Goal: Information Seeking & Learning: Learn about a topic

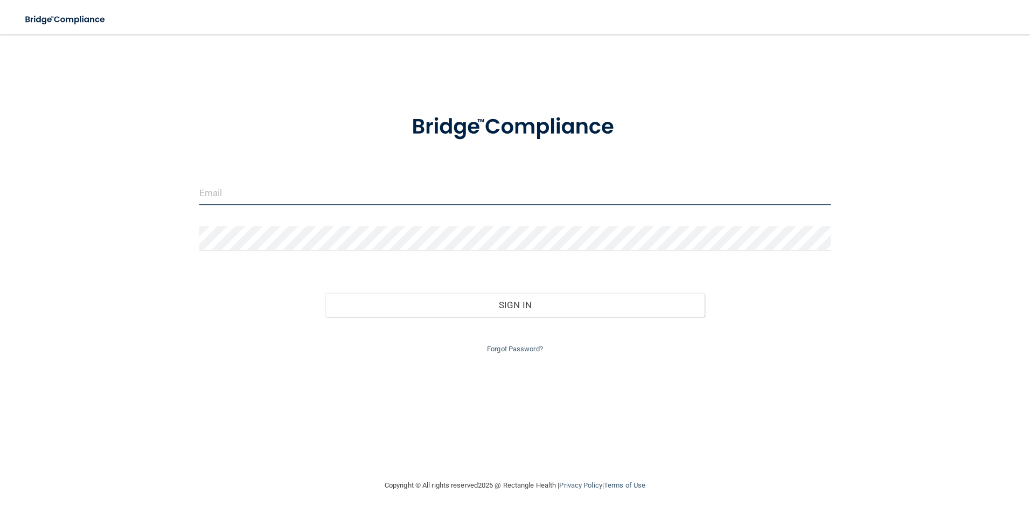
click at [234, 190] on input "email" at bounding box center [515, 193] width 632 height 24
type input "marymoreau43@gmail.com"
click at [229, 193] on input "email" at bounding box center [515, 193] width 632 height 24
type input "[EMAIL_ADDRESS][DOMAIN_NAME]"
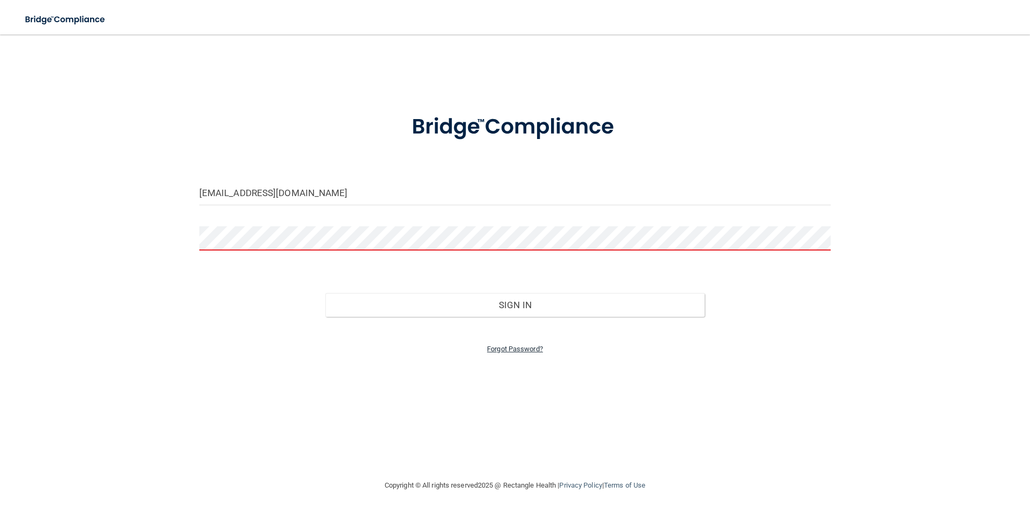
click at [499, 346] on link "Forgot Password?" at bounding box center [515, 349] width 56 height 8
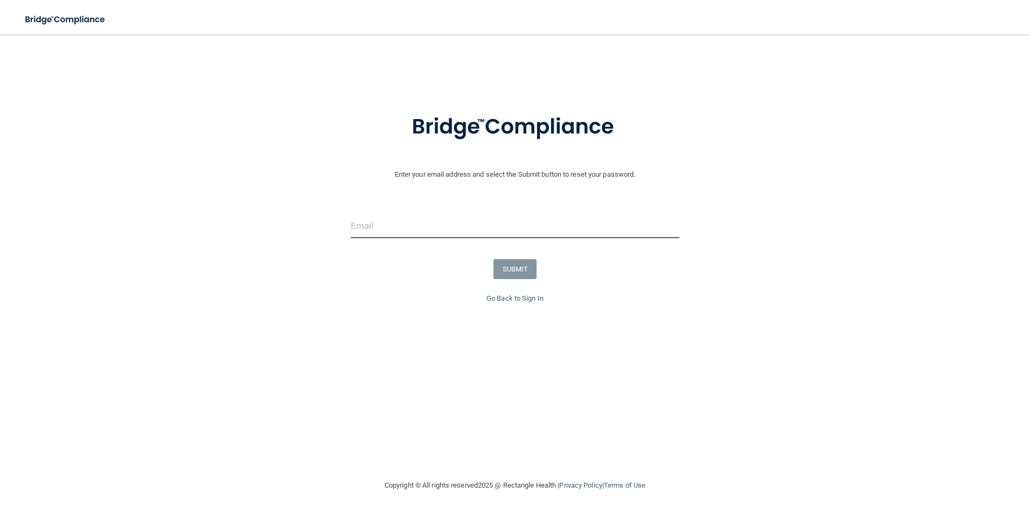
click at [374, 222] on input "email" at bounding box center [515, 226] width 329 height 24
type input "[EMAIL_ADDRESS][DOMAIN_NAME]"
click at [507, 268] on button "SUBMIT" at bounding box center [515, 269] width 44 height 20
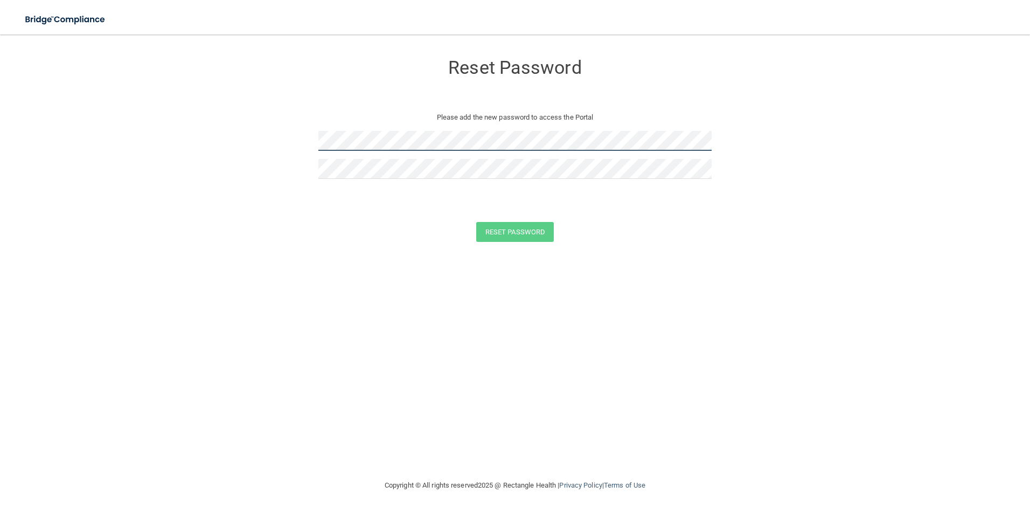
click at [274, 144] on form "Reset Password Please add the new password to access the Portal Reset Password …" at bounding box center [515, 150] width 987 height 210
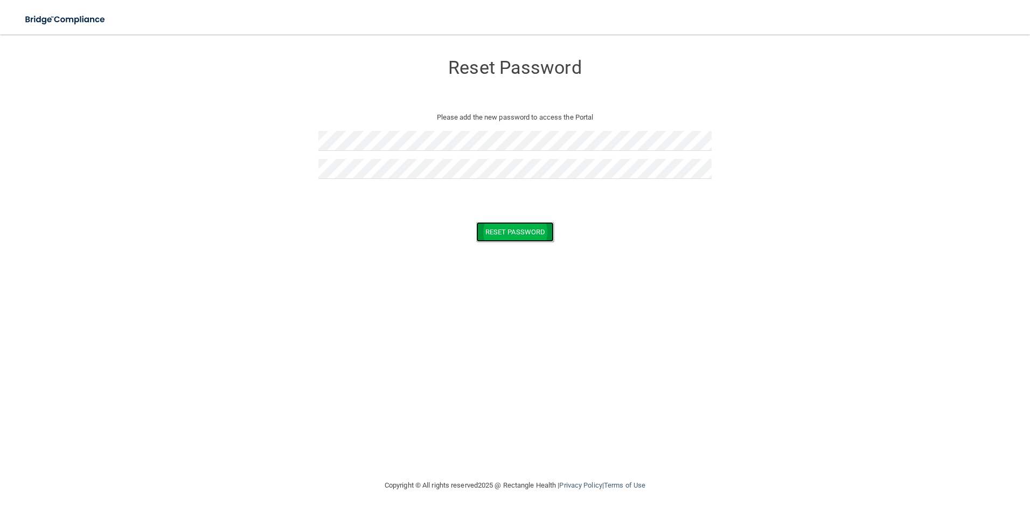
click at [514, 232] on button "Reset Password" at bounding box center [515, 232] width 78 height 20
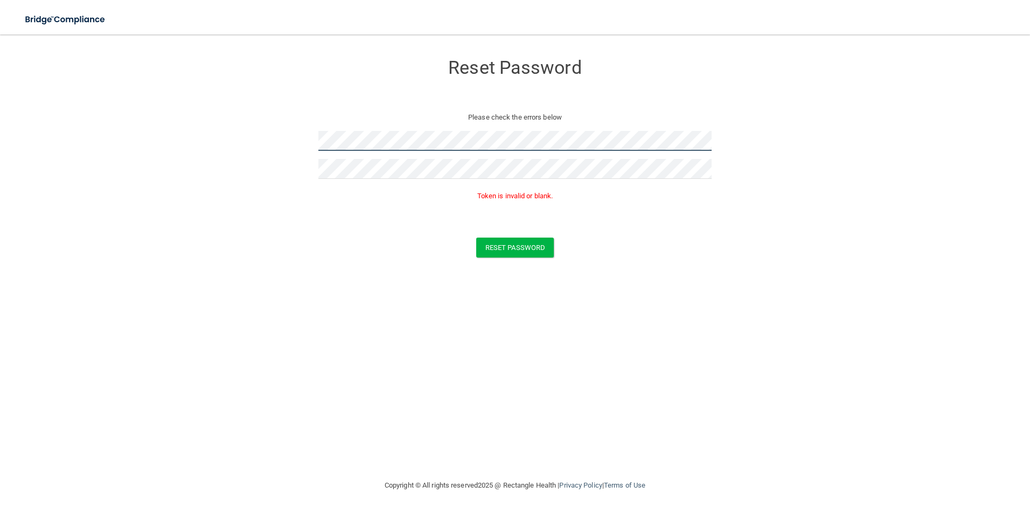
click at [254, 143] on form "Reset Password Please check the errors below Token is invalid or blank. Reset P…" at bounding box center [515, 157] width 987 height 225
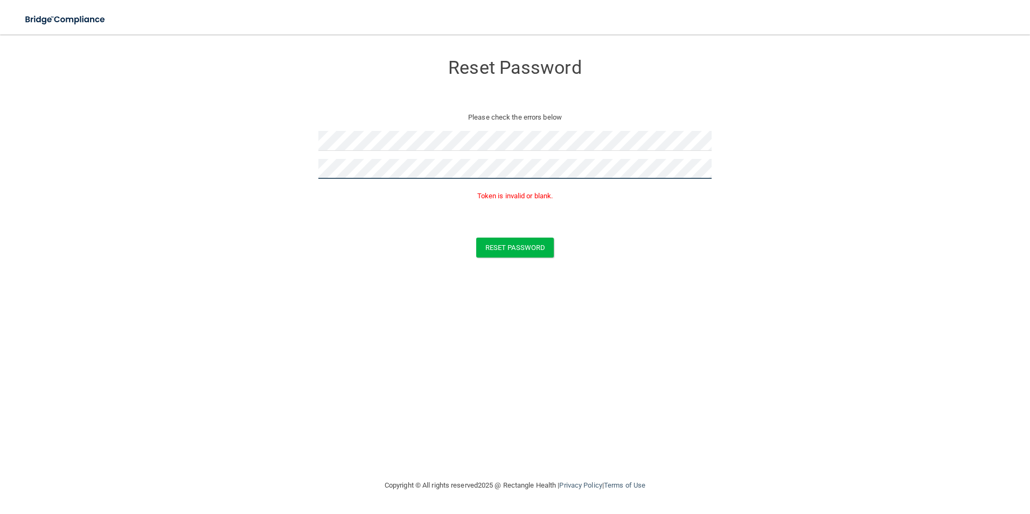
click at [289, 173] on form "Reset Password Please check the errors below Token is invalid or blank. Reset P…" at bounding box center [515, 157] width 987 height 225
click at [501, 245] on button "Reset Password" at bounding box center [515, 248] width 78 height 20
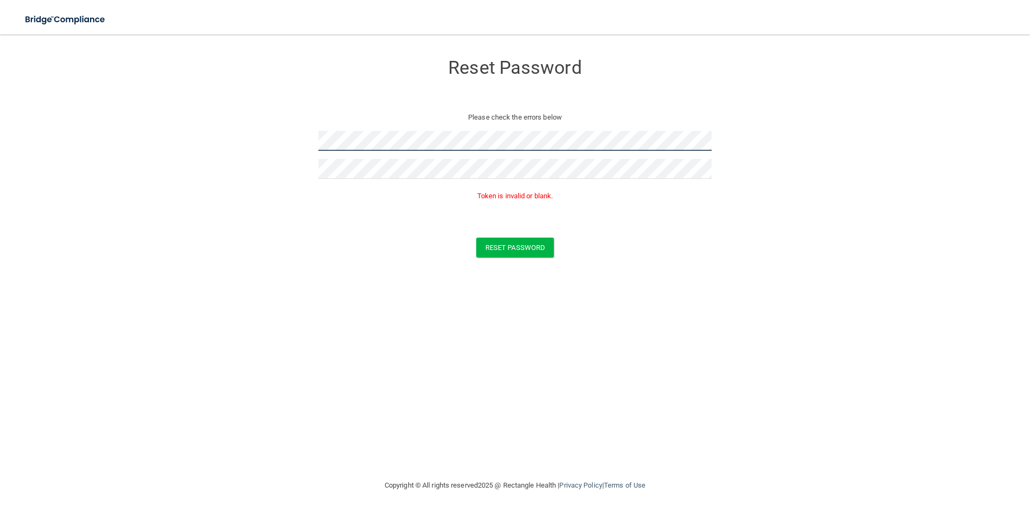
click at [234, 142] on form "Reset Password Please check the errors below Token is invalid or blank. Reset P…" at bounding box center [515, 157] width 987 height 225
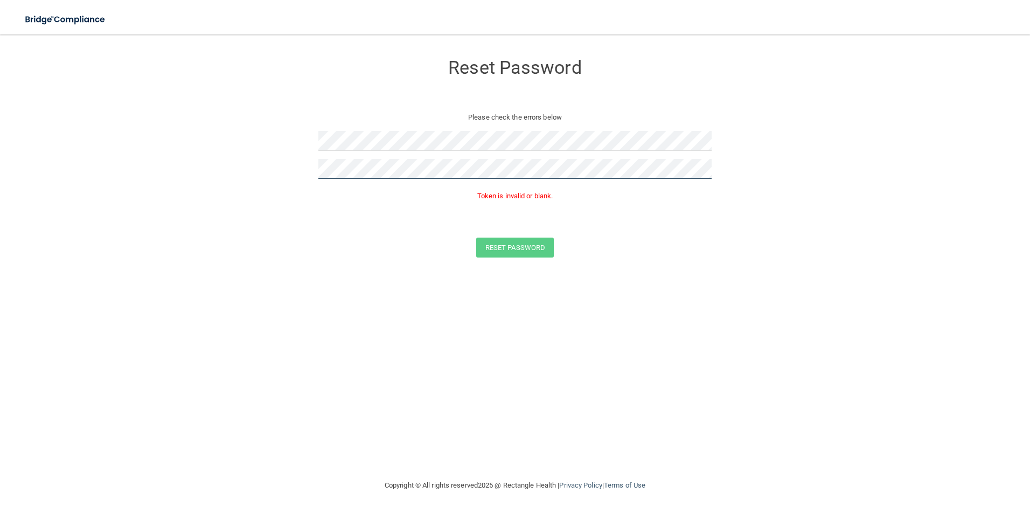
click at [254, 169] on form "Reset Password Please check the errors below Token is invalid or blank. Reset P…" at bounding box center [515, 157] width 987 height 225
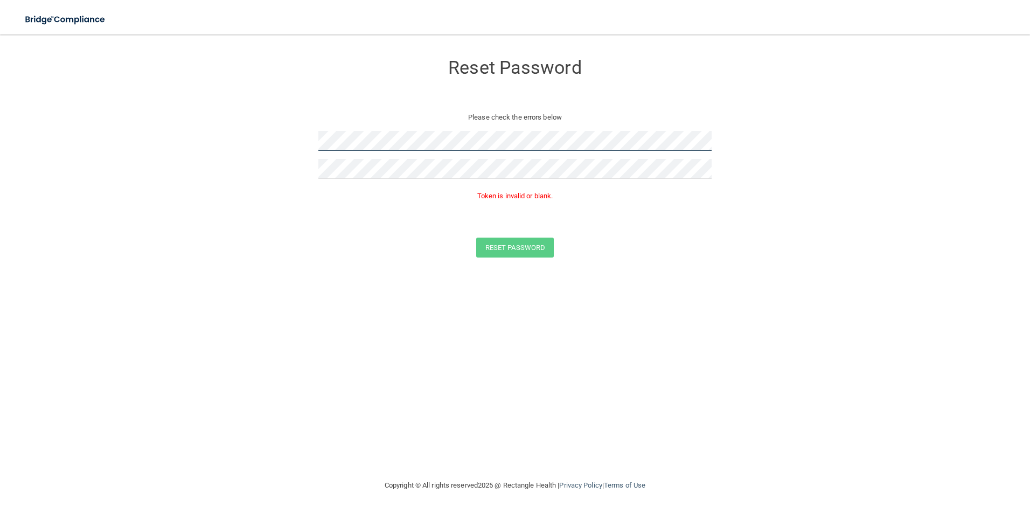
click at [302, 142] on form "Reset Password Please check the errors below Token is invalid or blank. Reset P…" at bounding box center [515, 157] width 987 height 225
click at [511, 246] on button "Reset Password" at bounding box center [515, 248] width 78 height 20
click at [498, 256] on button "Reset Password" at bounding box center [515, 248] width 78 height 20
click at [309, 149] on form "Reset Password Please add the new password to access the Portal Reset Password …" at bounding box center [515, 150] width 987 height 210
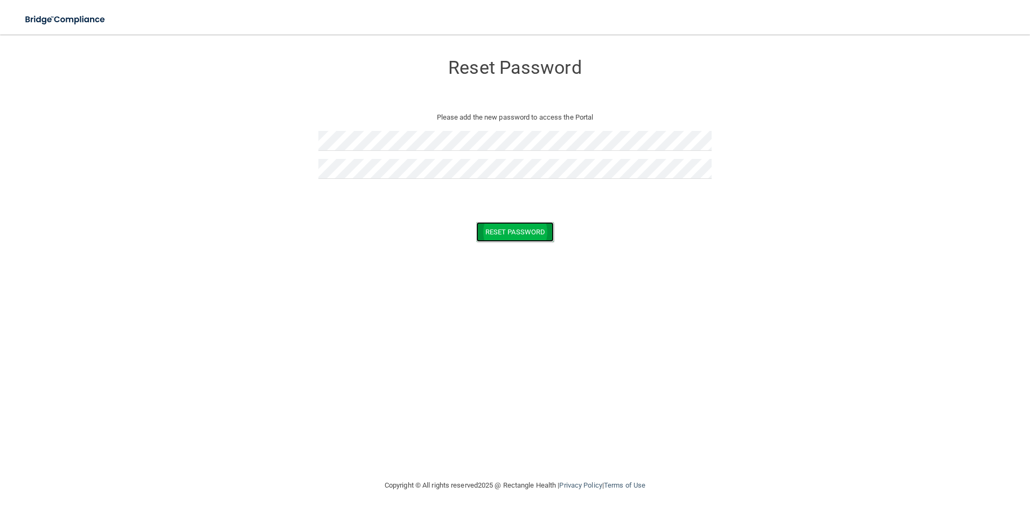
click at [500, 228] on button "Reset Password" at bounding box center [515, 232] width 78 height 20
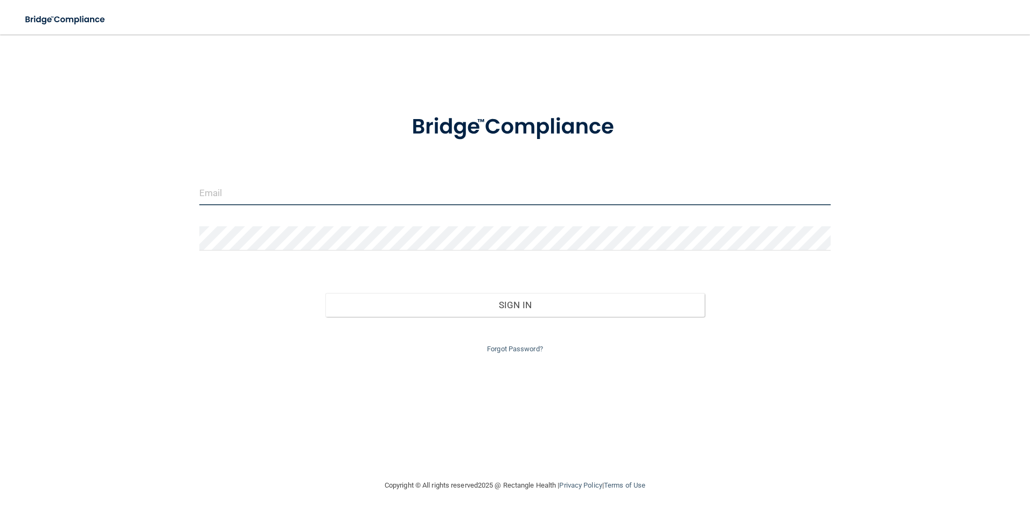
click at [205, 195] on input "email" at bounding box center [515, 193] width 632 height 24
type input "[EMAIL_ADDRESS][DOMAIN_NAME]"
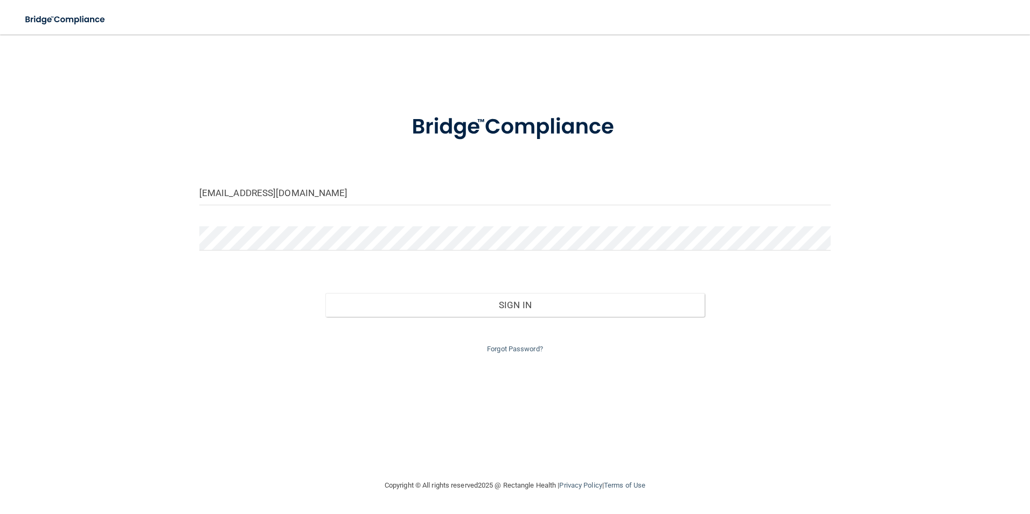
click at [834, 238] on div at bounding box center [515, 242] width 648 height 32
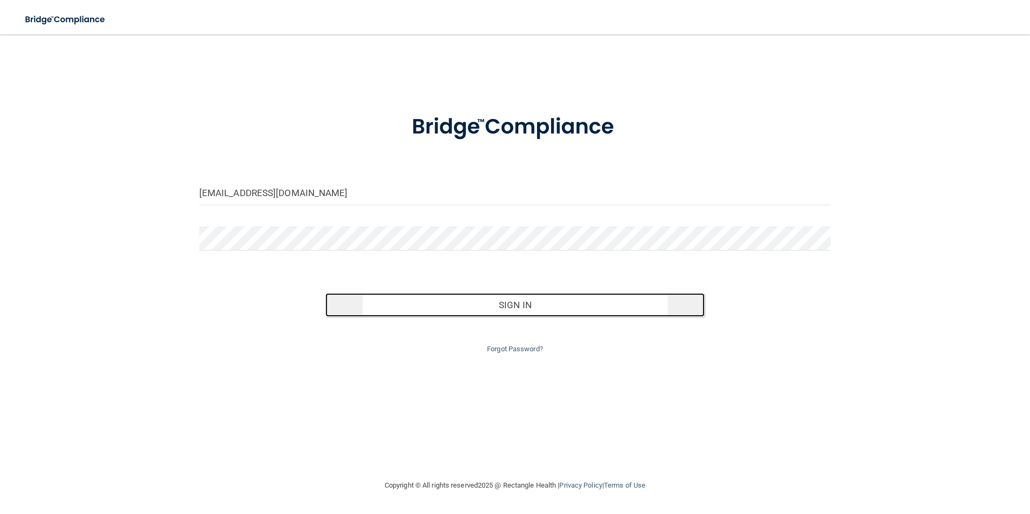
click at [485, 298] on button "Sign In" at bounding box center [514, 305] width 379 height 24
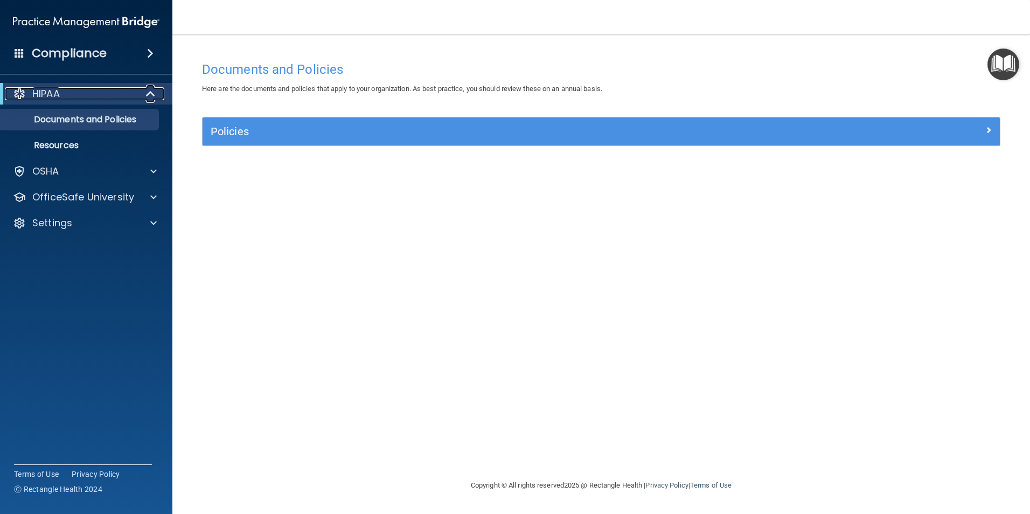
click at [66, 93] on div "HIPAA" at bounding box center [71, 93] width 133 height 13
click at [65, 93] on div "HIPAA" at bounding box center [71, 93] width 133 height 13
click at [61, 170] on div "OSHA" at bounding box center [72, 171] width 134 height 13
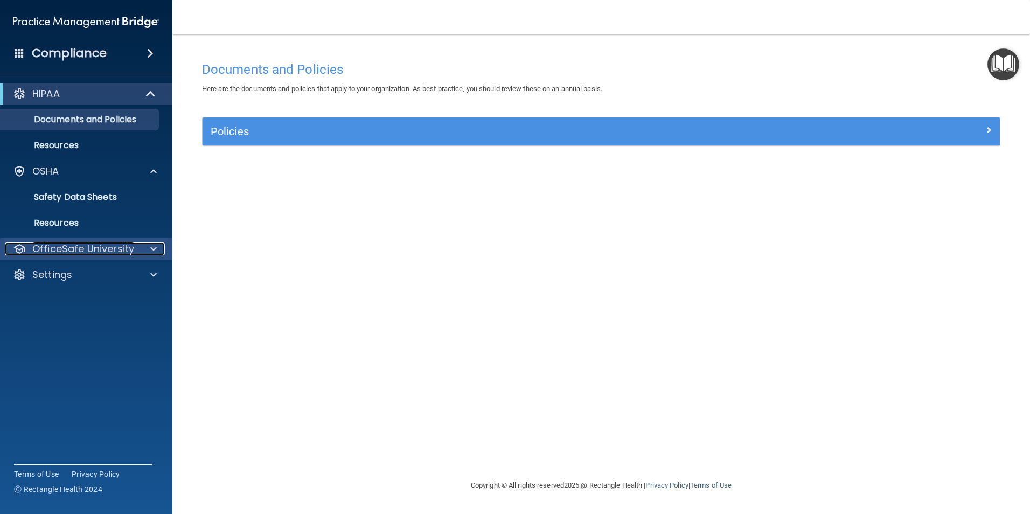
click at [80, 248] on p "OfficeSafe University" at bounding box center [83, 248] width 102 height 13
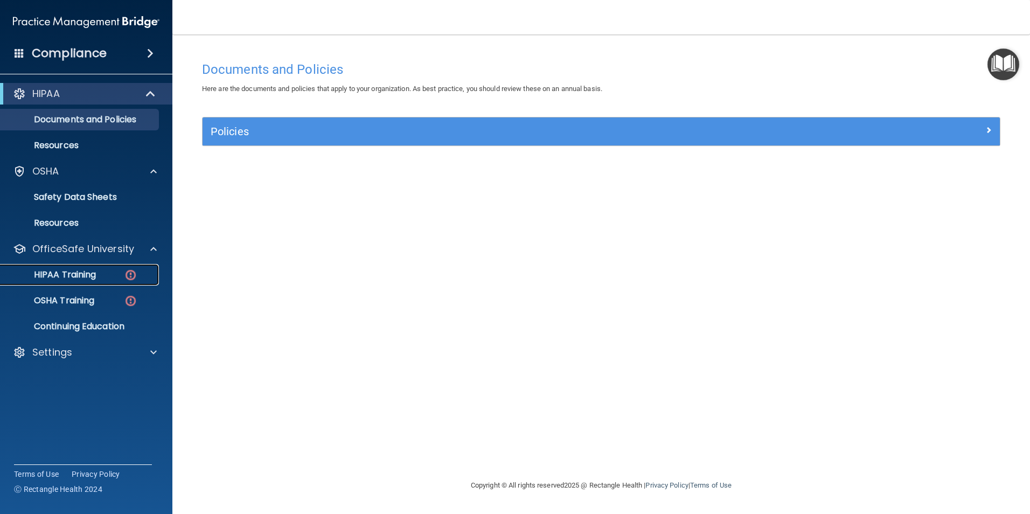
click at [78, 273] on p "HIPAA Training" at bounding box center [51, 274] width 89 height 11
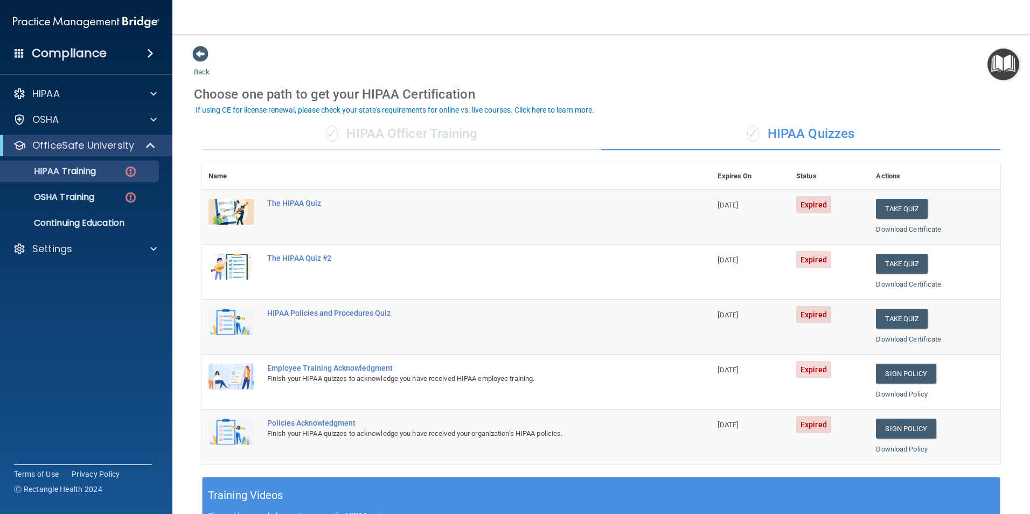
drag, startPoint x: 86, startPoint y: 541, endPoint x: 331, endPoint y: 541, distance: 245.1
drag, startPoint x: 331, startPoint y: 541, endPoint x: 123, endPoint y: 339, distance: 290.3
click at [127, 345] on accordion "HIPAA Documents and Policies Report an Incident Business Associates Emergency P…" at bounding box center [86, 227] width 173 height 296
click at [72, 315] on accordion "HIPAA Documents and Policies Report an Incident Business Associates Emergency P…" at bounding box center [86, 227] width 173 height 296
drag, startPoint x: 72, startPoint y: 315, endPoint x: -2, endPoint y: 531, distance: 228.8
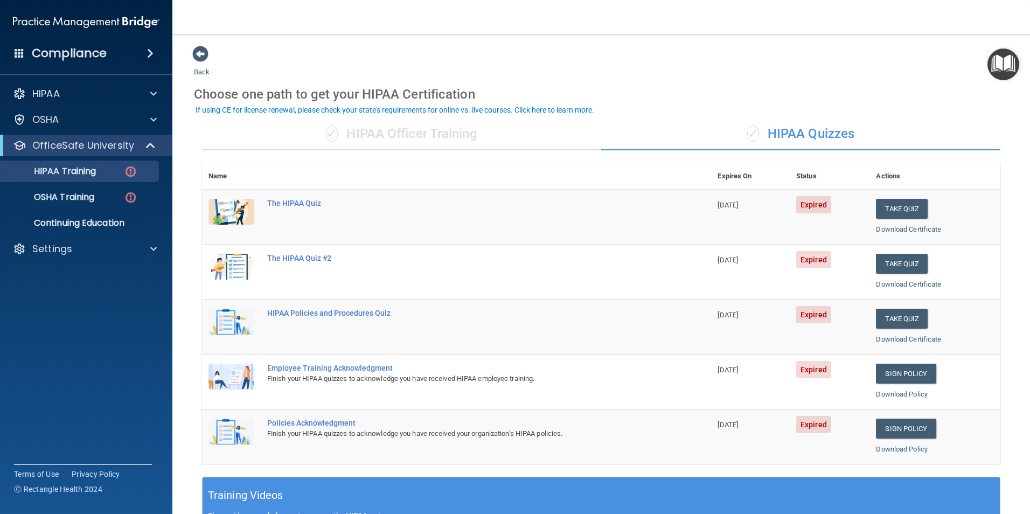
drag, startPoint x: -2, startPoint y: 531, endPoint x: 384, endPoint y: 15, distance: 644.5
click at [384, 15] on nav "Toggle navigation Mary Moreau mmoreau@latinomedicalcenter.com Manage My Enterpr…" at bounding box center [601, 17] width 858 height 34
click at [888, 211] on button "Take Quiz" at bounding box center [902, 209] width 52 height 20
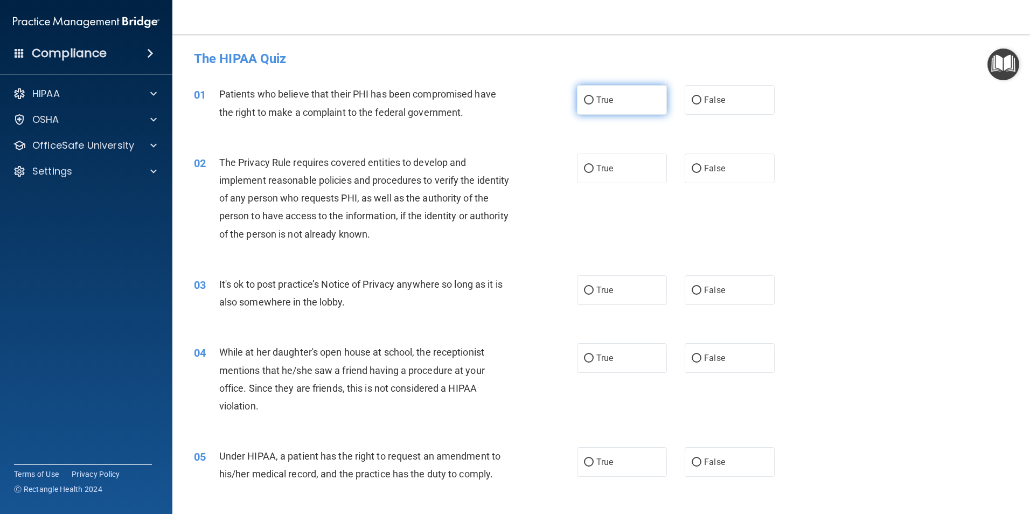
click at [584, 102] on input "True" at bounding box center [589, 100] width 10 height 8
radio input "true"
click at [587, 169] on input "True" at bounding box center [589, 169] width 10 height 8
radio input "true"
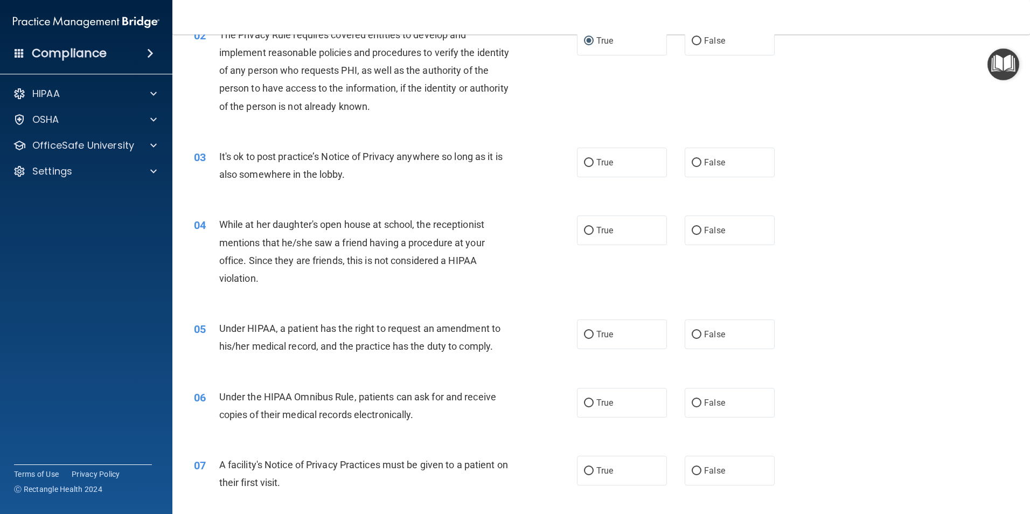
scroll to position [162, 0]
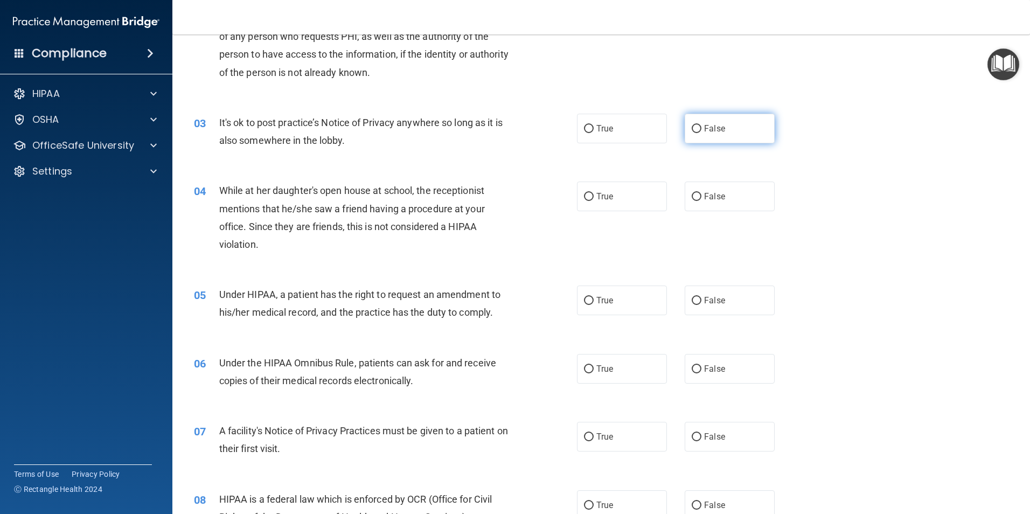
click at [692, 130] on input "False" at bounding box center [697, 129] width 10 height 8
radio input "true"
click at [692, 198] on input "False" at bounding box center [697, 197] width 10 height 8
radio input "true"
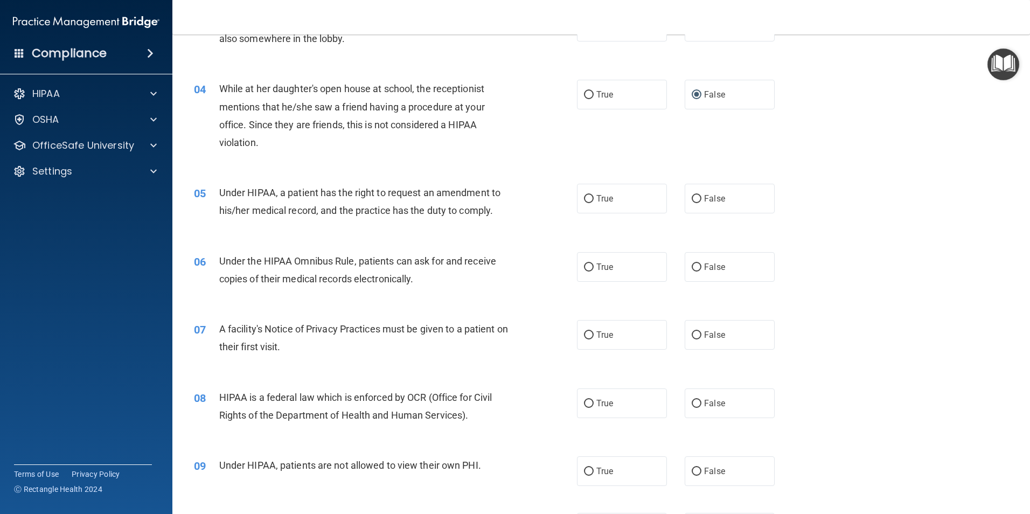
scroll to position [269, 0]
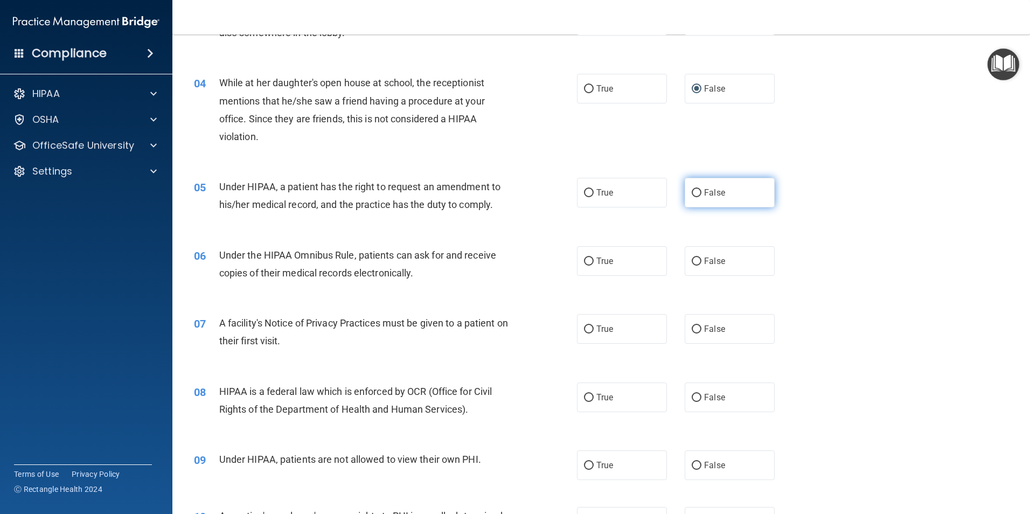
click at [692, 194] on input "False" at bounding box center [697, 193] width 10 height 8
radio input "true"
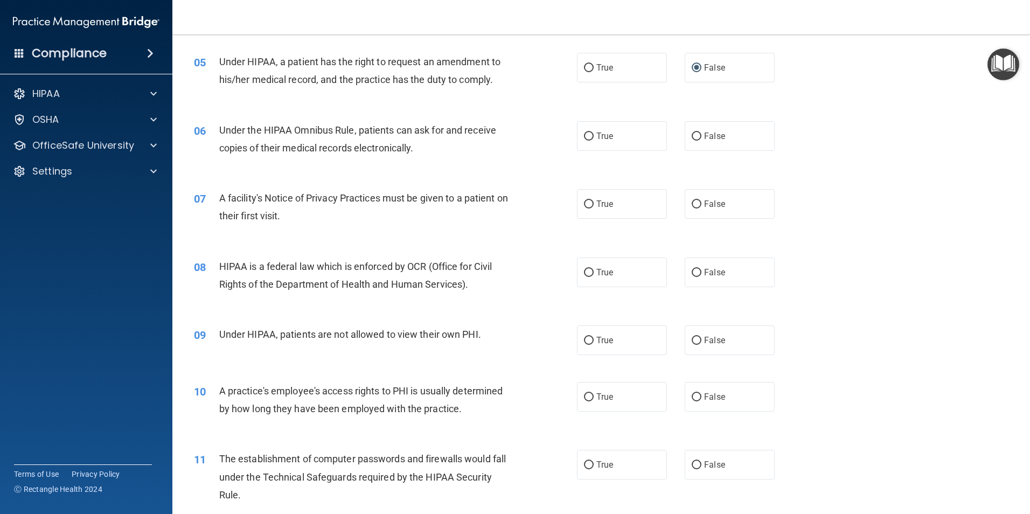
scroll to position [431, 0]
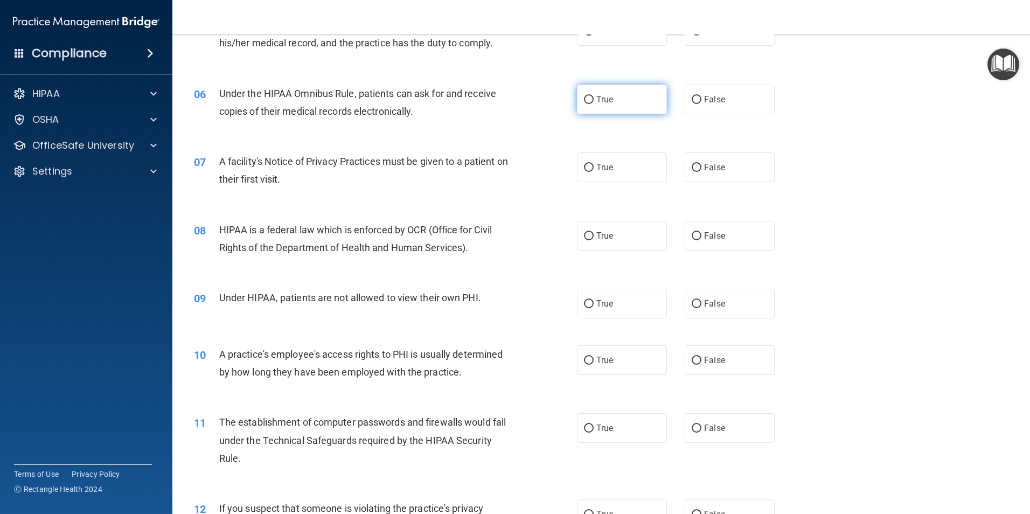
click at [584, 100] on input "True" at bounding box center [589, 100] width 10 height 8
radio input "true"
click at [584, 166] on input "True" at bounding box center [589, 168] width 10 height 8
radio input "true"
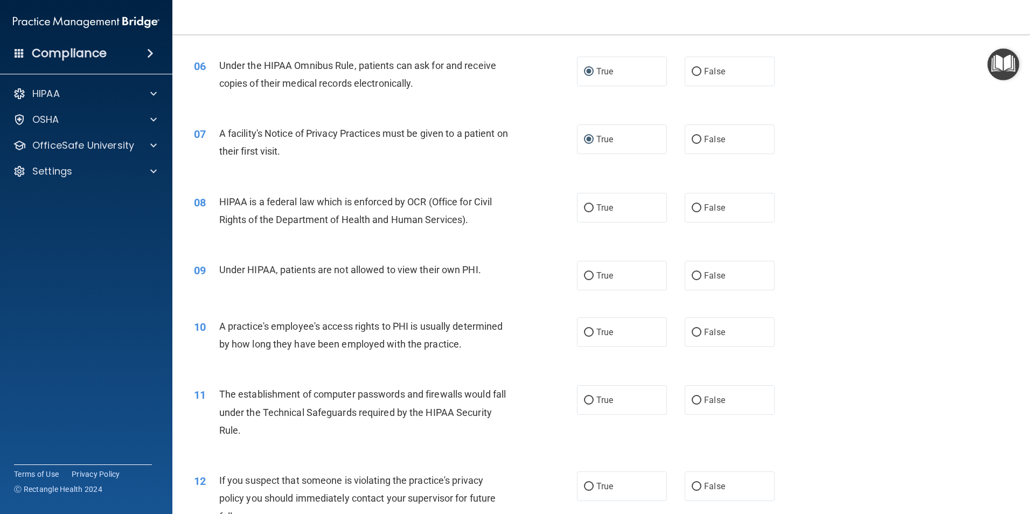
scroll to position [485, 0]
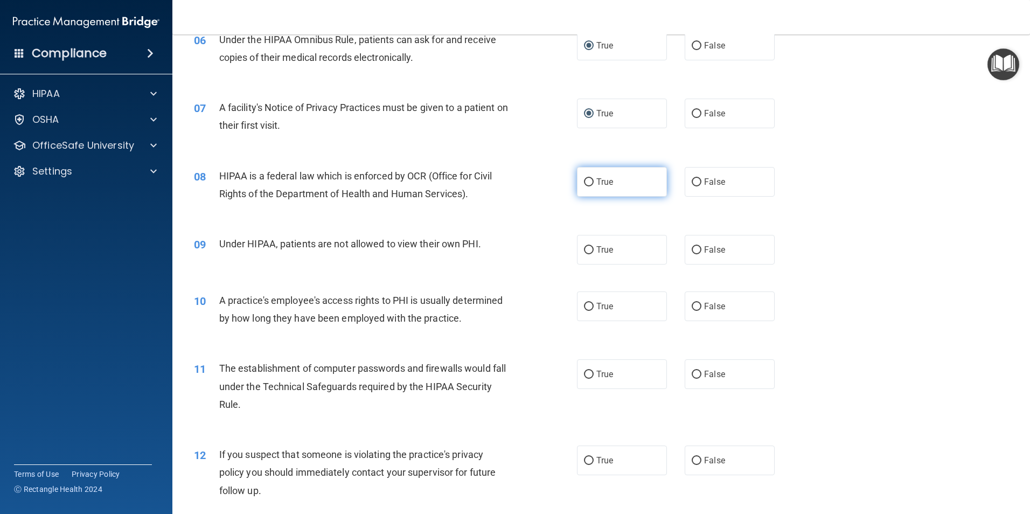
click at [584, 180] on input "True" at bounding box center [589, 182] width 10 height 8
radio input "true"
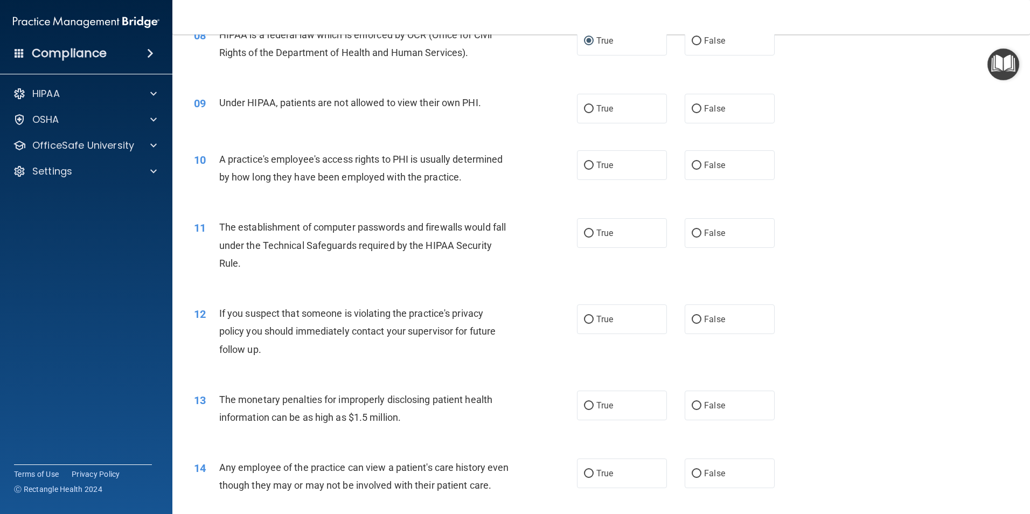
scroll to position [646, 0]
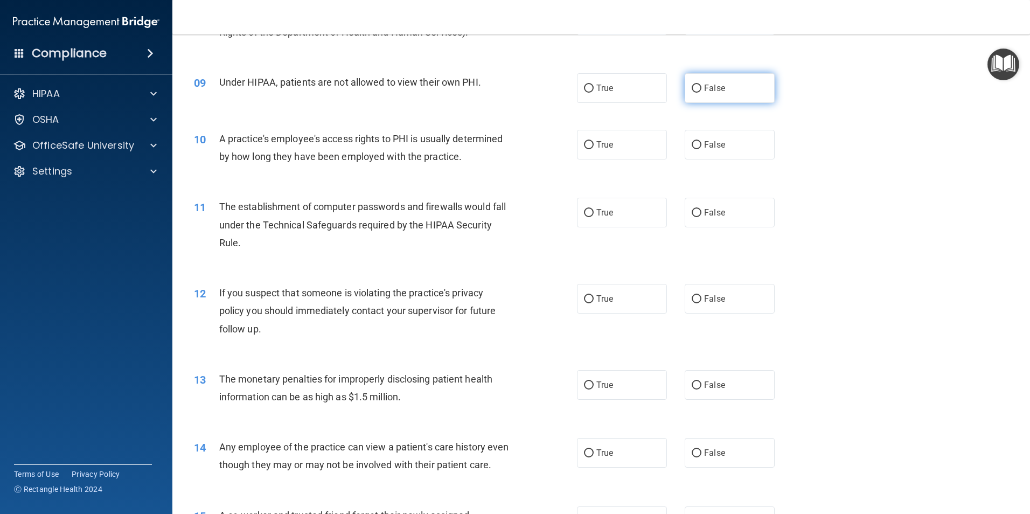
click at [692, 88] on input "False" at bounding box center [697, 89] width 10 height 8
radio input "true"
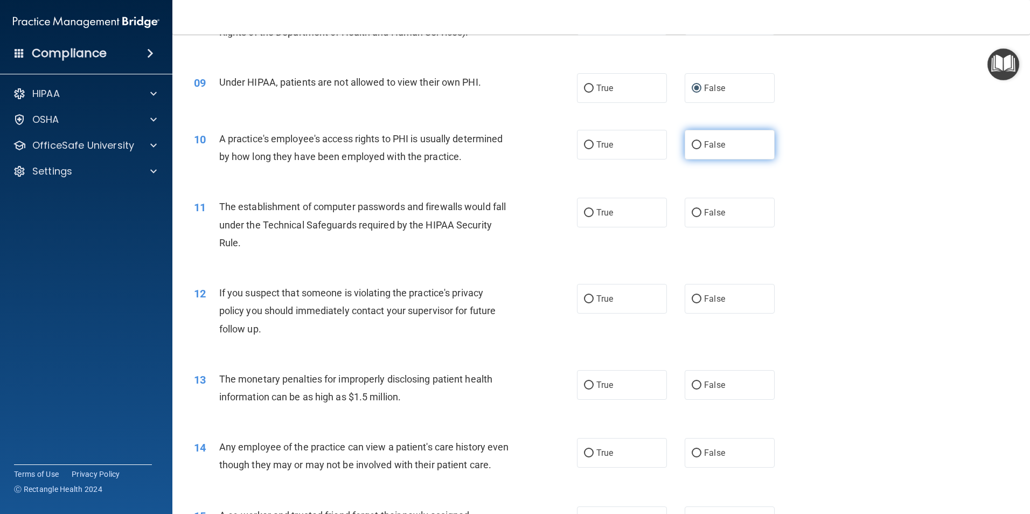
click at [695, 145] on input "False" at bounding box center [697, 145] width 10 height 8
radio input "true"
click at [585, 213] on input "True" at bounding box center [589, 213] width 10 height 8
radio input "true"
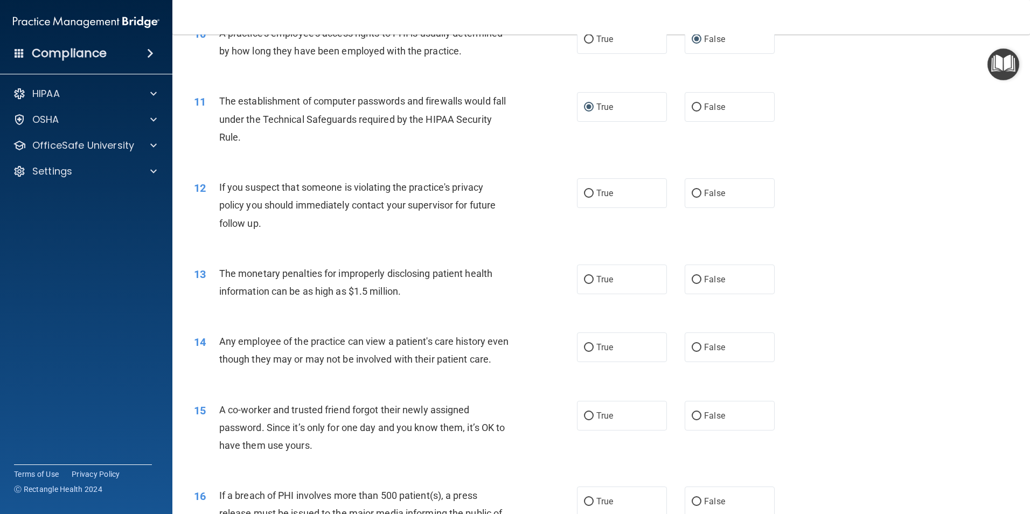
scroll to position [754, 0]
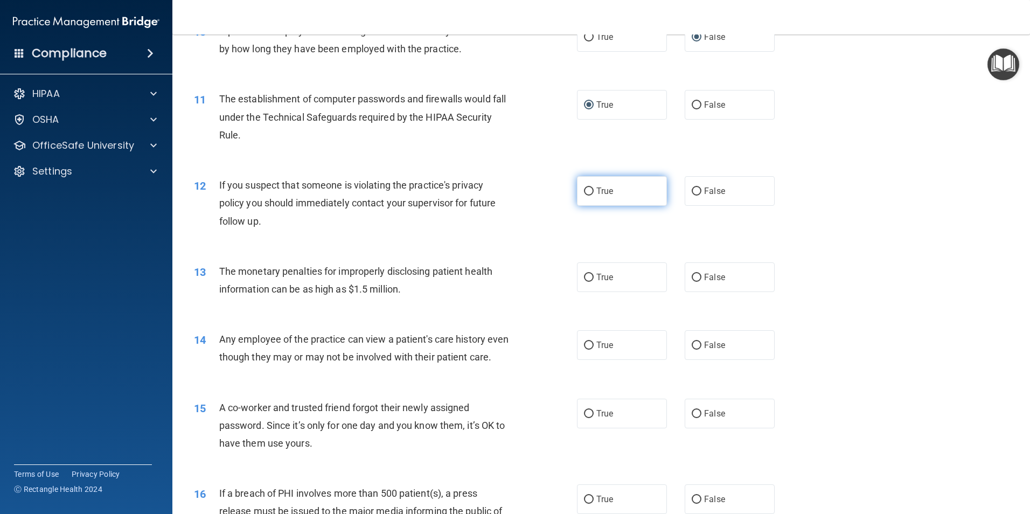
click at [587, 190] on input "True" at bounding box center [589, 191] width 10 height 8
radio input "true"
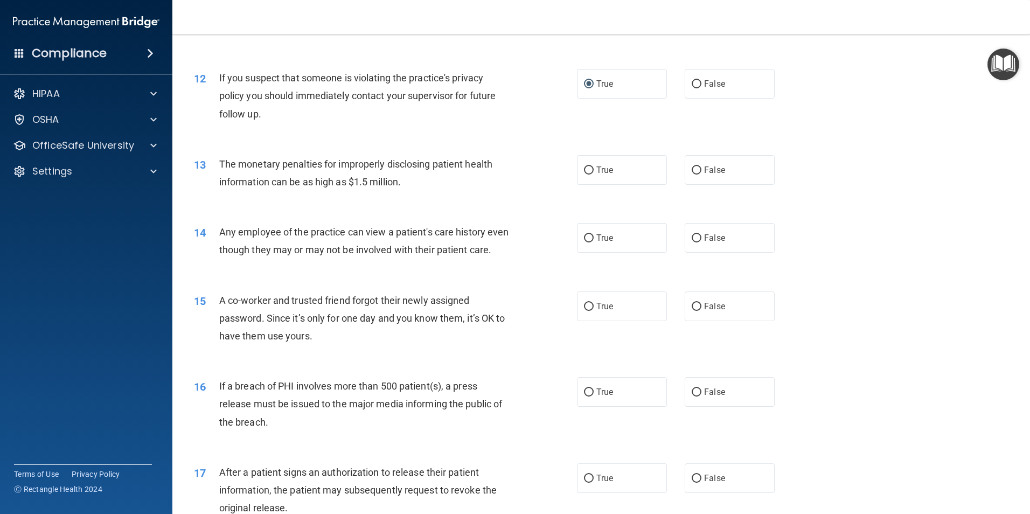
scroll to position [862, 0]
click at [587, 168] on input "True" at bounding box center [589, 170] width 10 height 8
radio input "true"
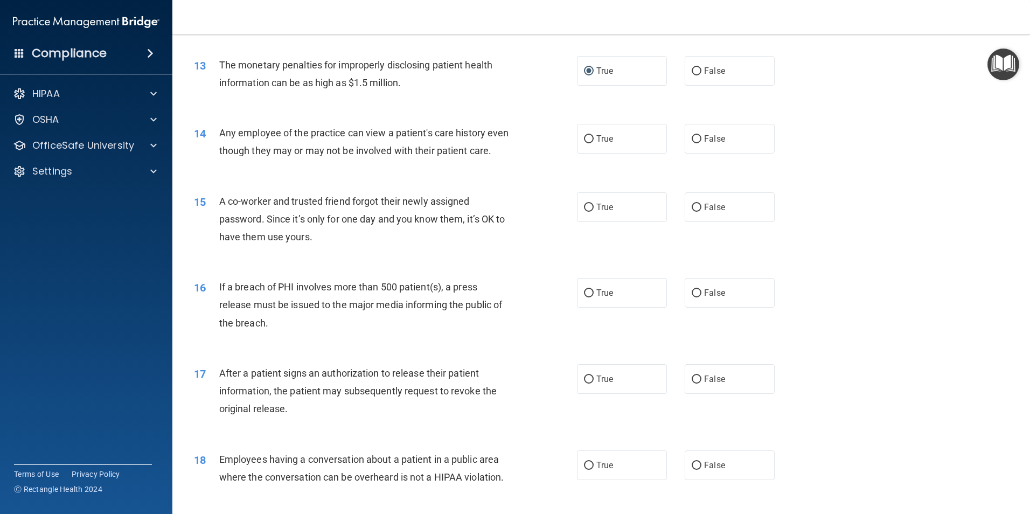
scroll to position [970, 0]
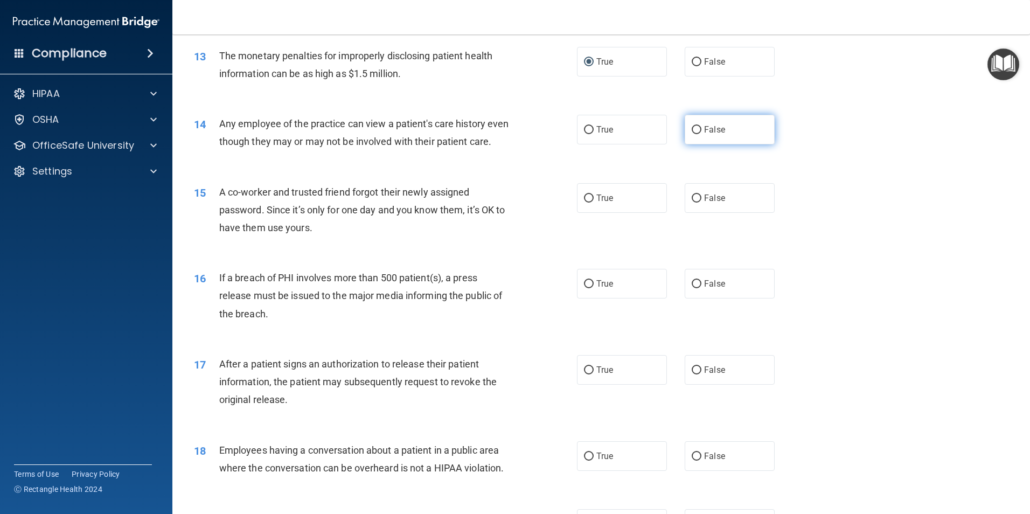
click at [692, 128] on input "False" at bounding box center [697, 130] width 10 height 8
radio input "true"
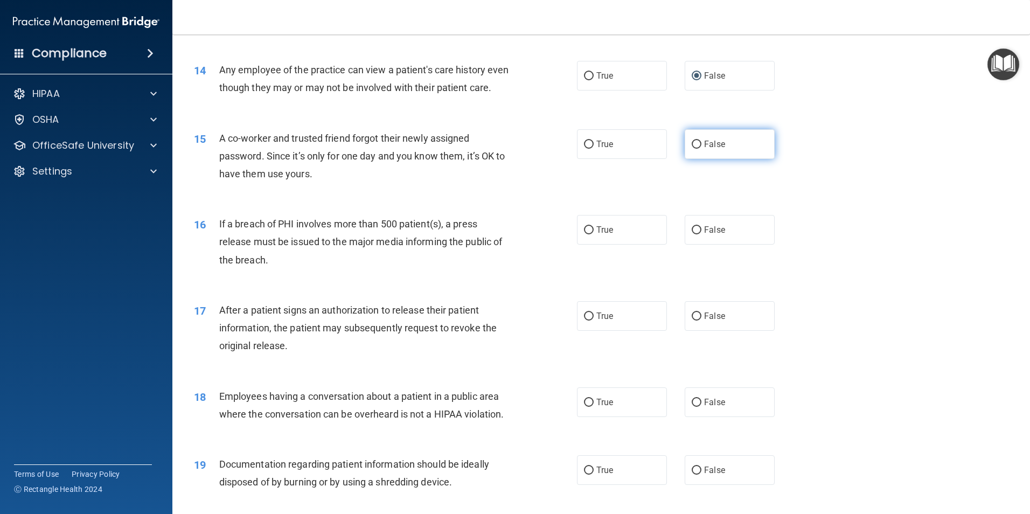
click at [692, 149] on input "False" at bounding box center [697, 145] width 10 height 8
radio input "true"
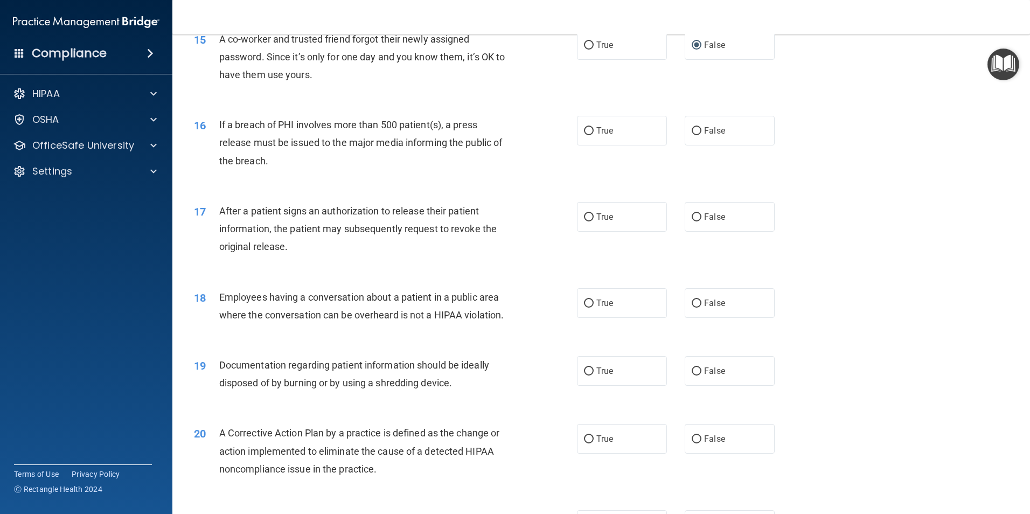
scroll to position [1131, 0]
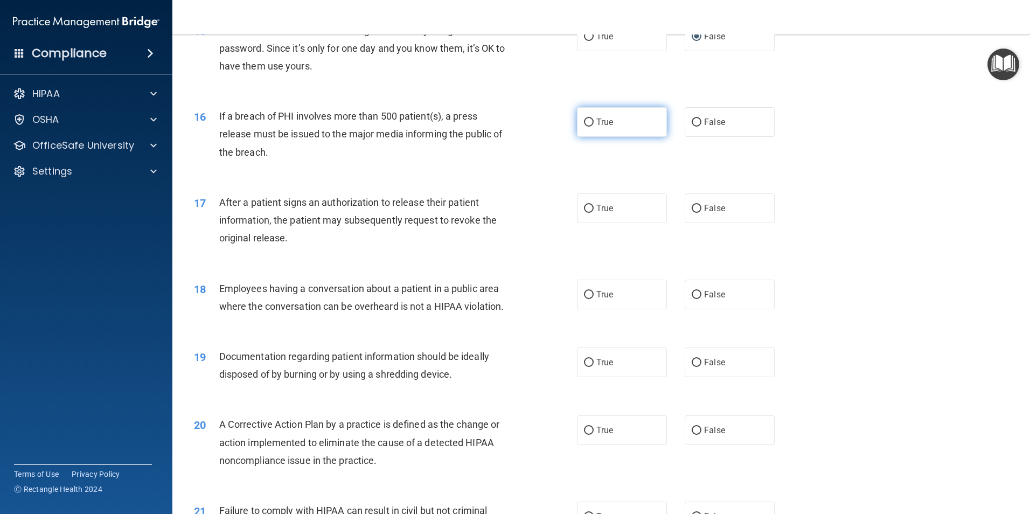
click at [584, 127] on input "True" at bounding box center [589, 123] width 10 height 8
radio input "true"
click at [587, 213] on input "True" at bounding box center [589, 209] width 10 height 8
radio input "true"
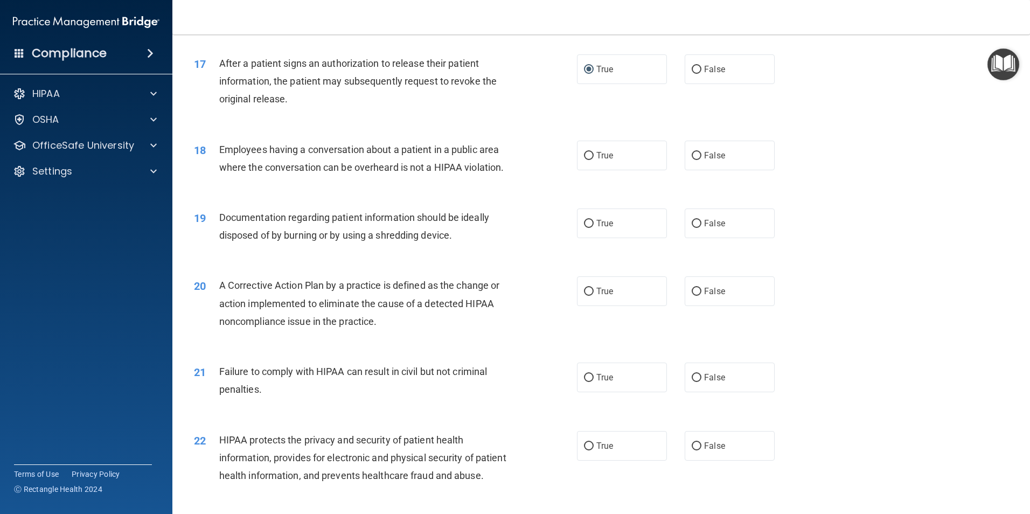
scroll to position [1293, 0]
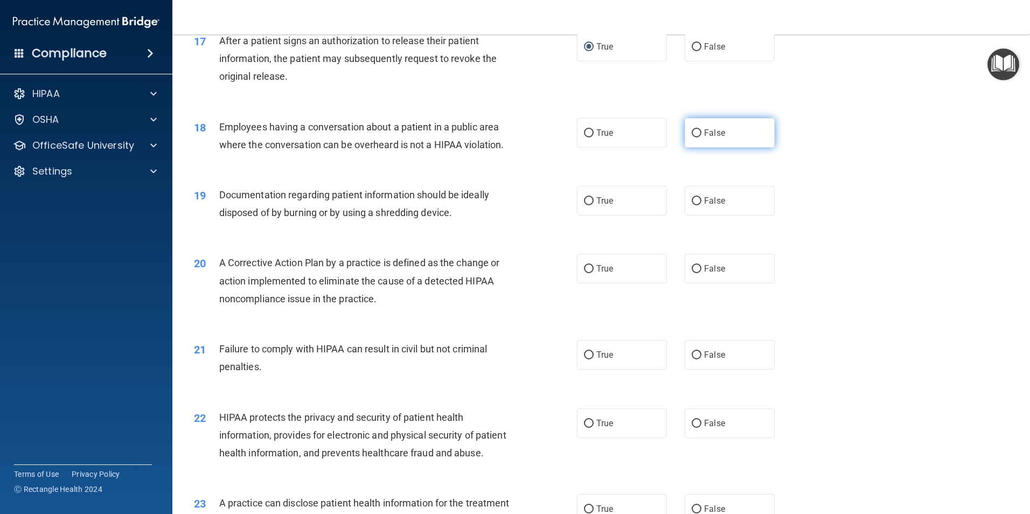
click at [693, 137] on input "False" at bounding box center [697, 133] width 10 height 8
radio input "true"
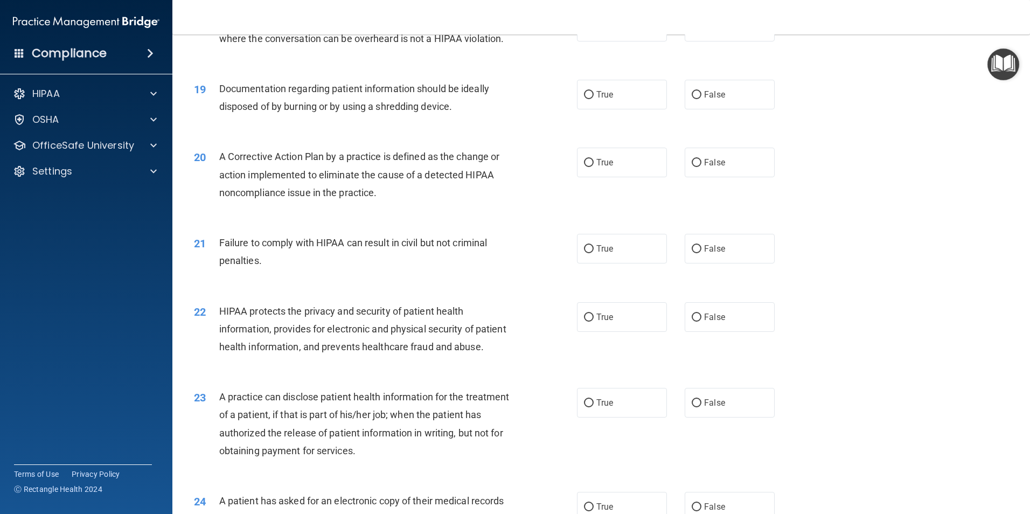
scroll to position [1400, 0]
click at [584, 97] on input "True" at bounding box center [589, 93] width 10 height 8
radio input "true"
click at [584, 165] on input "True" at bounding box center [589, 161] width 10 height 8
radio input "true"
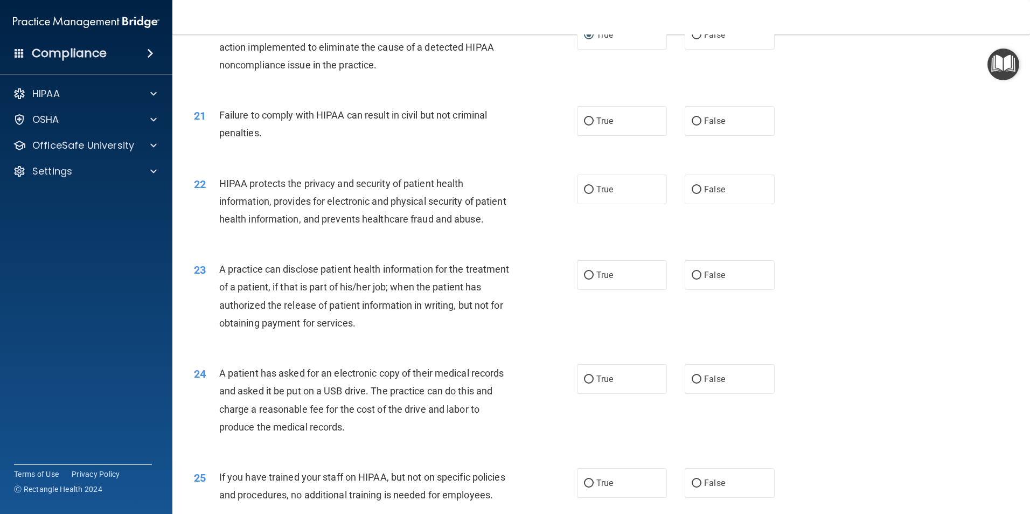
scroll to position [1562, 0]
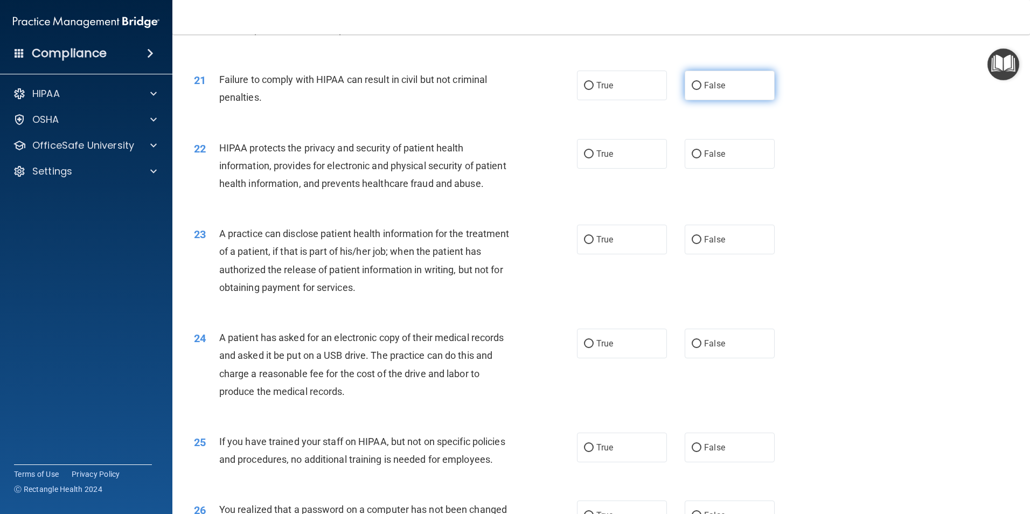
click at [692, 90] on input "False" at bounding box center [697, 86] width 10 height 8
radio input "true"
click at [585, 158] on input "True" at bounding box center [589, 154] width 10 height 8
radio input "true"
click at [695, 244] on input "False" at bounding box center [697, 240] width 10 height 8
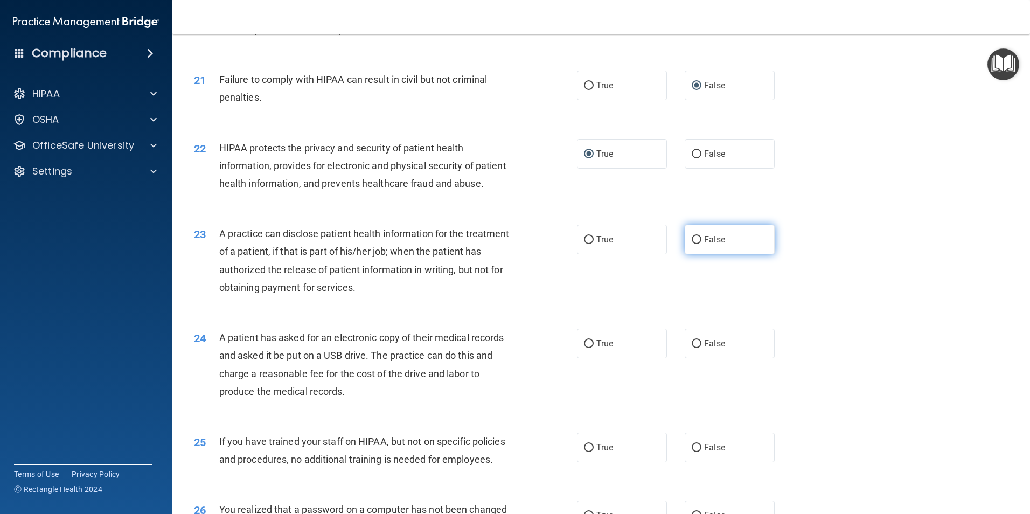
radio input "true"
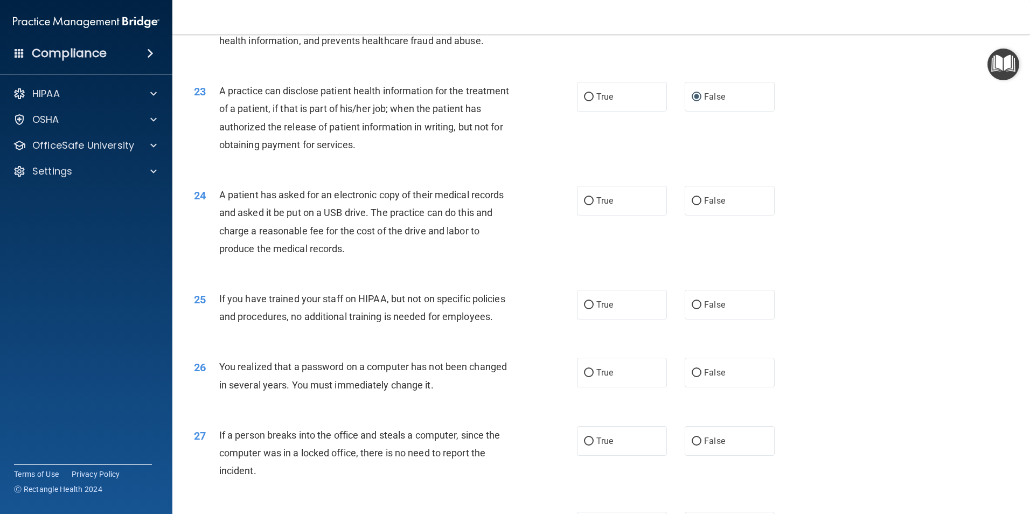
scroll to position [1724, 0]
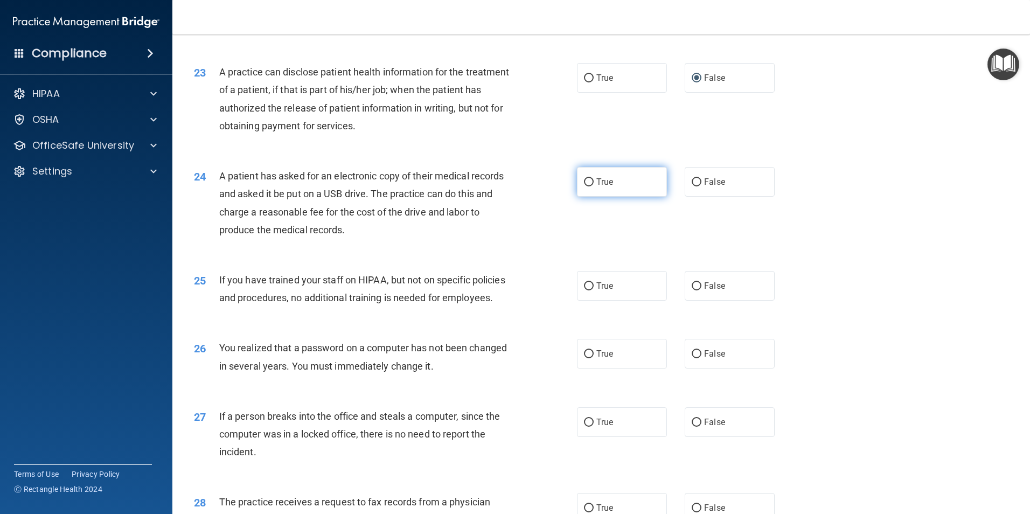
click at [584, 186] on input "True" at bounding box center [589, 182] width 10 height 8
radio input "true"
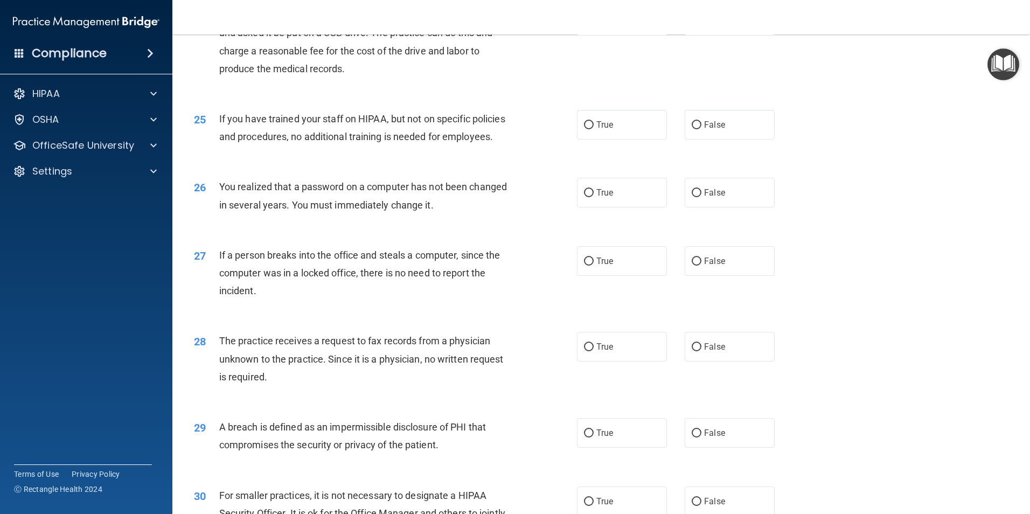
scroll to position [1885, 0]
click at [692, 129] on input "False" at bounding box center [697, 125] width 10 height 8
radio input "true"
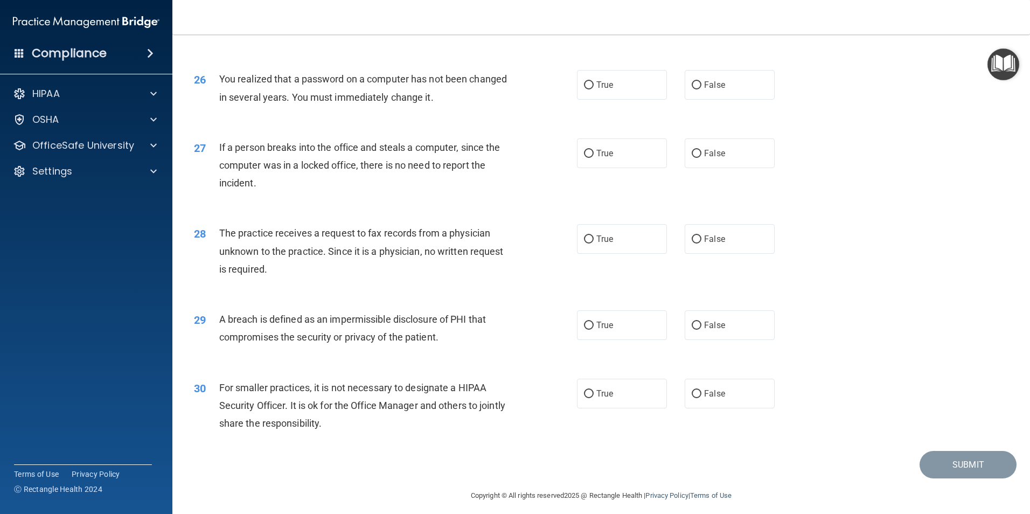
scroll to position [1993, 0]
click at [584, 89] on input "True" at bounding box center [589, 85] width 10 height 8
radio input "true"
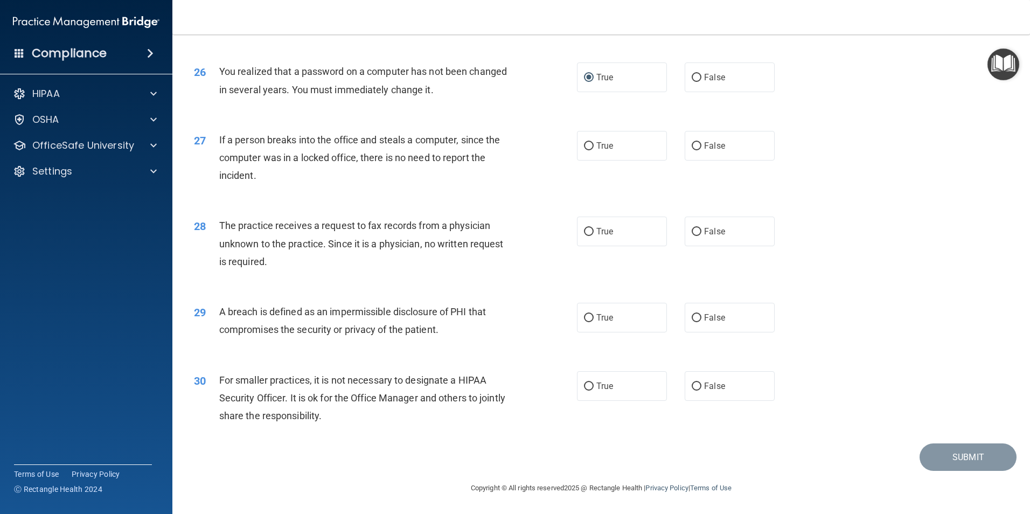
scroll to position [2053, 0]
click at [692, 145] on input "False" at bounding box center [697, 146] width 10 height 8
radio input "true"
click at [692, 232] on input "False" at bounding box center [697, 232] width 10 height 8
radio input "true"
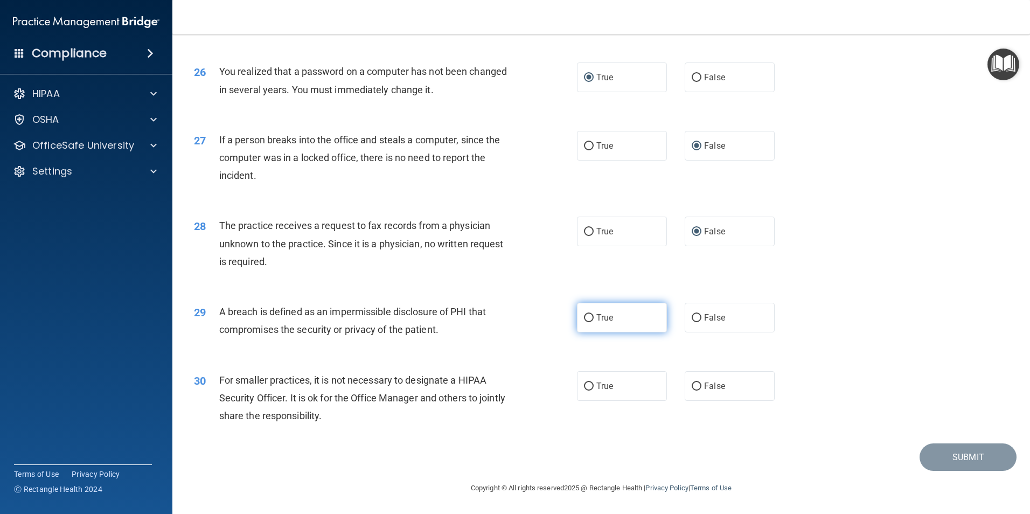
click at [584, 320] on input "True" at bounding box center [589, 318] width 10 height 8
radio input "true"
click at [692, 385] on input "False" at bounding box center [697, 386] width 10 height 8
radio input "true"
click at [959, 461] on button "Submit" at bounding box center [967, 456] width 97 height 27
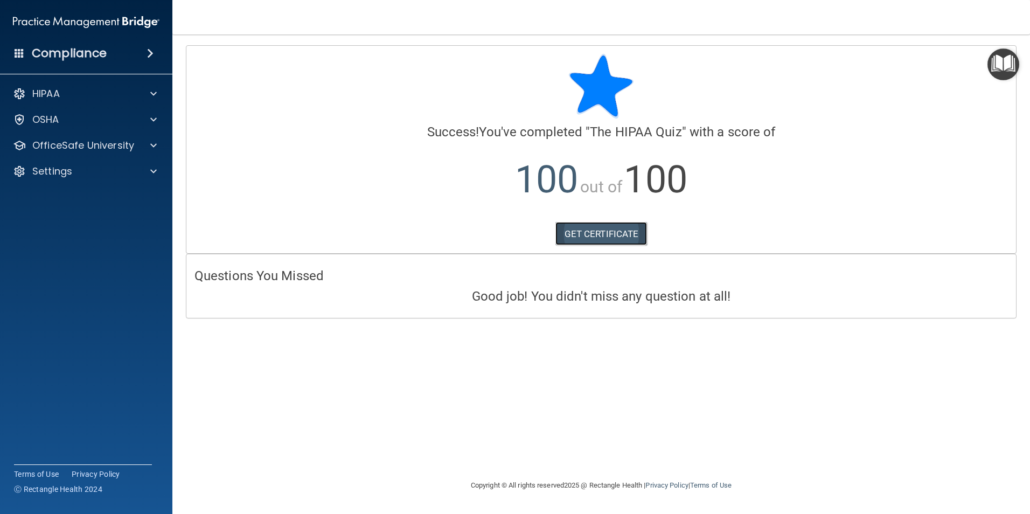
click at [609, 231] on link "GET CERTIFICATE" at bounding box center [601, 234] width 92 height 24
click at [85, 89] on div "HIPAA" at bounding box center [72, 93] width 134 height 13
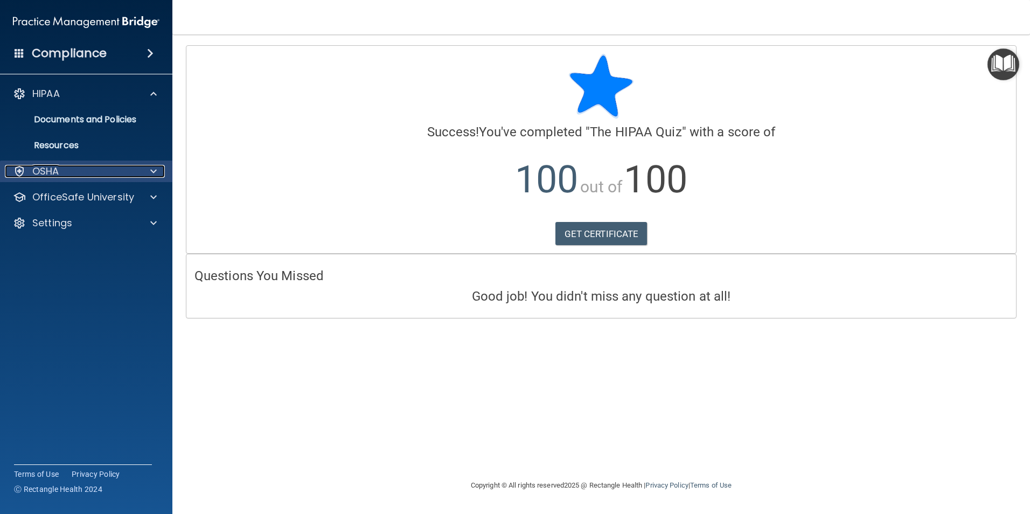
click at [70, 165] on div "OSHA" at bounding box center [72, 171] width 134 height 13
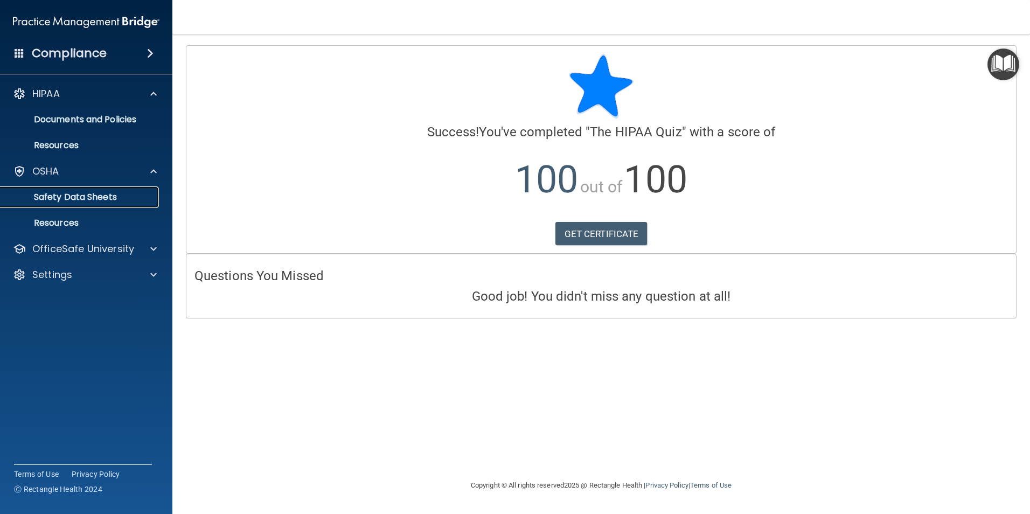
click at [92, 196] on p "Safety Data Sheets" at bounding box center [80, 197] width 147 height 11
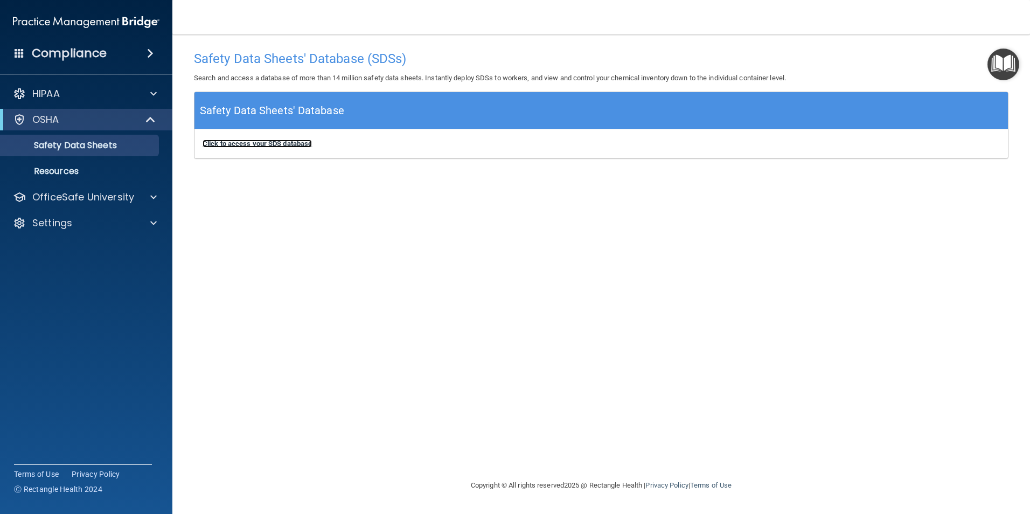
click at [241, 142] on b "Click to access your SDS database" at bounding box center [257, 144] width 109 height 8
click at [54, 92] on p "HIPAA" at bounding box center [45, 93] width 27 height 13
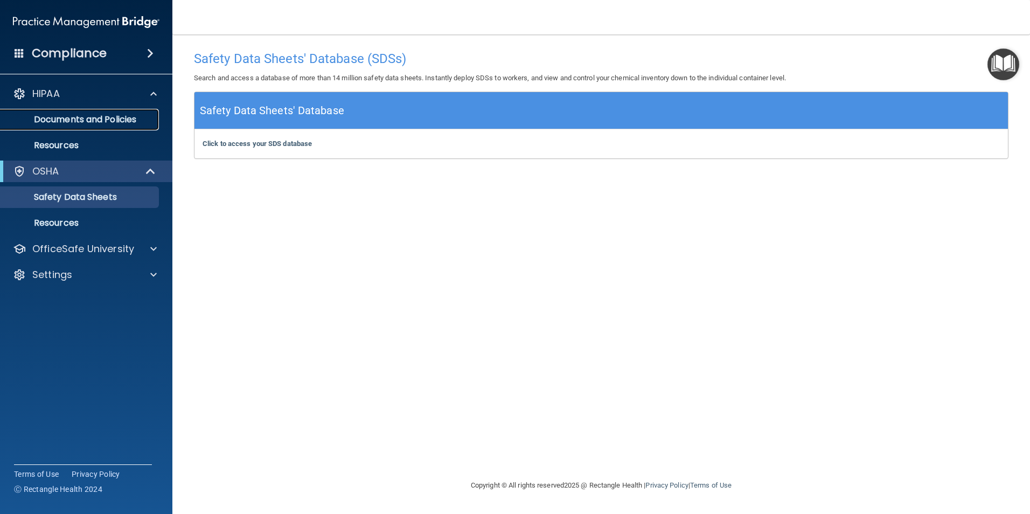
click at [89, 121] on p "Documents and Policies" at bounding box center [80, 119] width 147 height 11
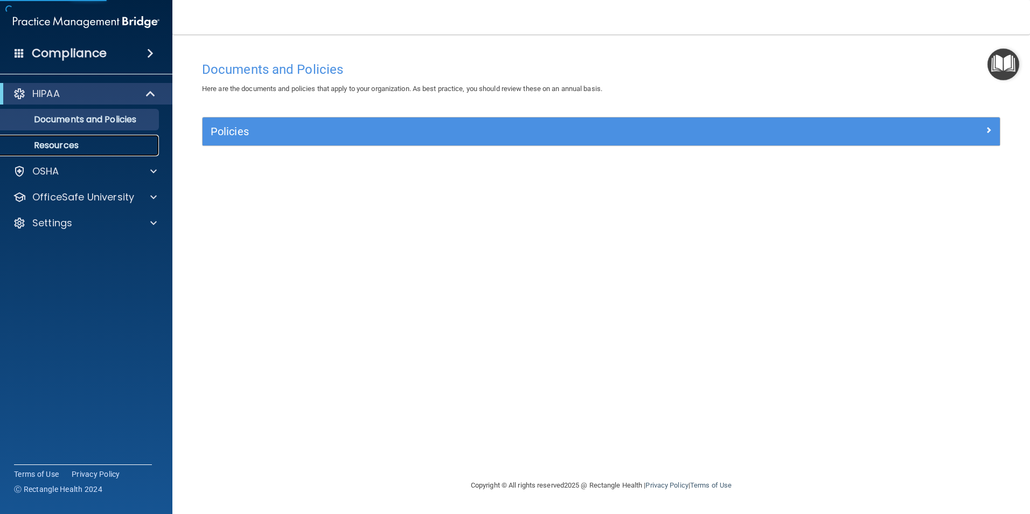
click at [64, 144] on p "Resources" at bounding box center [80, 145] width 147 height 11
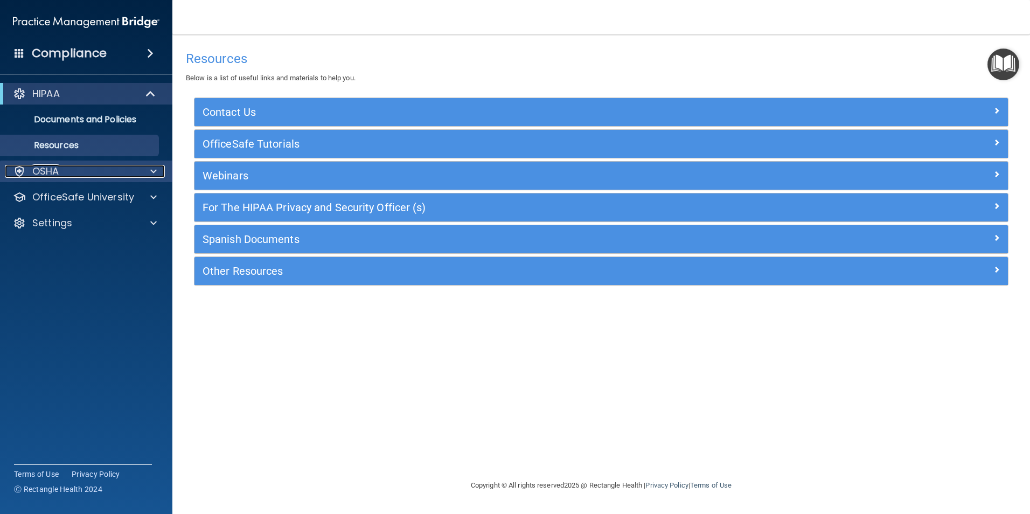
click at [68, 165] on div "OSHA" at bounding box center [72, 171] width 134 height 13
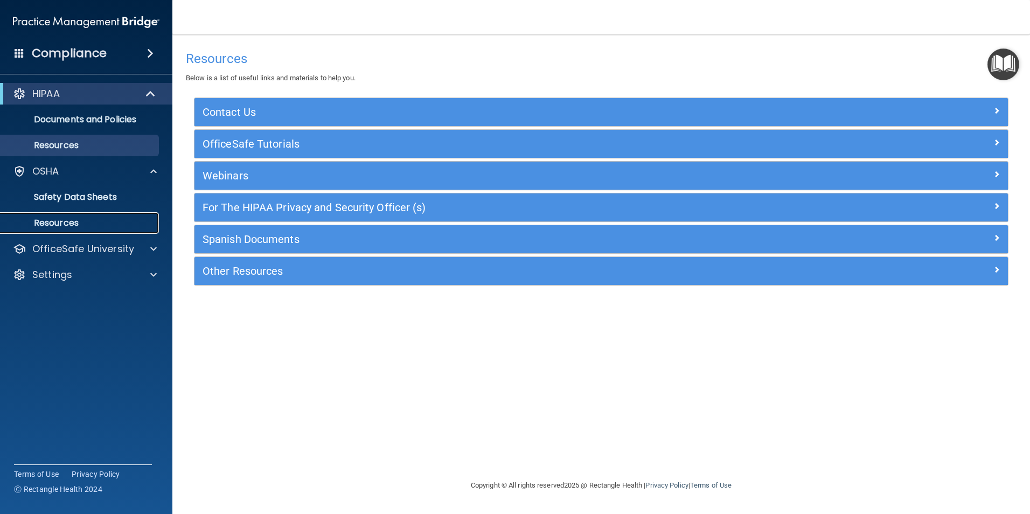
click at [52, 221] on p "Resources" at bounding box center [80, 223] width 147 height 11
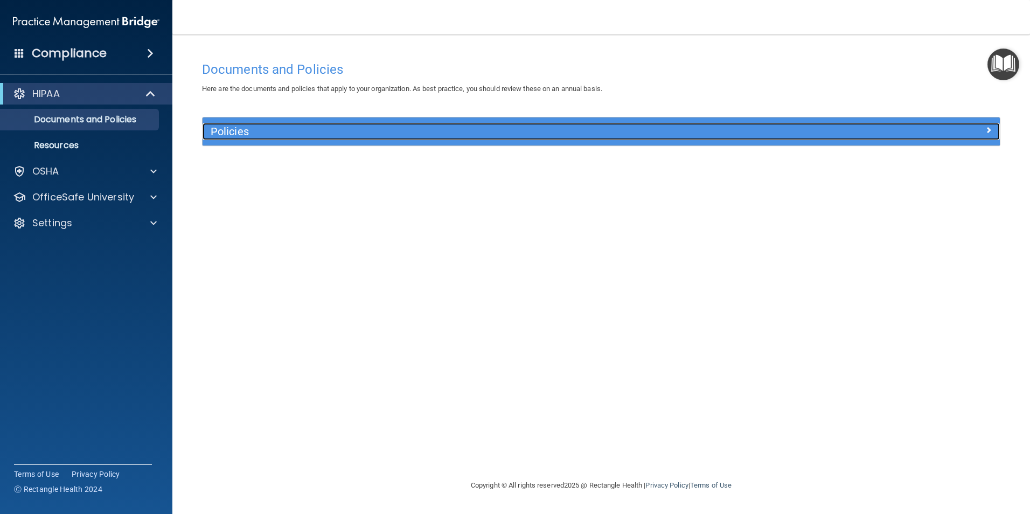
click at [912, 134] on div at bounding box center [899, 129] width 199 height 13
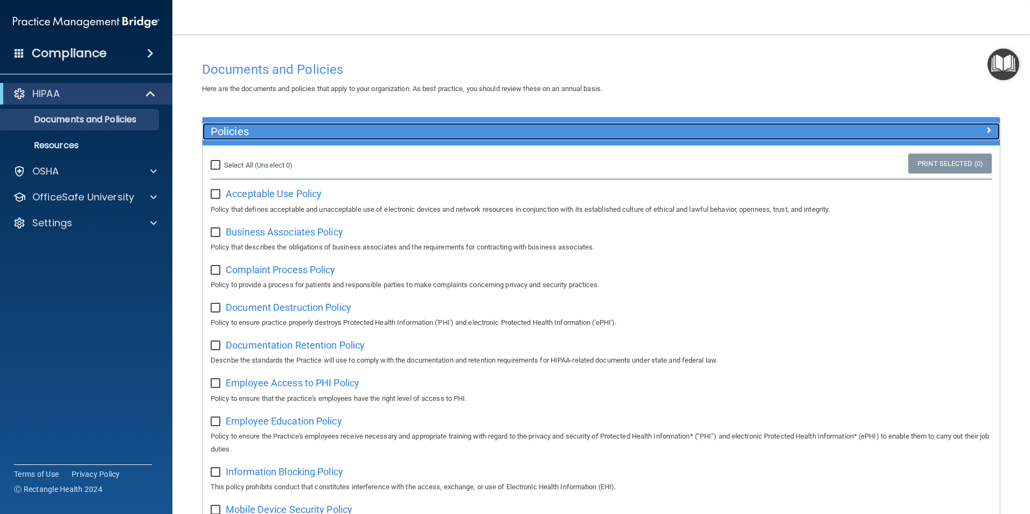
click at [238, 134] on h5 "Policies" at bounding box center [502, 132] width 582 height 12
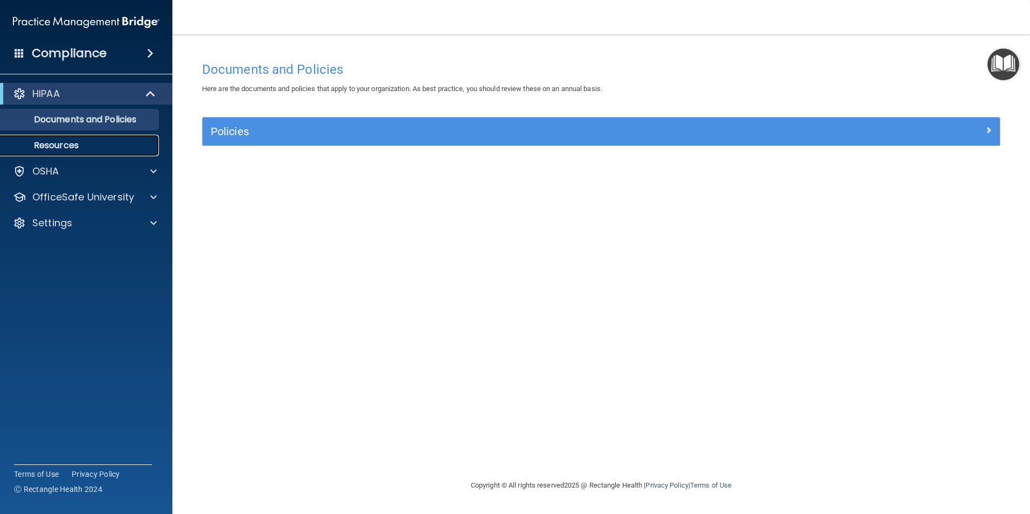
click at [57, 143] on p "Resources" at bounding box center [80, 145] width 147 height 11
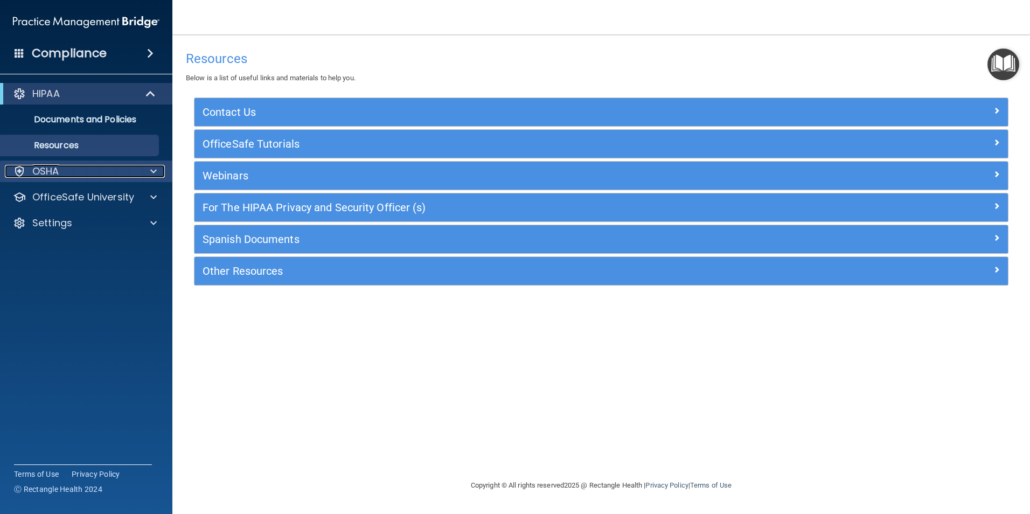
click at [78, 169] on div "OSHA" at bounding box center [72, 171] width 134 height 13
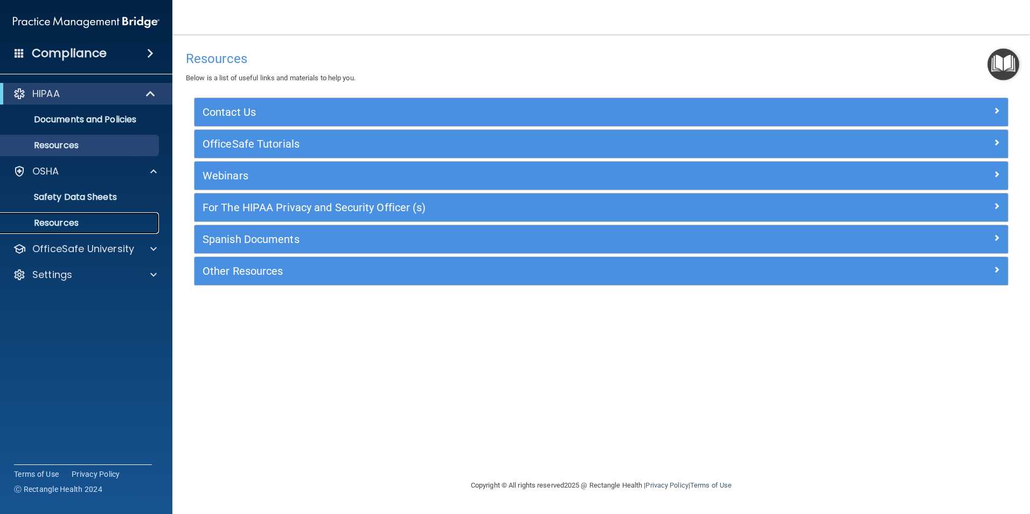
click at [43, 219] on p "Resources" at bounding box center [80, 223] width 147 height 11
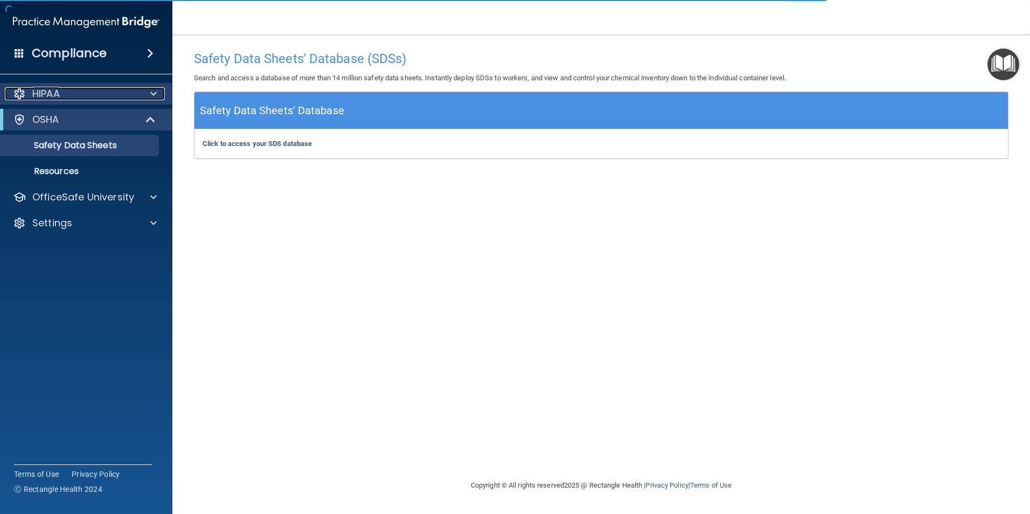
click at [45, 90] on p "HIPAA" at bounding box center [45, 93] width 27 height 13
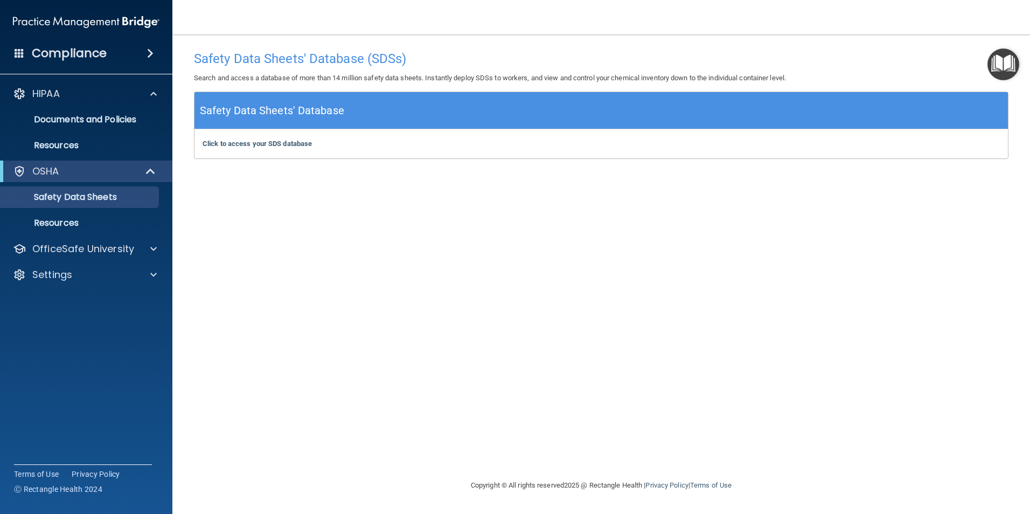
click at [19, 54] on span at bounding box center [20, 53] width 10 height 10
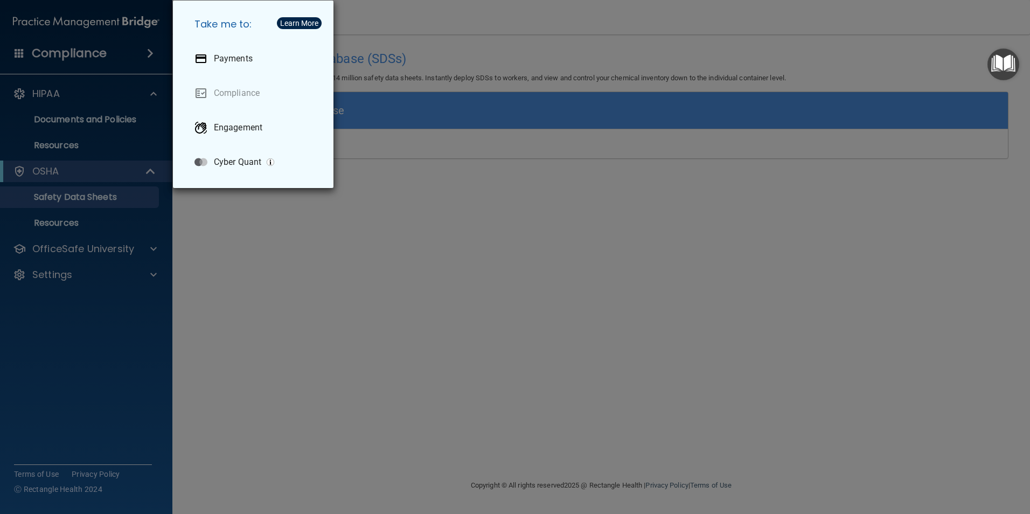
click at [19, 54] on div "Take me to: Payments Compliance Engagement Cyber Quant" at bounding box center [515, 257] width 1030 height 514
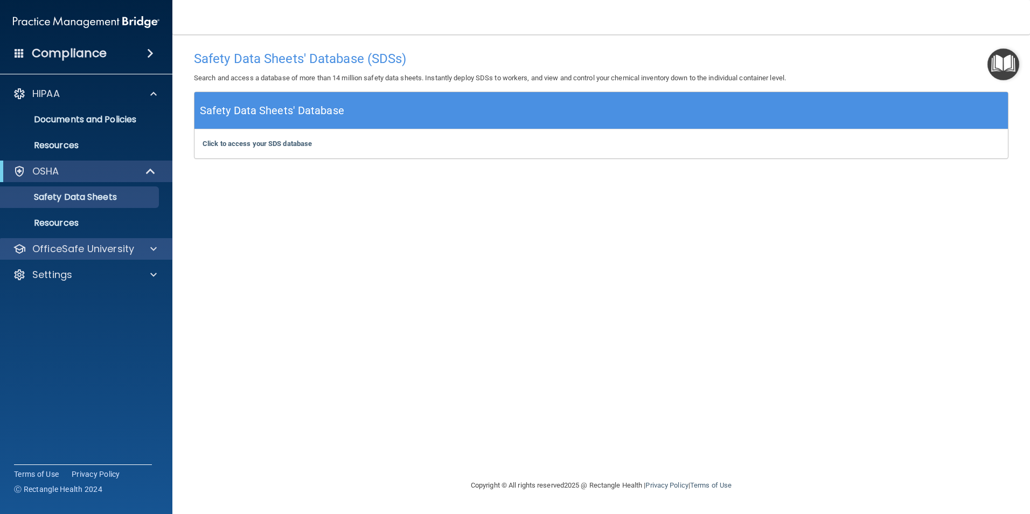
click at [60, 241] on div "OfficeSafe University" at bounding box center [86, 249] width 173 height 22
click at [67, 247] on p "OfficeSafe University" at bounding box center [83, 248] width 102 height 13
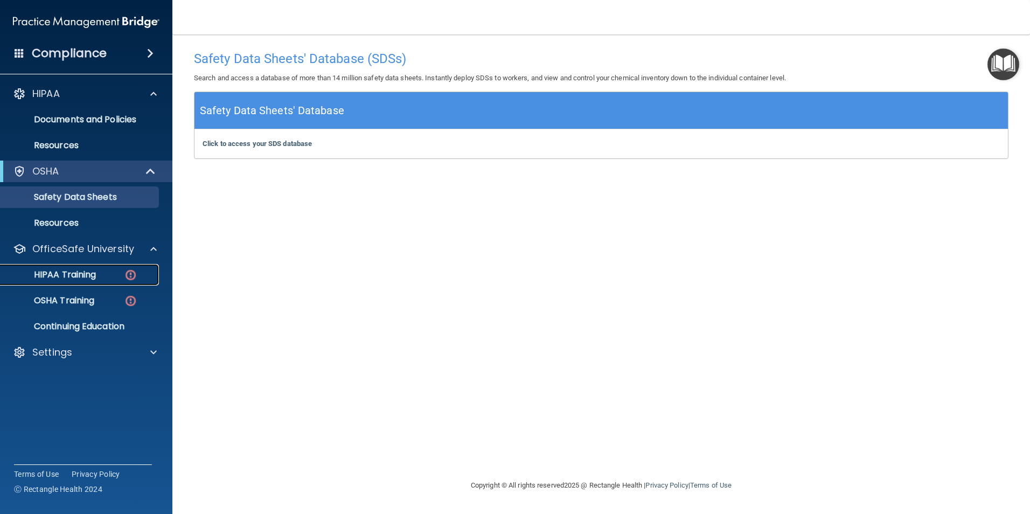
click at [80, 267] on link "HIPAA Training" at bounding box center [74, 275] width 170 height 22
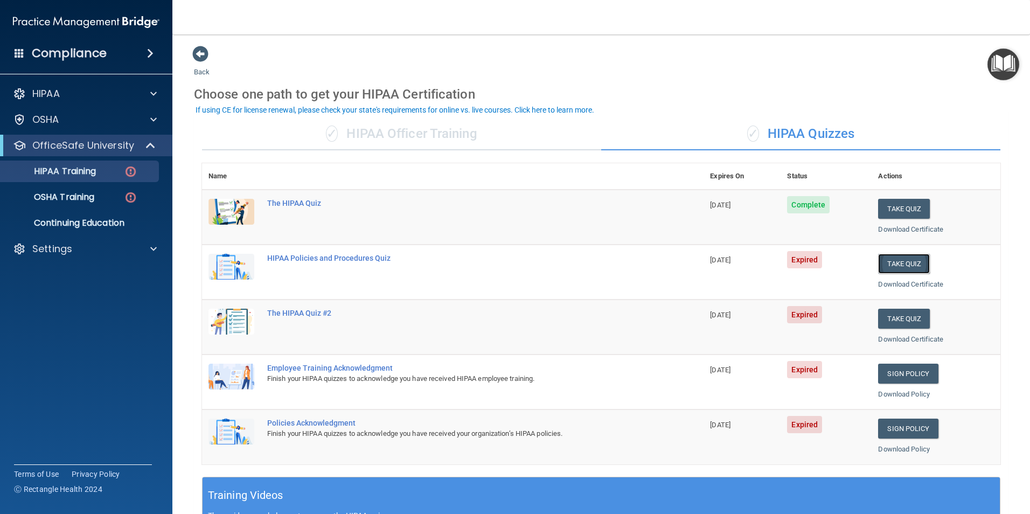
click at [897, 267] on button "Take Quiz" at bounding box center [904, 264] width 52 height 20
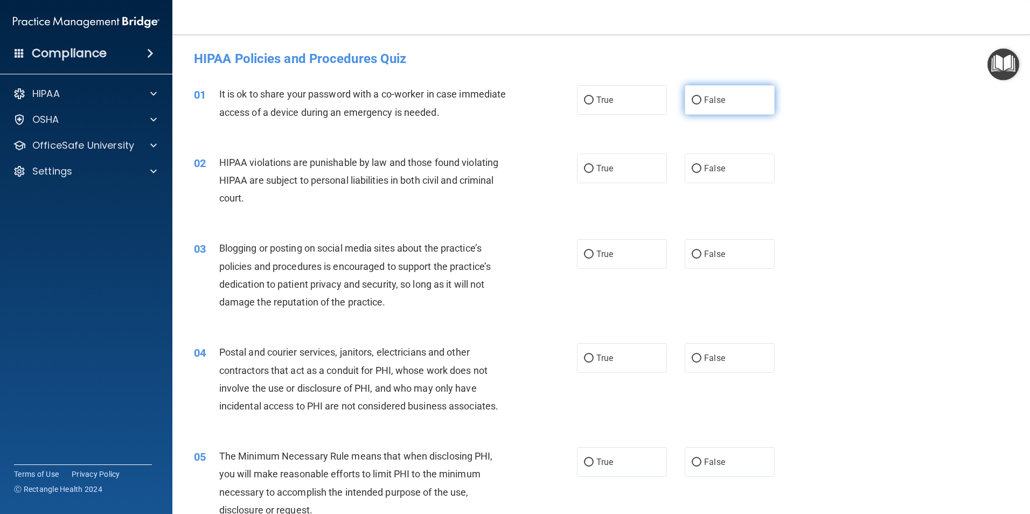
click at [692, 97] on input "False" at bounding box center [697, 100] width 10 height 8
radio input "true"
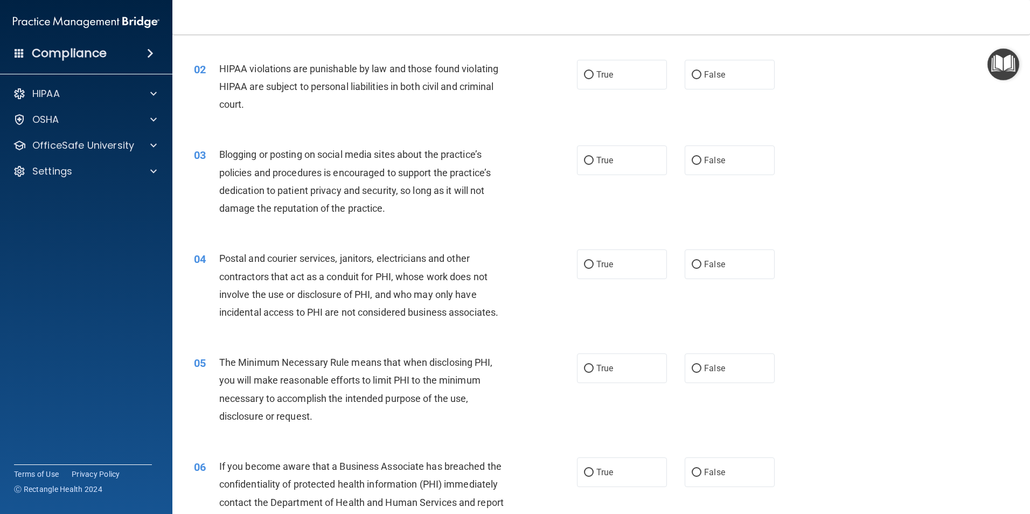
scroll to position [108, 0]
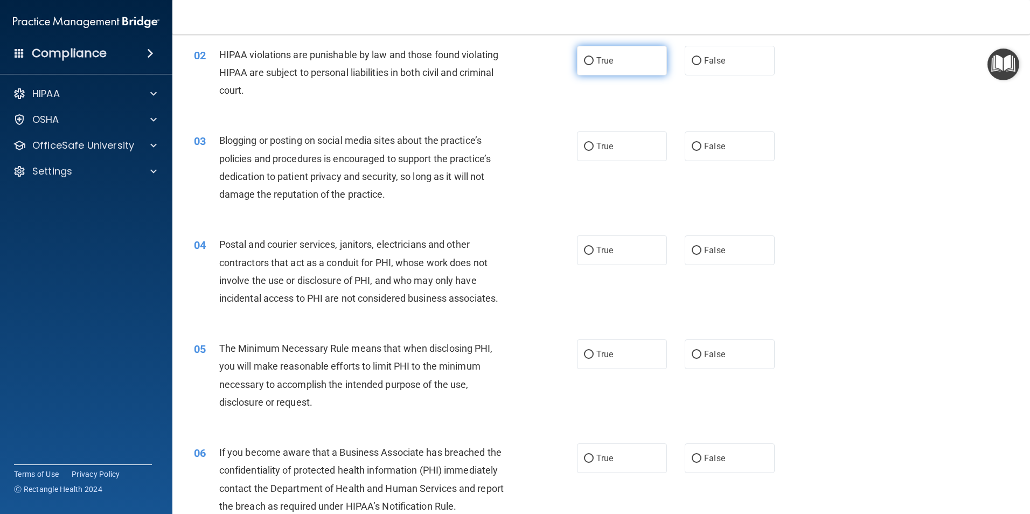
click at [586, 62] on input "True" at bounding box center [589, 61] width 10 height 8
radio input "true"
click at [694, 144] on input "False" at bounding box center [697, 147] width 10 height 8
radio input "true"
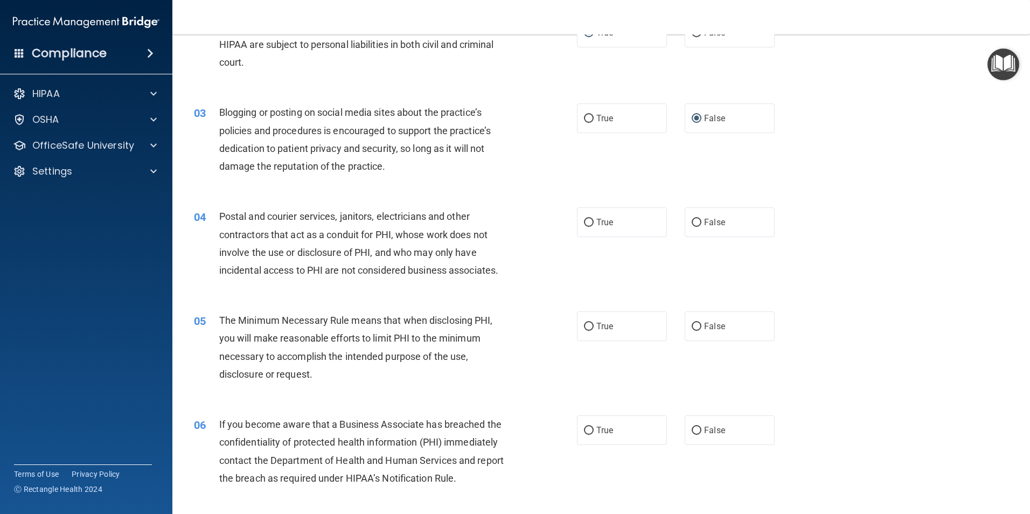
scroll to position [162, 0]
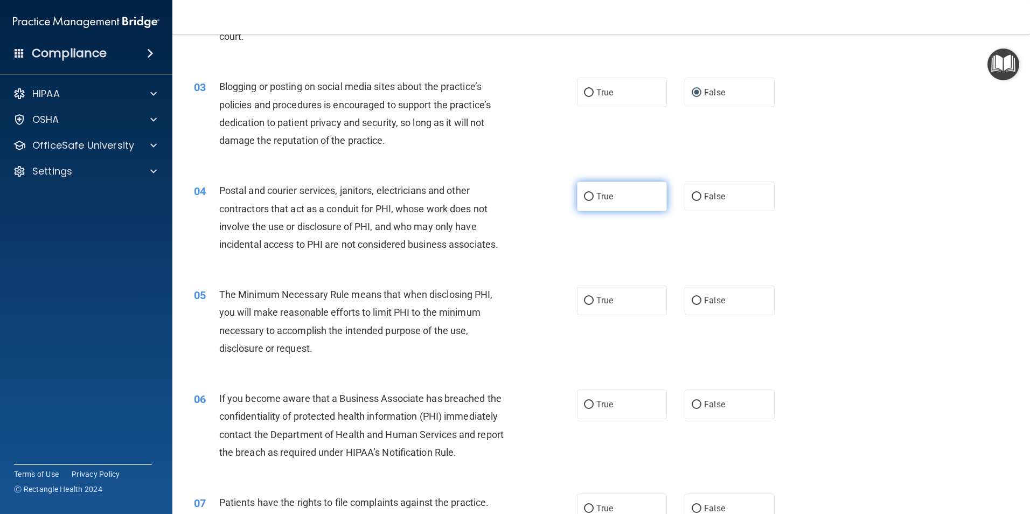
click at [588, 196] on input "True" at bounding box center [589, 197] width 10 height 8
radio input "true"
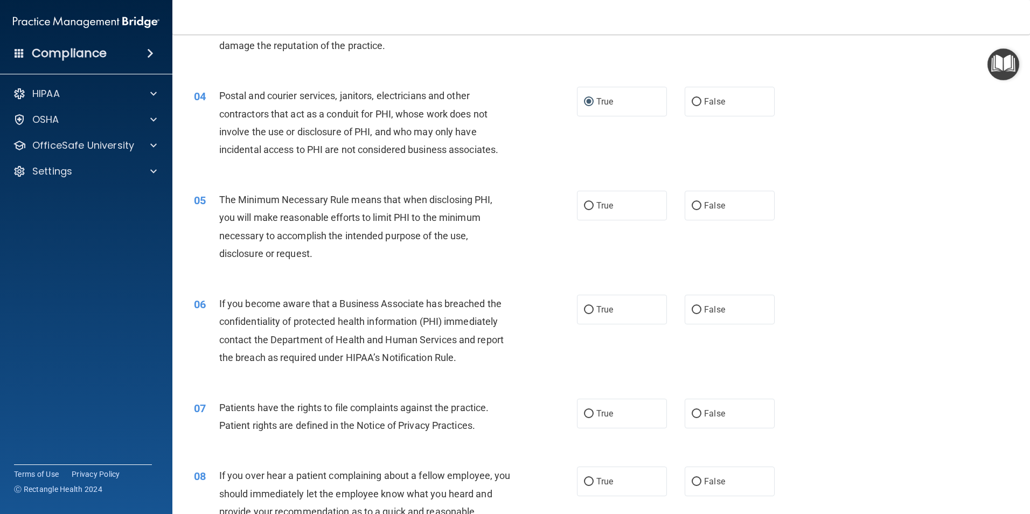
scroll to position [323, 0]
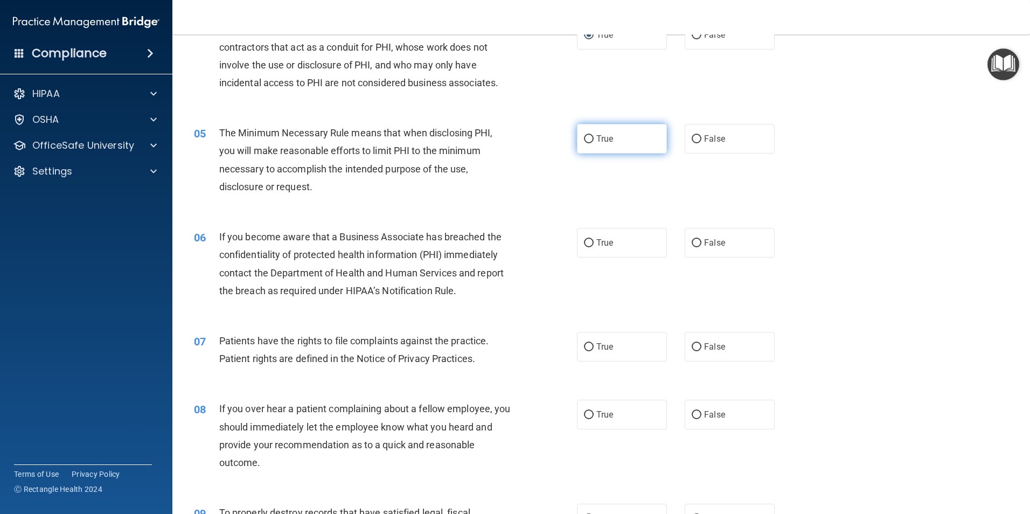
click at [584, 141] on input "True" at bounding box center [589, 139] width 10 height 8
radio input "true"
click at [692, 243] on input "False" at bounding box center [697, 243] width 10 height 8
radio input "true"
click at [588, 345] on input "True" at bounding box center [589, 347] width 10 height 8
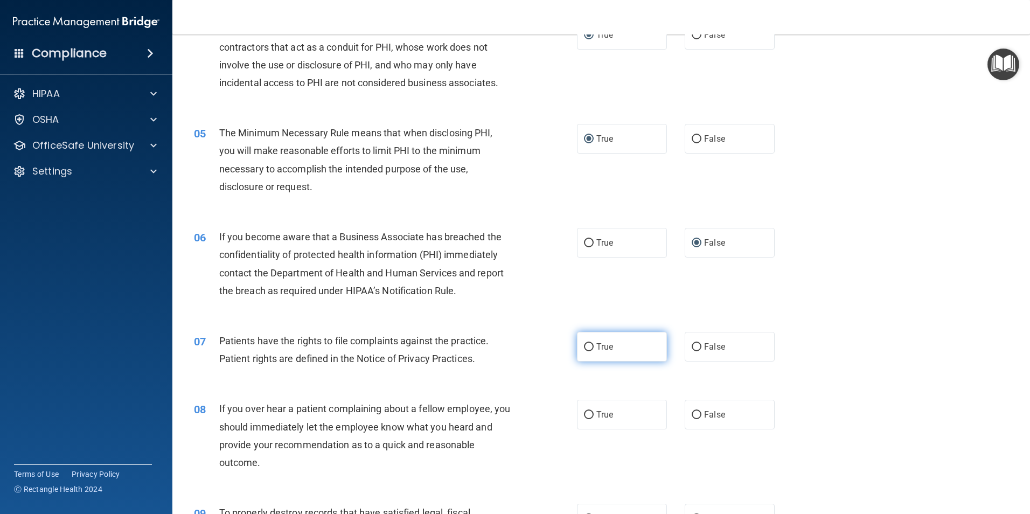
radio input "true"
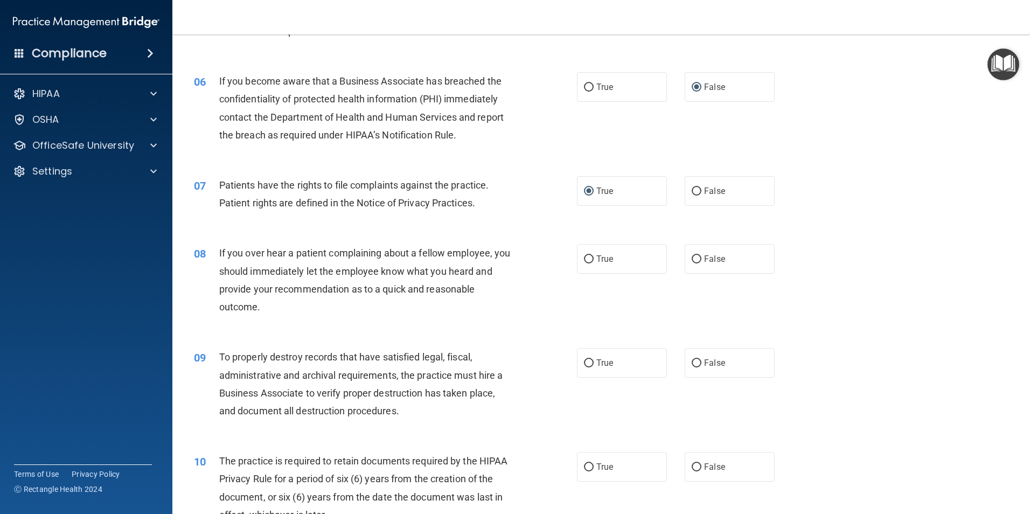
scroll to position [485, 0]
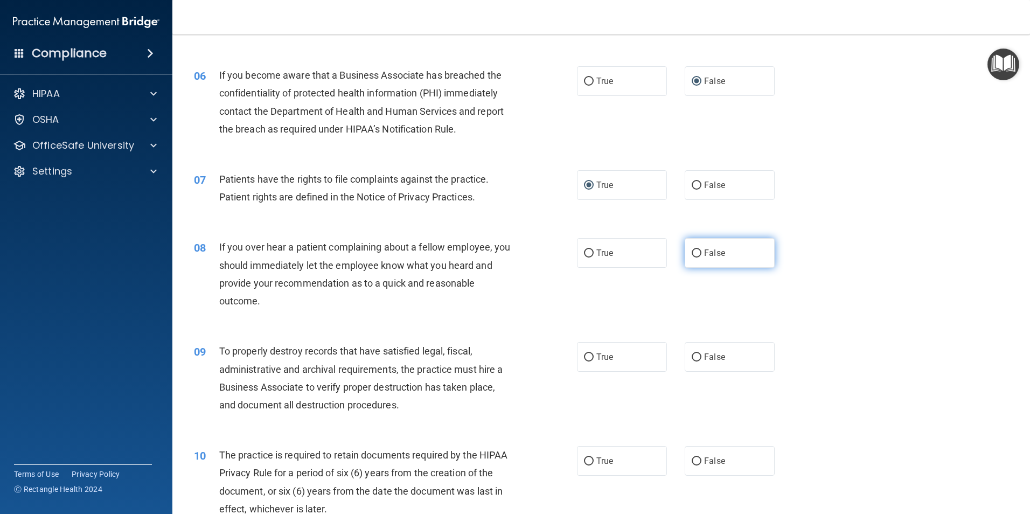
click at [692, 255] on input "False" at bounding box center [697, 253] width 10 height 8
radio input "true"
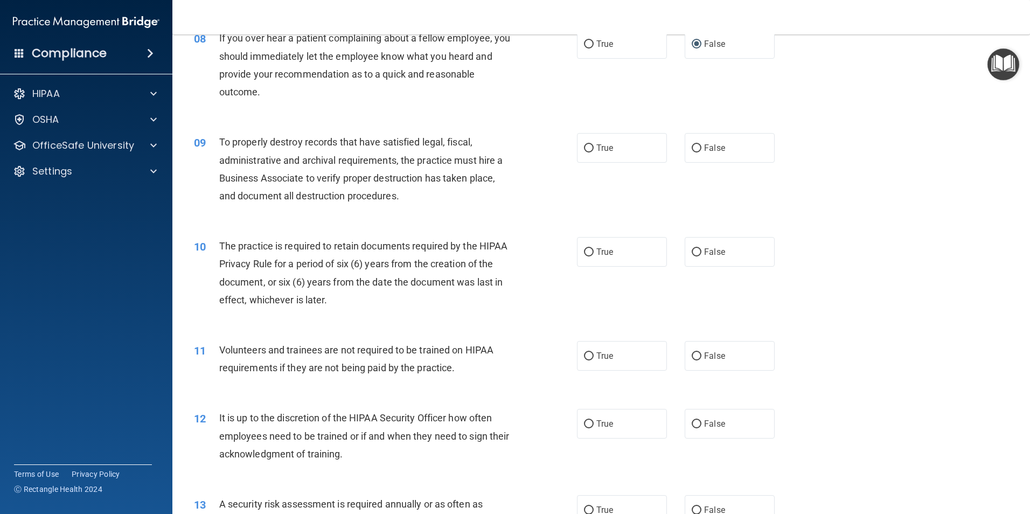
scroll to position [700, 0]
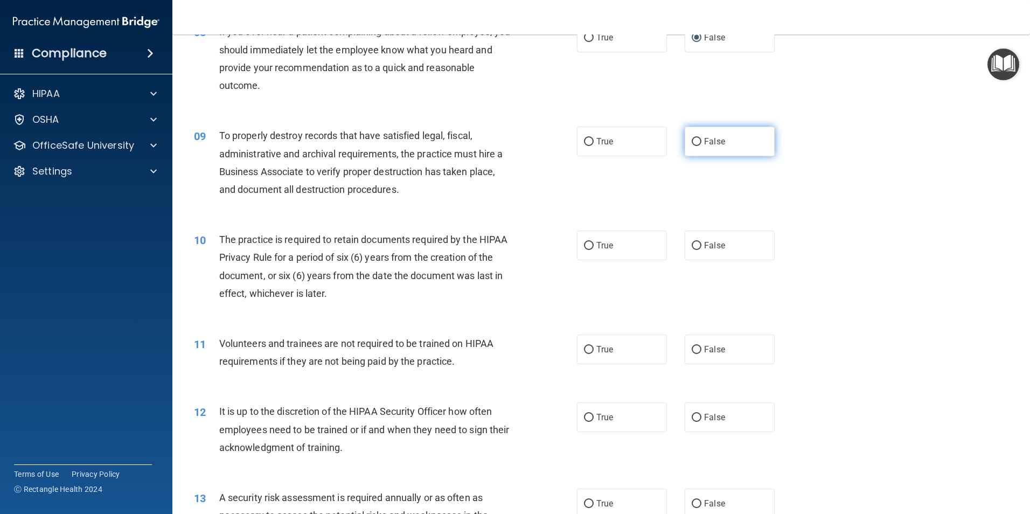
click at [692, 141] on input "False" at bounding box center [697, 142] width 10 height 8
radio input "true"
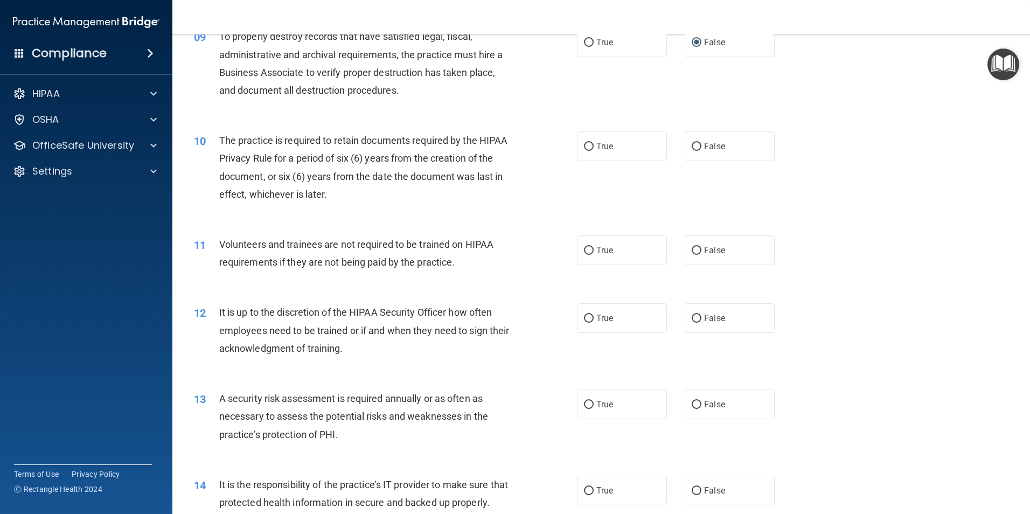
scroll to position [808, 0]
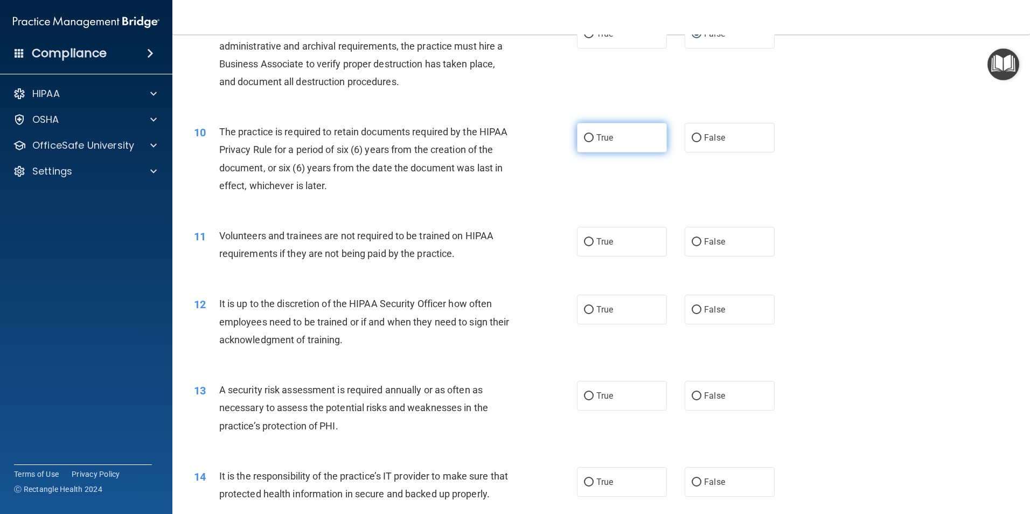
click at [588, 134] on input "True" at bounding box center [589, 138] width 10 height 8
radio input "true"
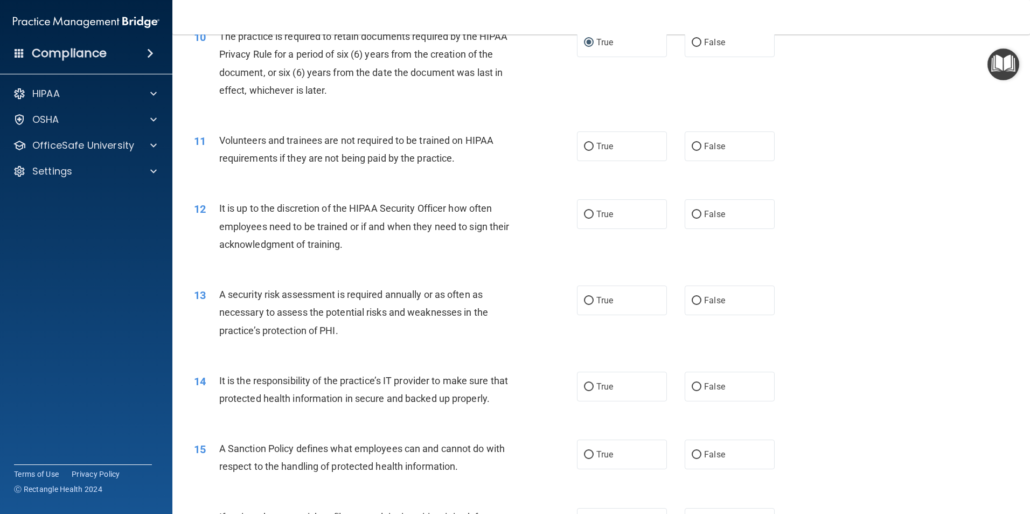
scroll to position [916, 0]
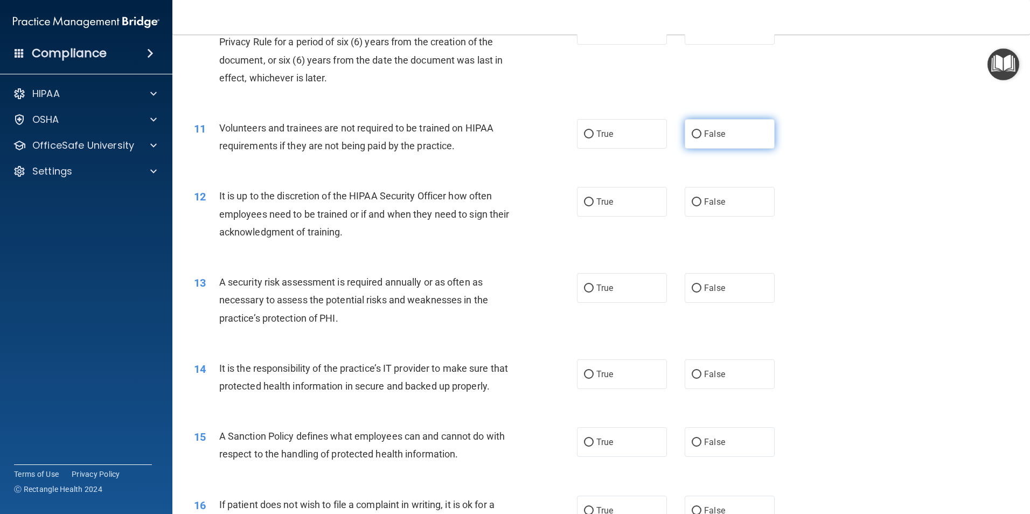
click at [692, 134] on input "False" at bounding box center [697, 134] width 10 height 8
radio input "true"
click at [696, 201] on input "False" at bounding box center [697, 202] width 10 height 8
radio input "true"
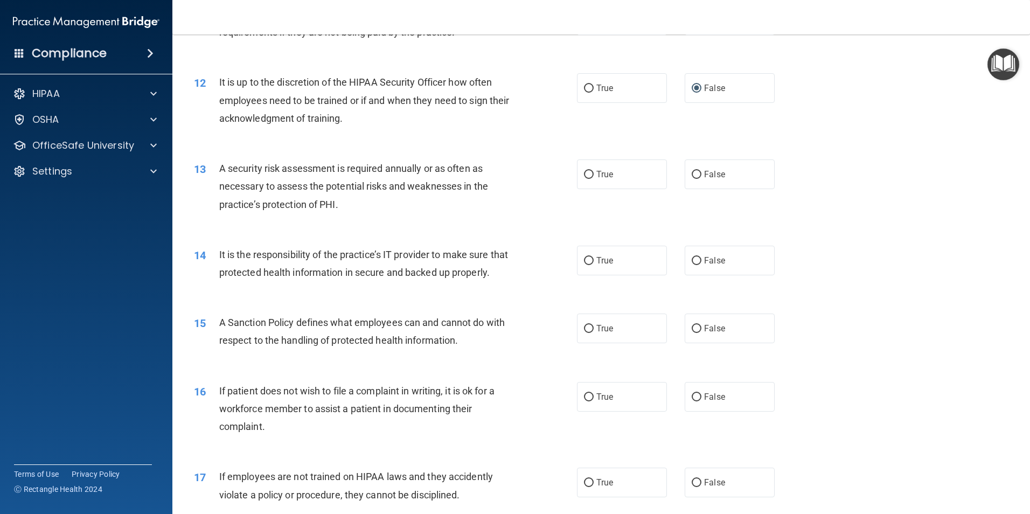
scroll to position [1077, 0]
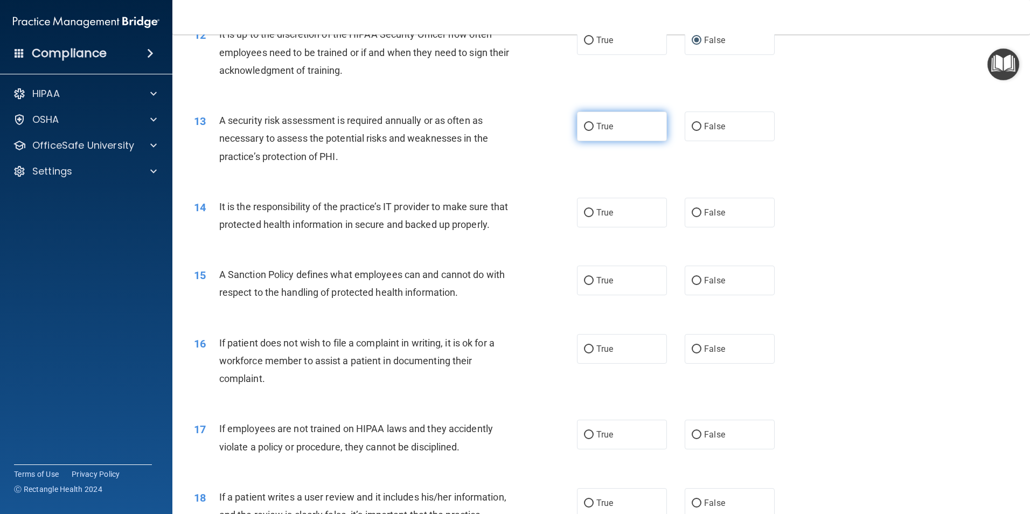
click at [584, 126] on input "True" at bounding box center [589, 127] width 10 height 8
radio input "true"
click at [692, 212] on input "False" at bounding box center [697, 213] width 10 height 8
radio input "true"
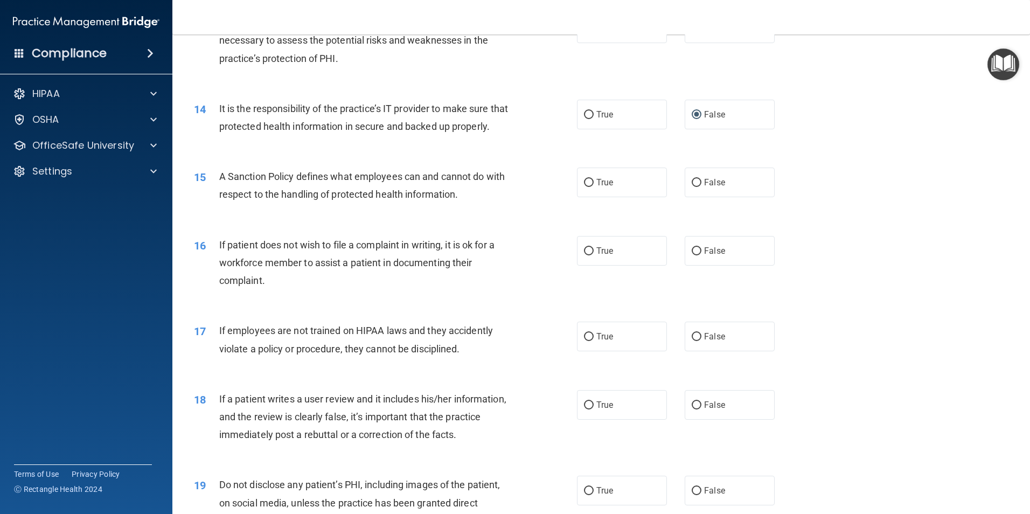
scroll to position [1185, 0]
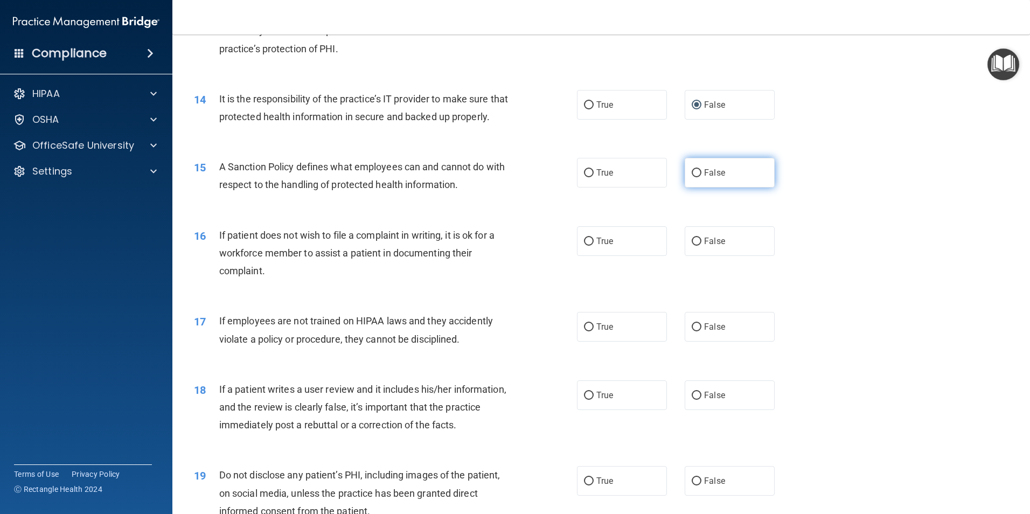
click at [692, 177] on input "False" at bounding box center [697, 173] width 10 height 8
radio input "true"
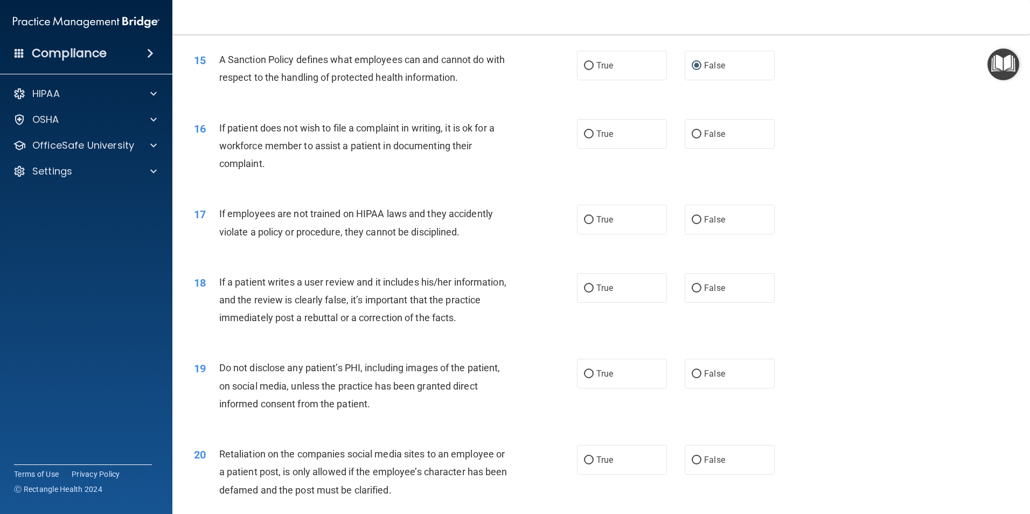
scroll to position [1293, 0]
click at [584, 138] on input "True" at bounding box center [589, 134] width 10 height 8
radio input "true"
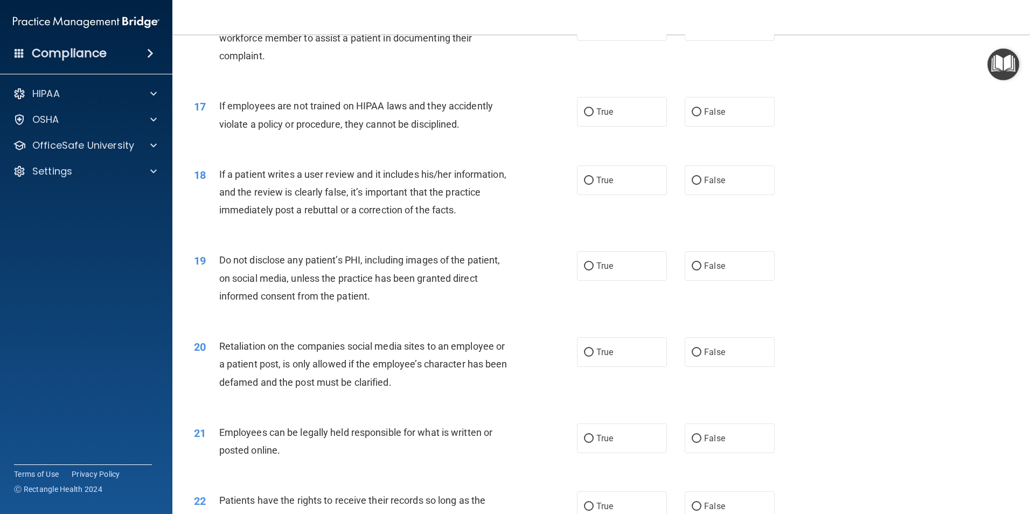
scroll to position [1400, 0]
click at [692, 116] on input "False" at bounding box center [697, 112] width 10 height 8
radio input "true"
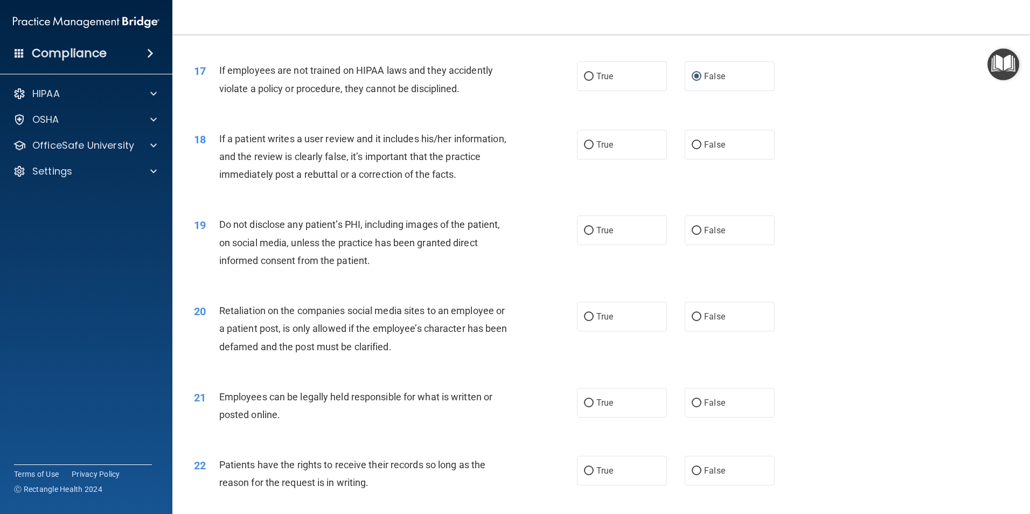
scroll to position [1454, 0]
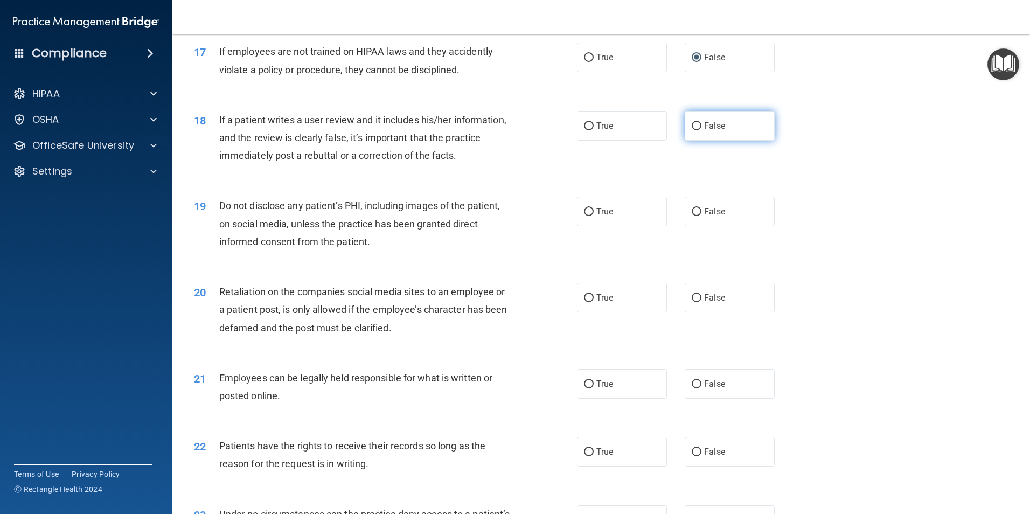
click at [692, 130] on input "False" at bounding box center [697, 126] width 10 height 8
radio input "true"
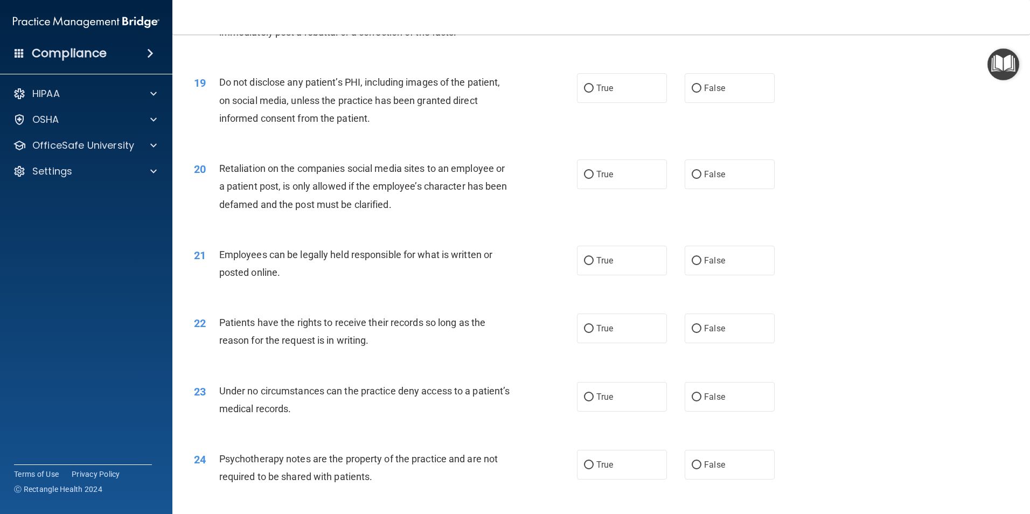
scroll to position [1616, 0]
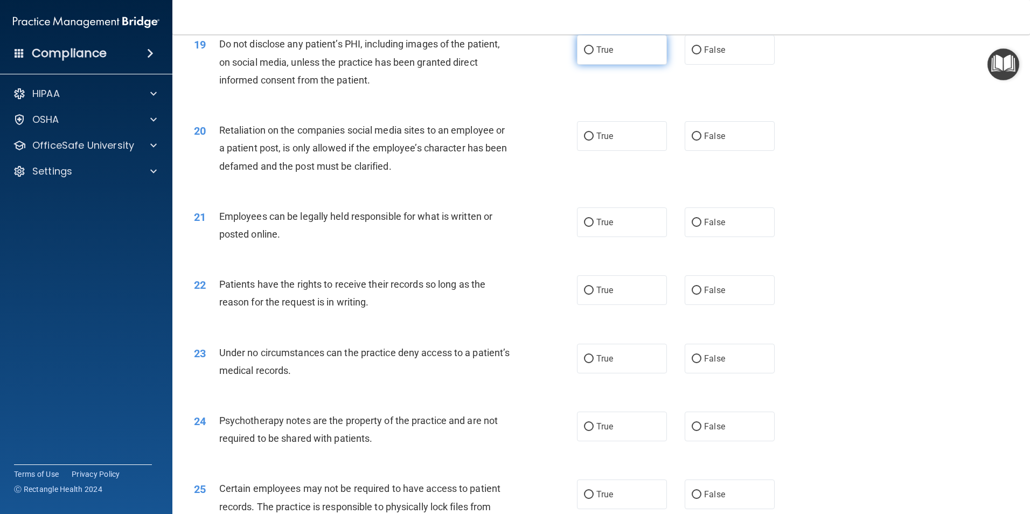
click at [589, 54] on input "True" at bounding box center [589, 50] width 10 height 8
radio input "true"
click at [692, 141] on input "False" at bounding box center [697, 137] width 10 height 8
radio input "true"
click at [584, 227] on input "True" at bounding box center [589, 223] width 10 height 8
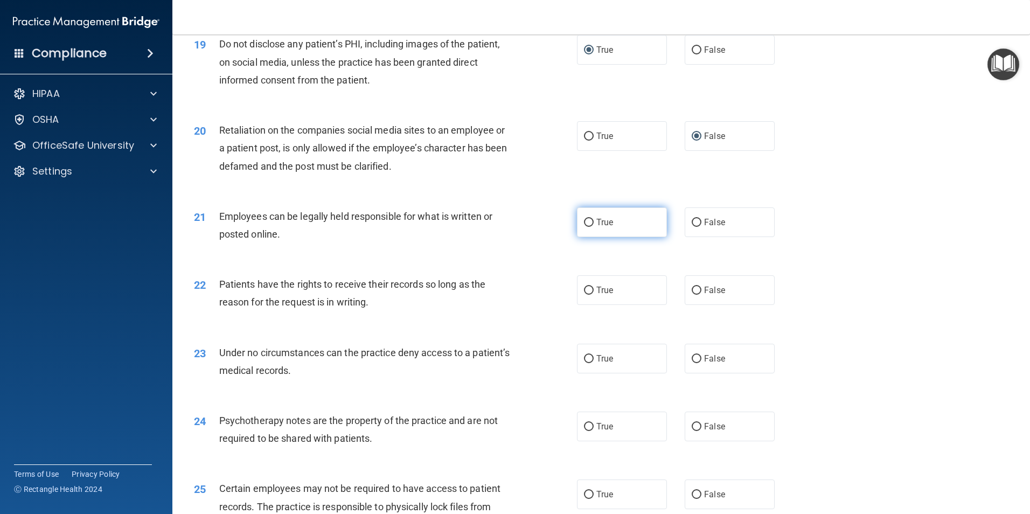
radio input "true"
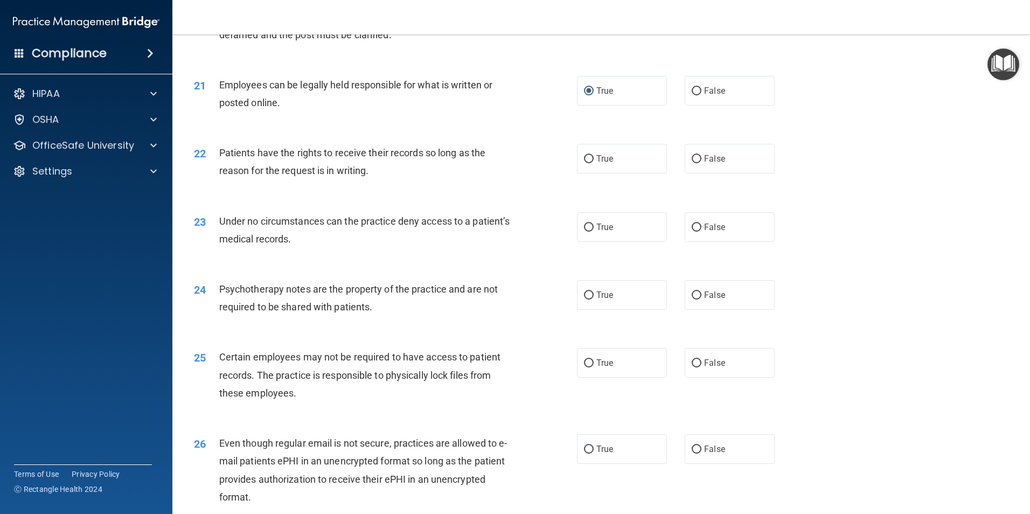
scroll to position [1778, 0]
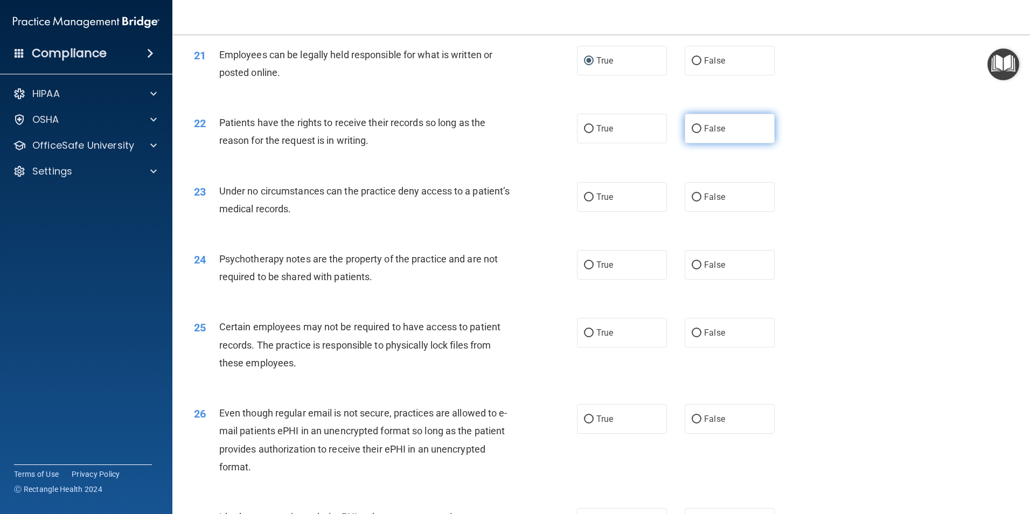
click at [704, 134] on span "False" at bounding box center [714, 128] width 21 height 10
click at [701, 133] on input "False" at bounding box center [697, 129] width 10 height 8
radio input "true"
drag, startPoint x: 691, startPoint y: 214, endPoint x: 650, endPoint y: 221, distance: 41.5
click at [692, 201] on input "False" at bounding box center [697, 197] width 10 height 8
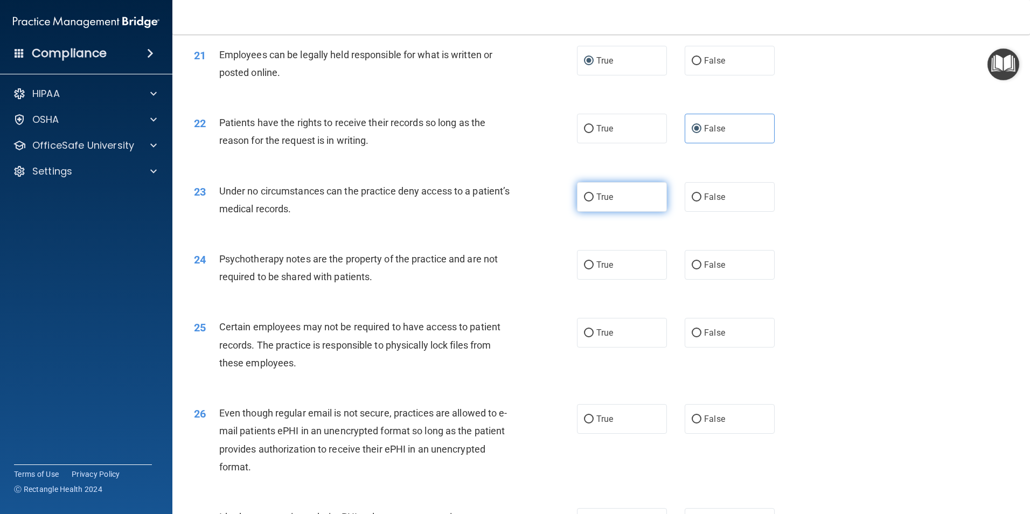
radio input "true"
click at [584, 269] on input "True" at bounding box center [589, 265] width 10 height 8
radio input "true"
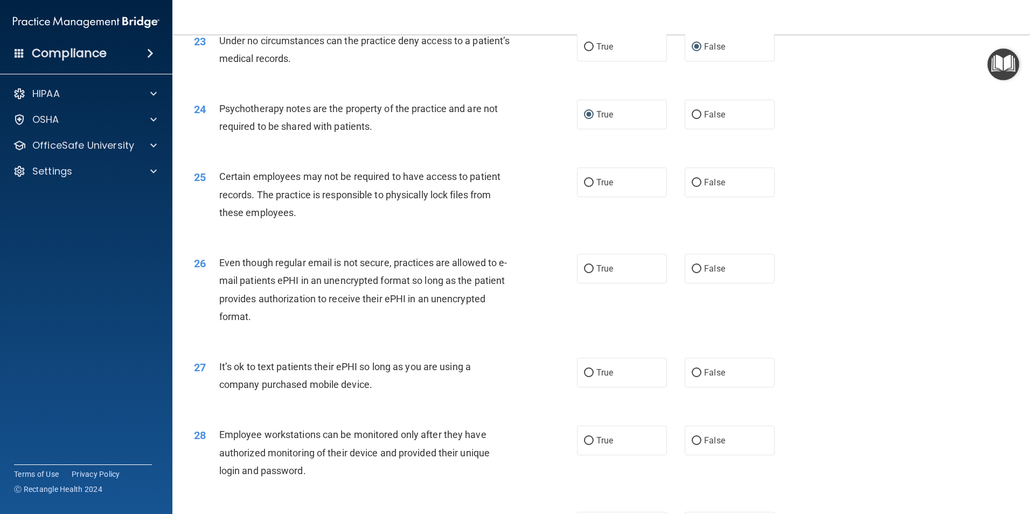
scroll to position [1939, 0]
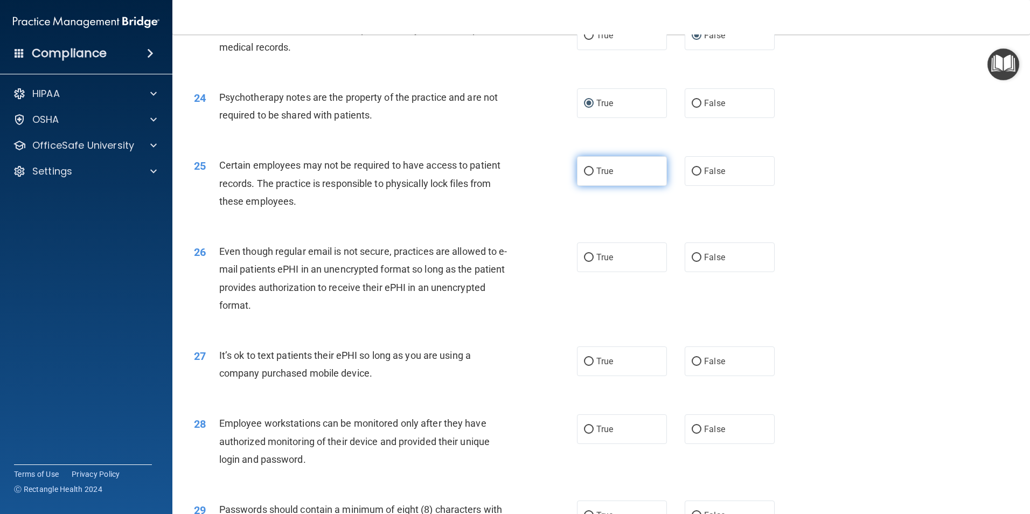
click at [584, 176] on input "True" at bounding box center [589, 172] width 10 height 8
radio input "true"
click at [590, 272] on label "True" at bounding box center [622, 257] width 90 height 30
click at [590, 262] on input "True" at bounding box center [589, 258] width 10 height 8
radio input "true"
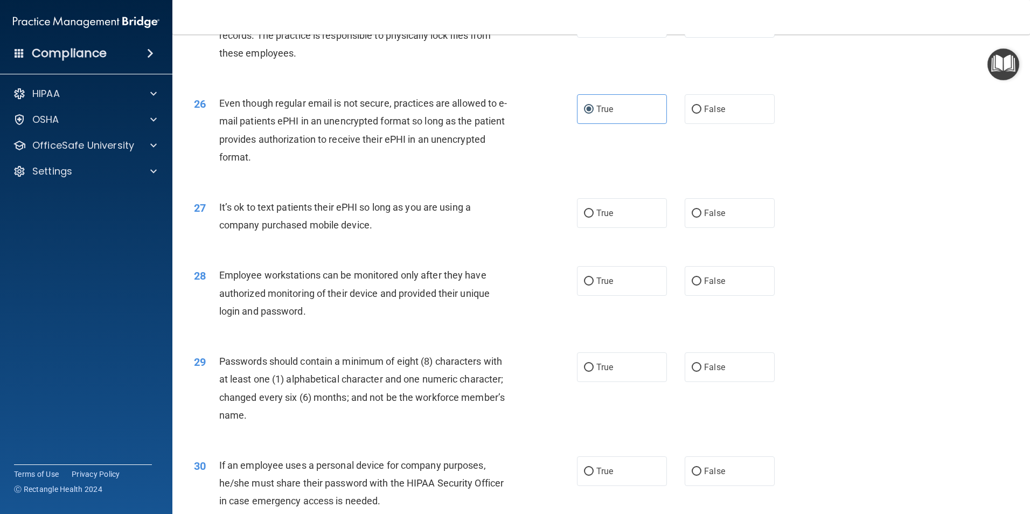
scroll to position [2101, 0]
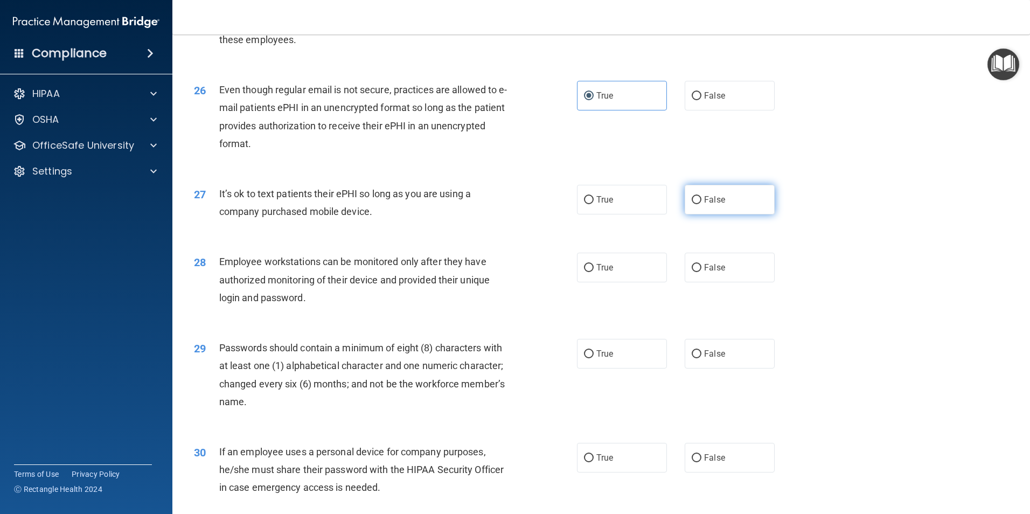
click at [695, 204] on input "False" at bounding box center [697, 200] width 10 height 8
radio input "true"
click at [692, 272] on input "False" at bounding box center [697, 268] width 10 height 8
radio input "true"
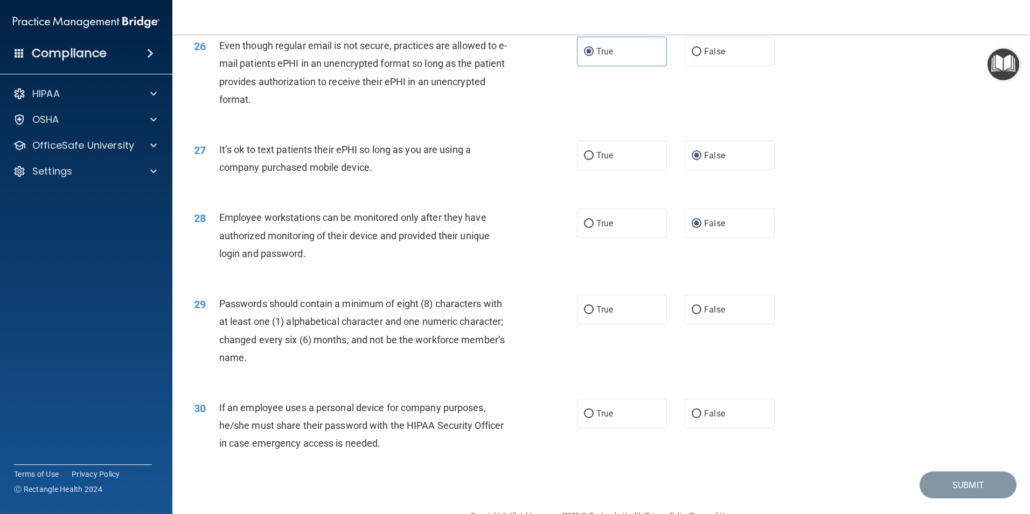
scroll to position [2190, 0]
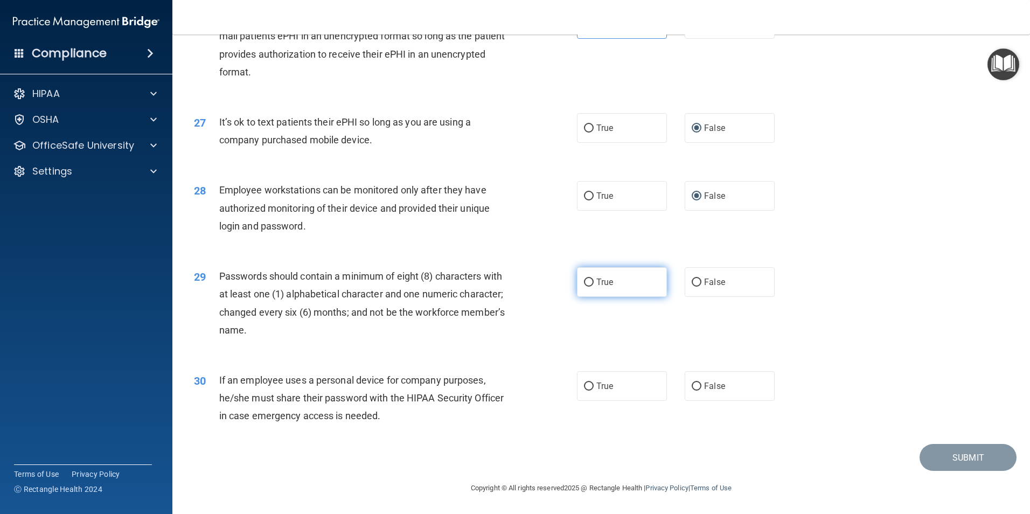
click at [584, 283] on input "True" at bounding box center [589, 282] width 10 height 8
radio input "true"
click at [692, 385] on input "False" at bounding box center [697, 386] width 10 height 8
radio input "true"
click at [962, 459] on button "Submit" at bounding box center [967, 457] width 97 height 27
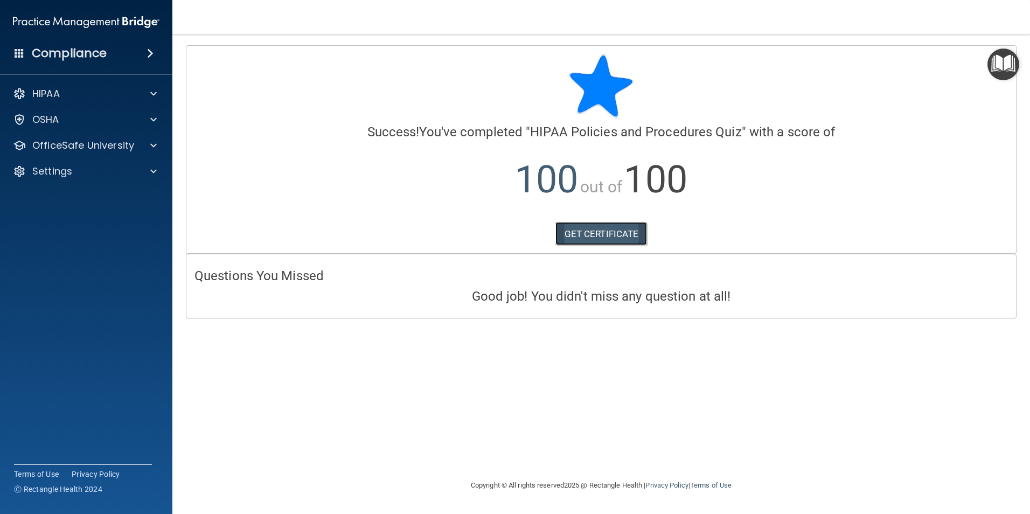
click at [581, 233] on link "GET CERTIFICATE" at bounding box center [601, 234] width 92 height 24
click at [68, 145] on p "OfficeSafe University" at bounding box center [83, 145] width 102 height 13
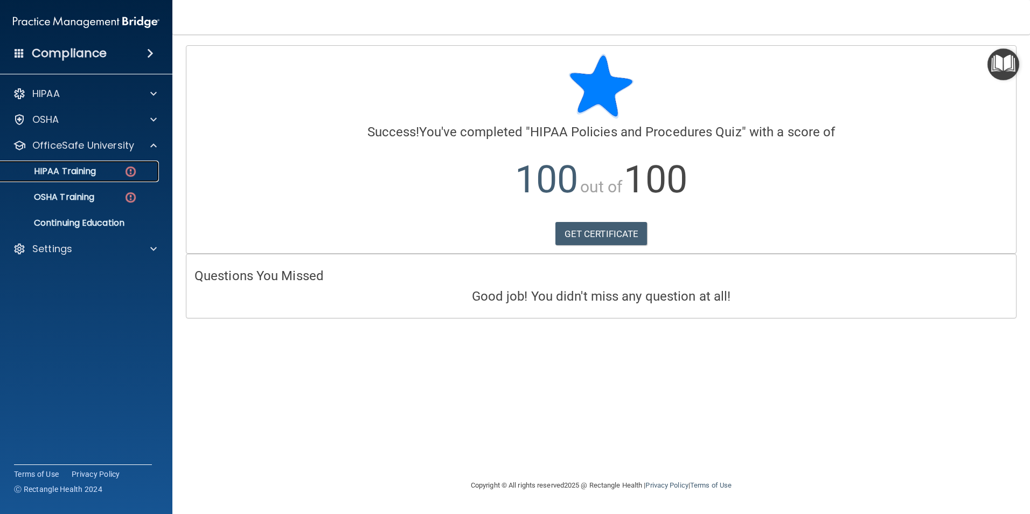
click at [73, 172] on p "HIPAA Training" at bounding box center [51, 171] width 89 height 11
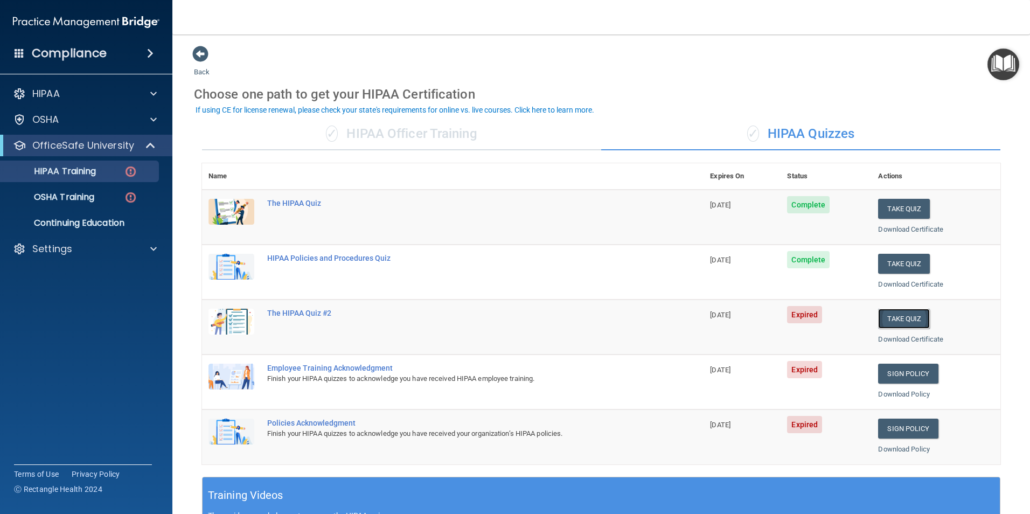
click at [898, 316] on button "Take Quiz" at bounding box center [904, 319] width 52 height 20
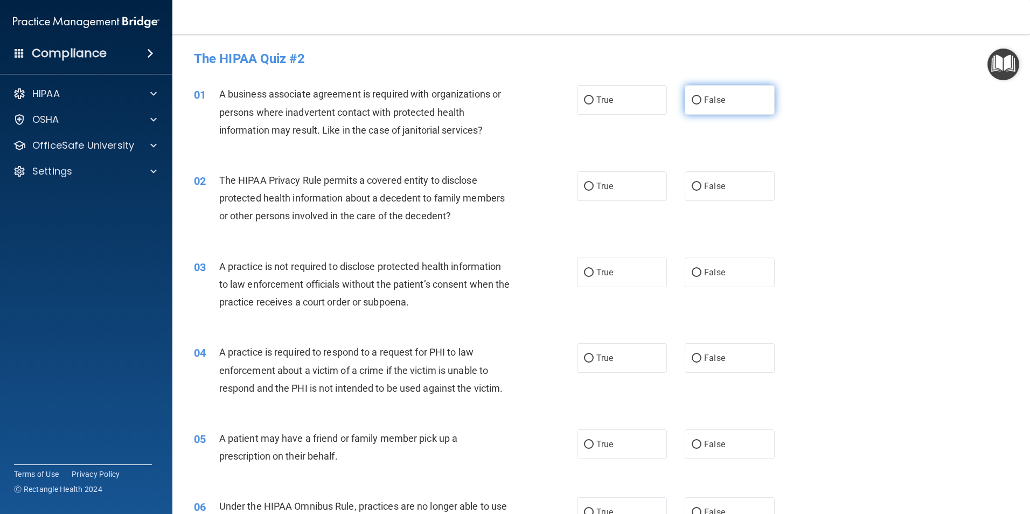
click at [693, 96] on input "False" at bounding box center [697, 100] width 10 height 8
radio input "true"
click at [584, 185] on input "True" at bounding box center [589, 187] width 10 height 8
radio input "true"
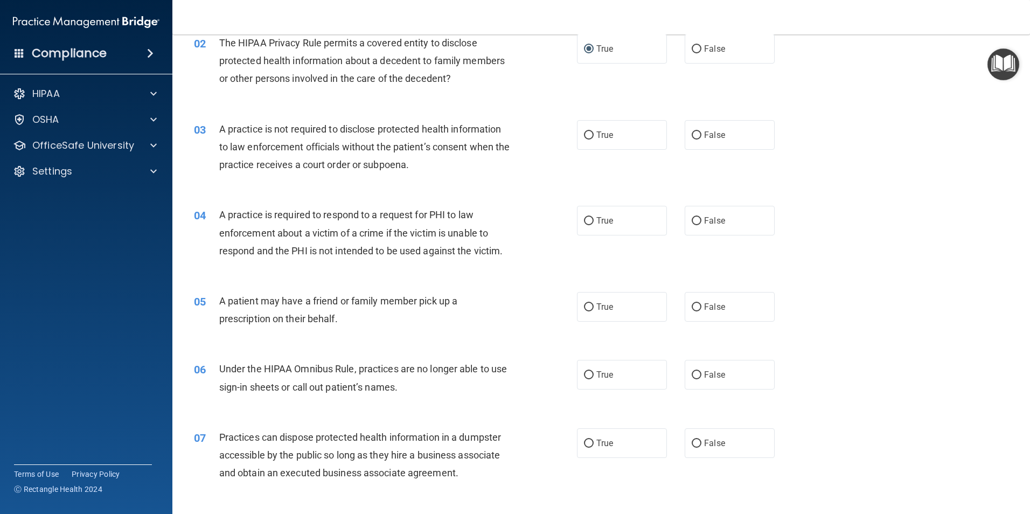
scroll to position [162, 0]
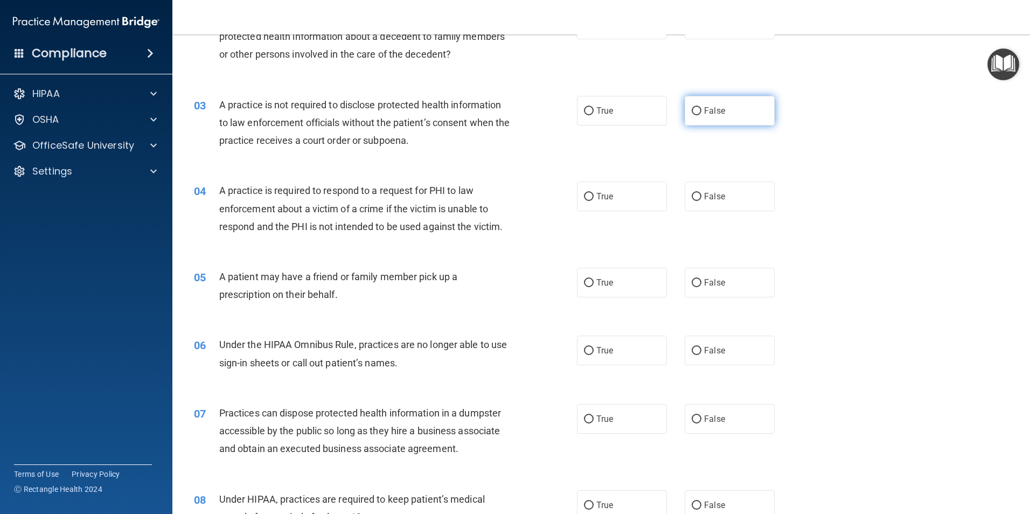
click at [692, 110] on input "False" at bounding box center [697, 111] width 10 height 8
radio input "true"
click at [587, 196] on input "True" at bounding box center [589, 197] width 10 height 8
radio input "true"
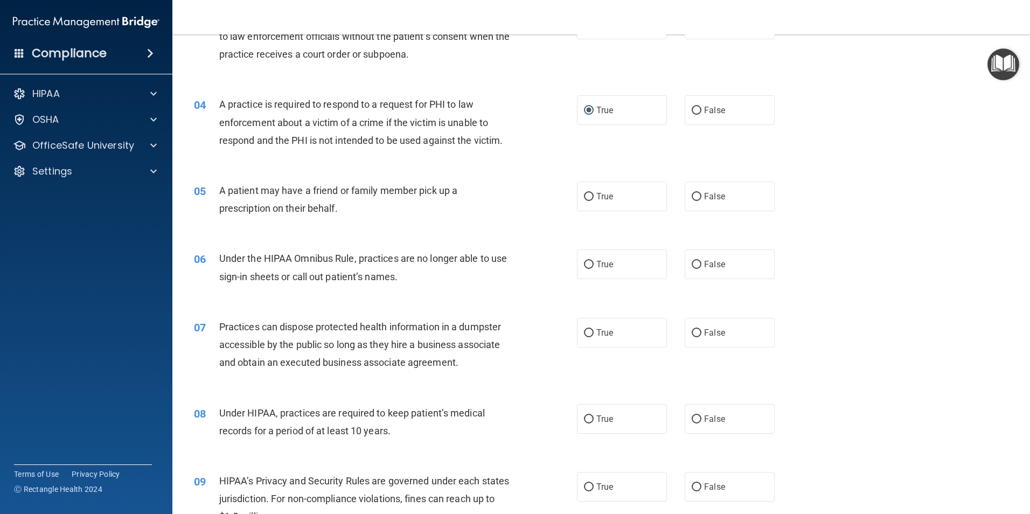
scroll to position [269, 0]
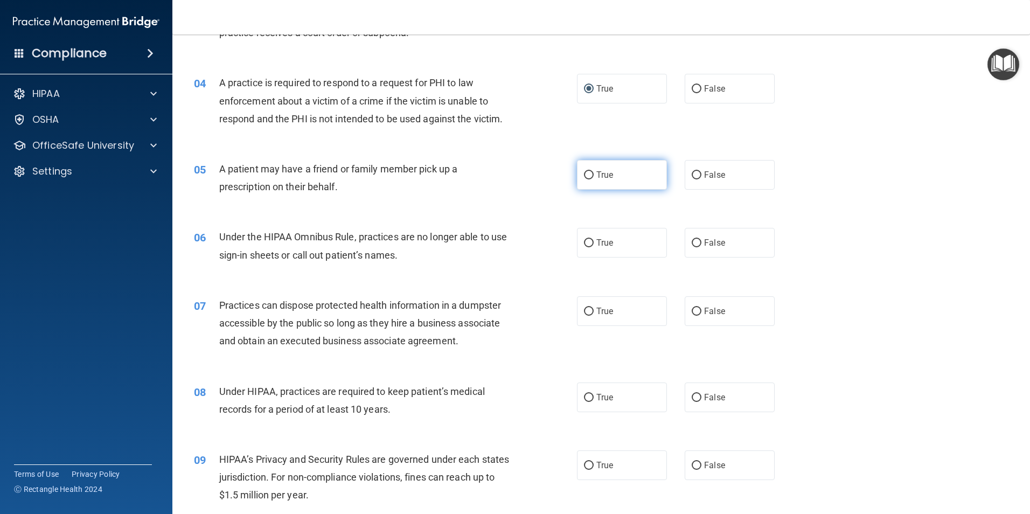
click at [584, 173] on input "True" at bounding box center [589, 175] width 10 height 8
radio input "true"
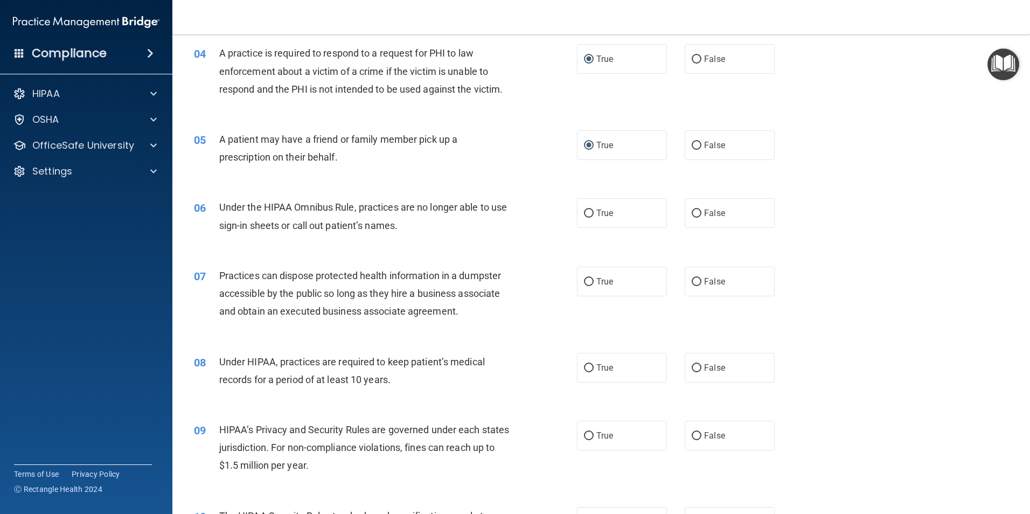
scroll to position [323, 0]
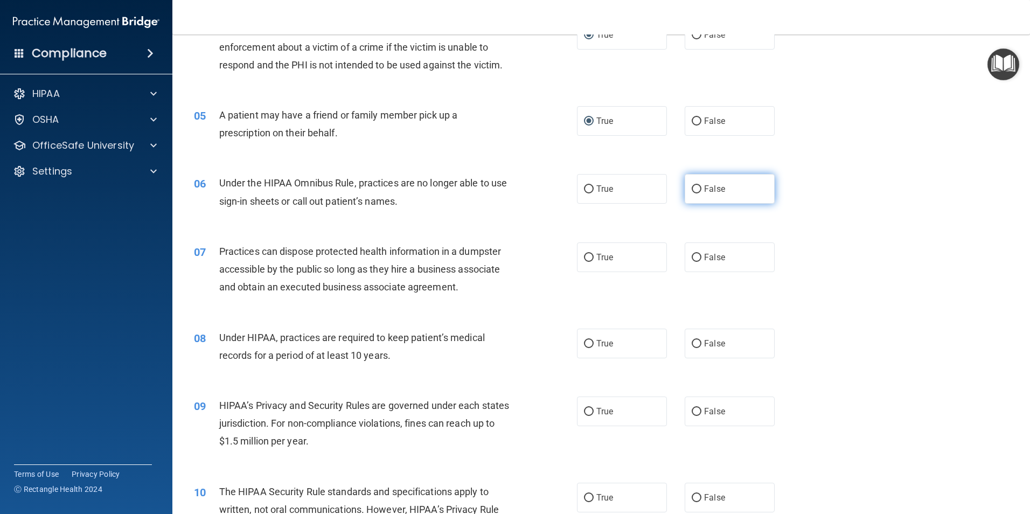
click at [692, 190] on input "False" at bounding box center [697, 189] width 10 height 8
radio input "true"
click at [692, 256] on input "False" at bounding box center [697, 258] width 10 height 8
radio input "true"
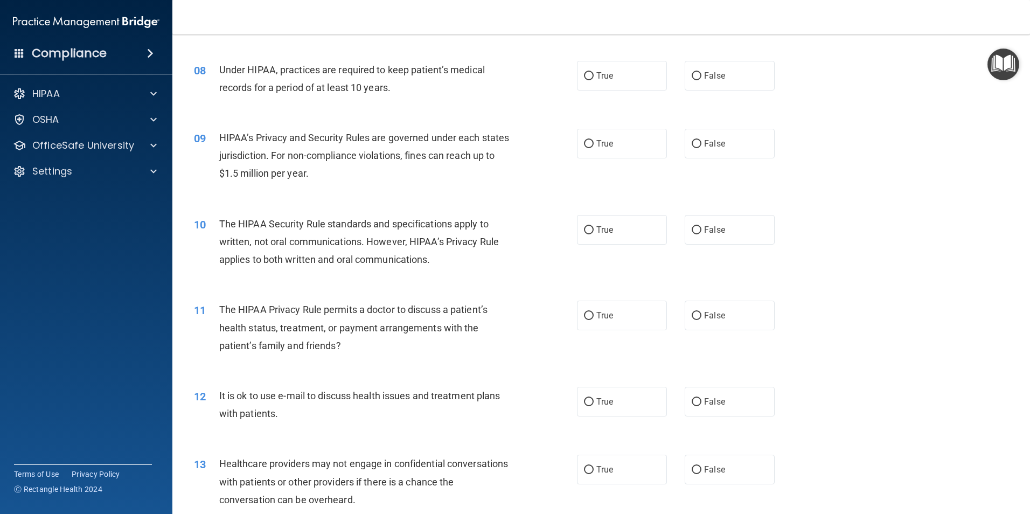
scroll to position [593, 0]
click at [692, 75] on input "False" at bounding box center [697, 75] width 10 height 8
radio input "true"
drag, startPoint x: 691, startPoint y: 142, endPoint x: 648, endPoint y: 147, distance: 43.4
click at [692, 142] on input "False" at bounding box center [697, 142] width 10 height 8
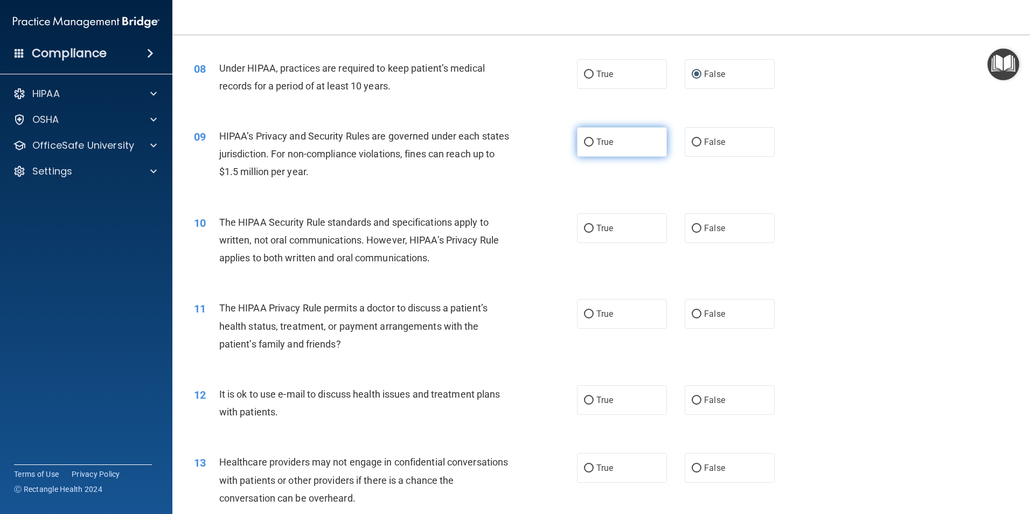
radio input "true"
click at [584, 226] on input "True" at bounding box center [589, 229] width 10 height 8
radio input "true"
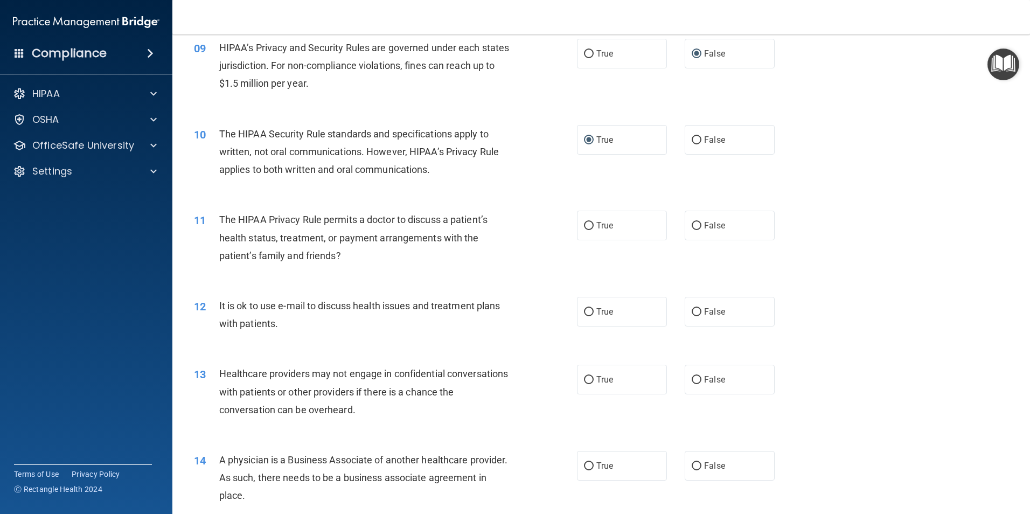
scroll to position [700, 0]
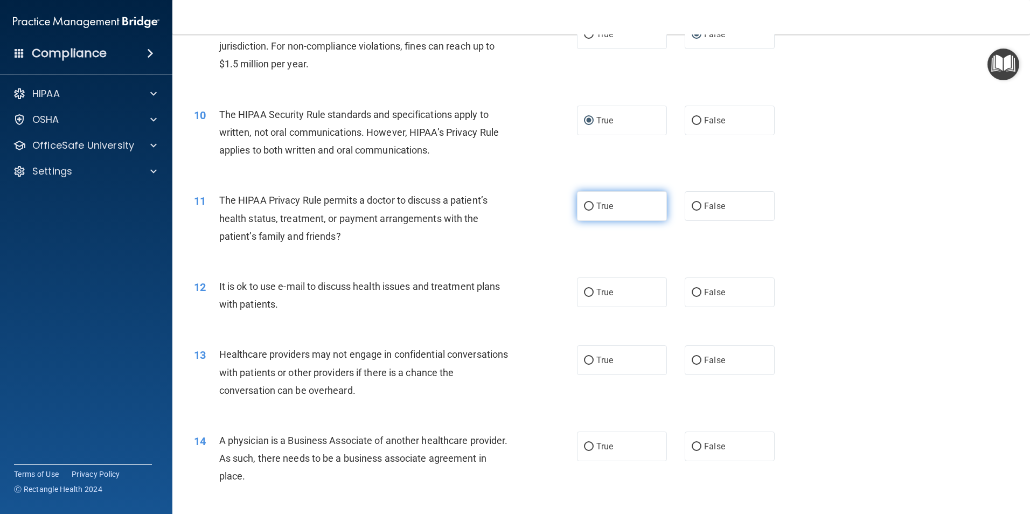
click at [588, 206] on input "True" at bounding box center [589, 207] width 10 height 8
radio input "true"
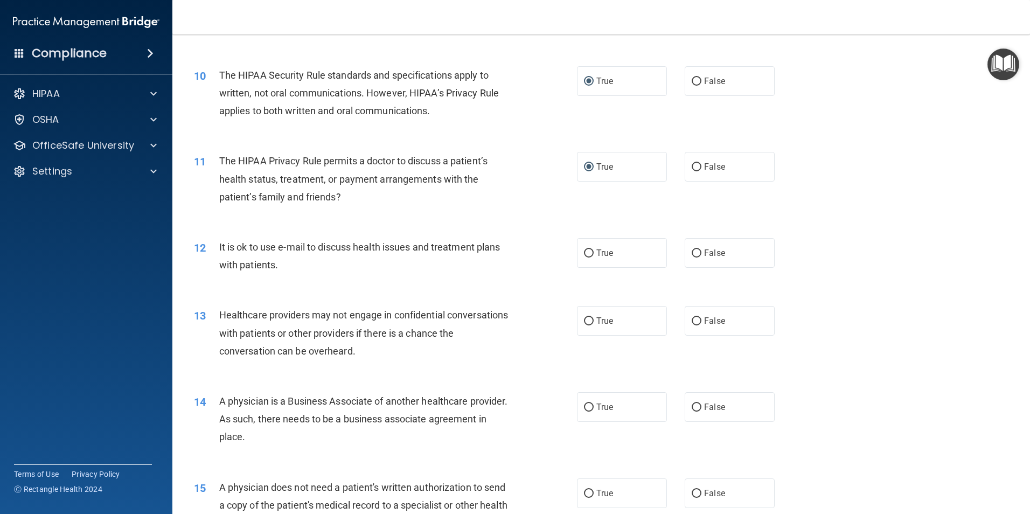
scroll to position [808, 0]
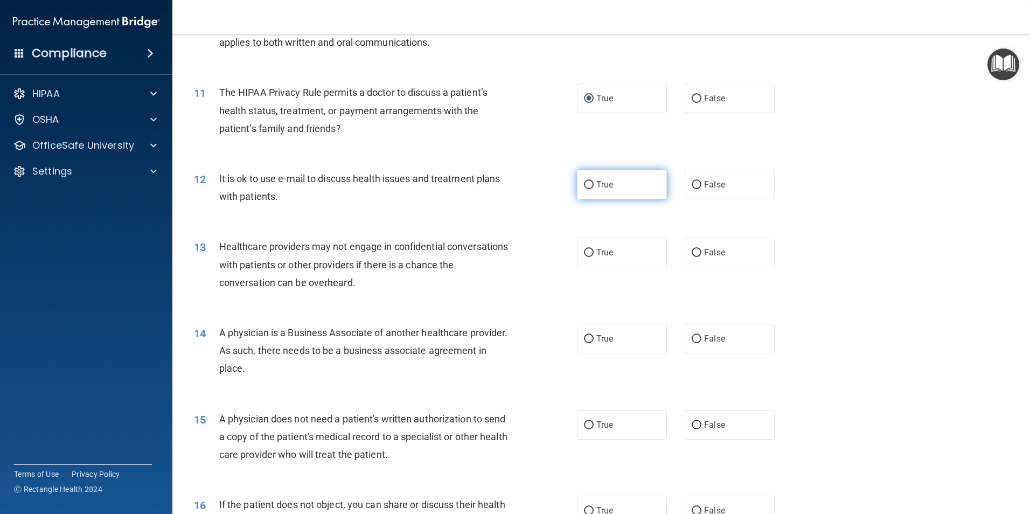
click at [584, 183] on input "True" at bounding box center [589, 185] width 10 height 8
radio input "true"
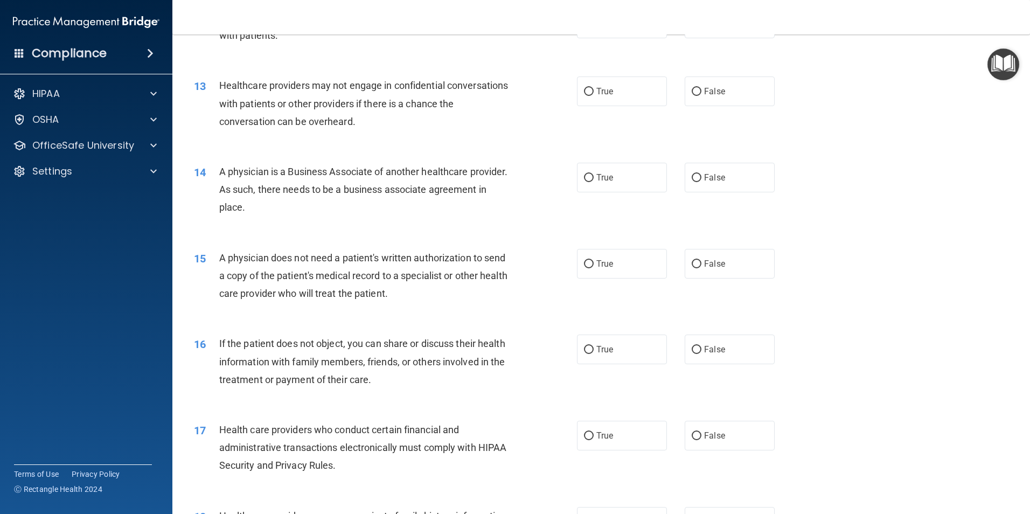
scroll to position [970, 0]
click at [692, 92] on input "False" at bounding box center [697, 91] width 10 height 8
radio input "true"
click at [692, 177] on input "False" at bounding box center [697, 177] width 10 height 8
radio input "true"
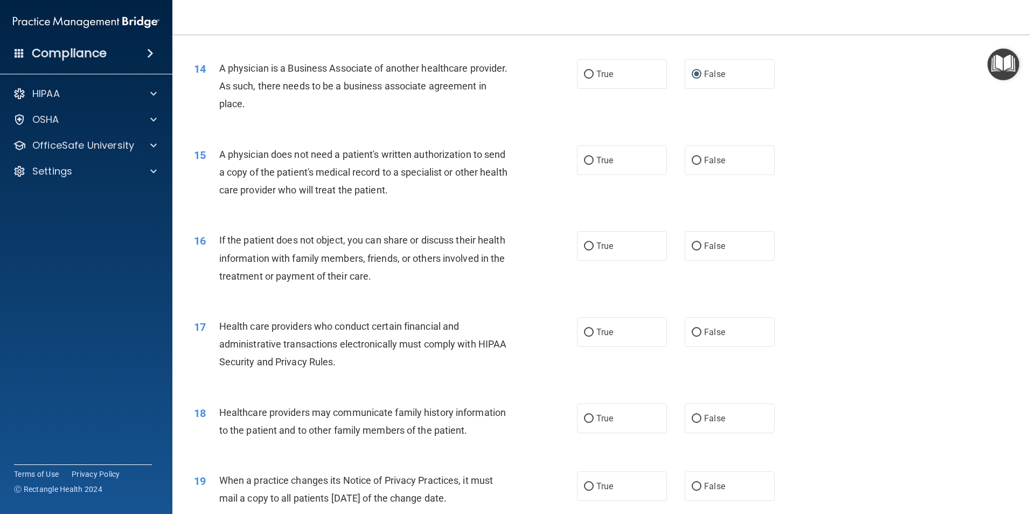
scroll to position [1077, 0]
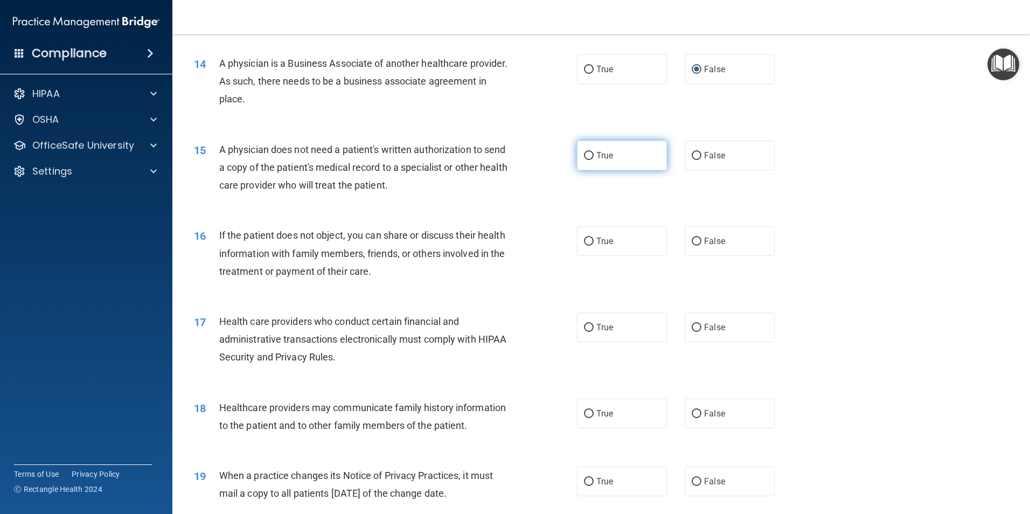
click at [587, 159] on input "True" at bounding box center [589, 156] width 10 height 8
radio input "true"
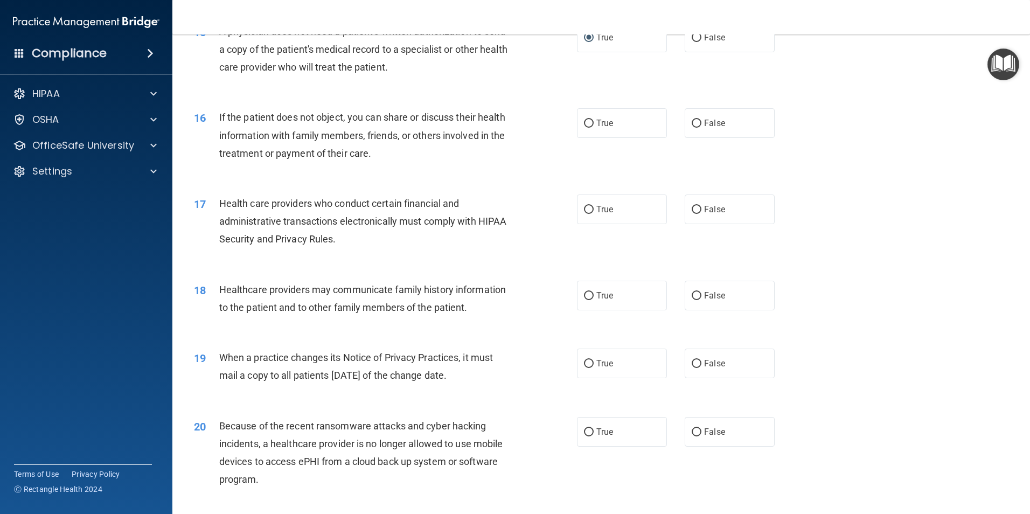
scroll to position [1239, 0]
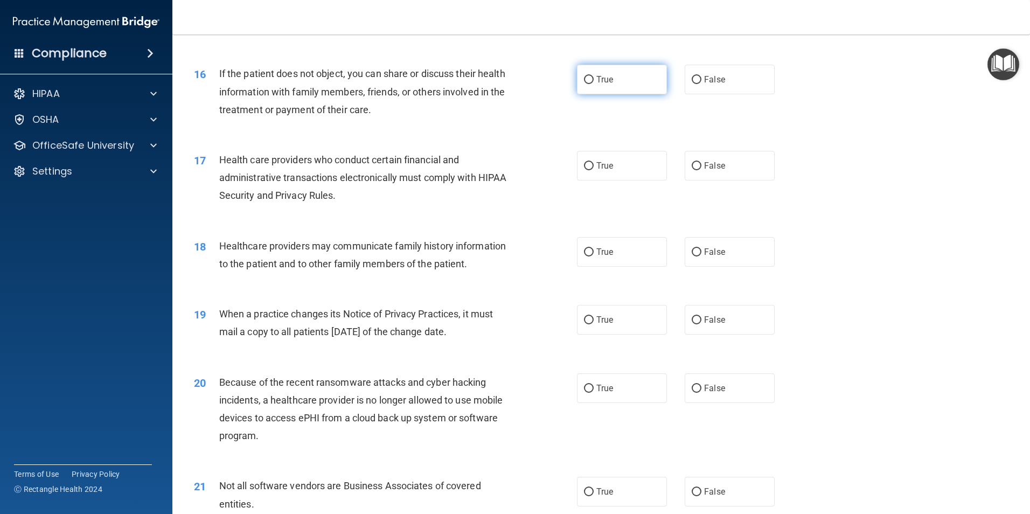
click at [589, 80] on input "True" at bounding box center [589, 80] width 10 height 8
radio input "true"
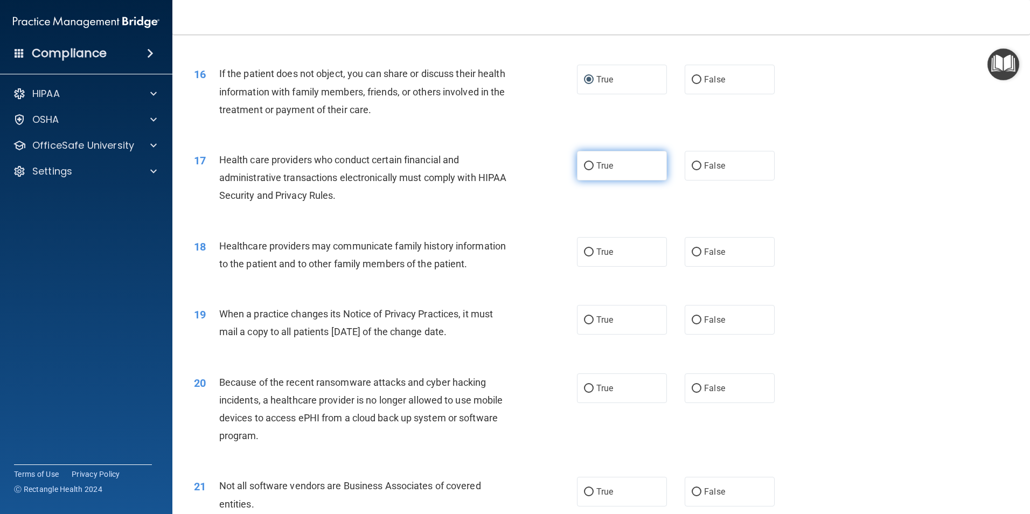
click at [588, 165] on input "True" at bounding box center [589, 166] width 10 height 8
radio input "true"
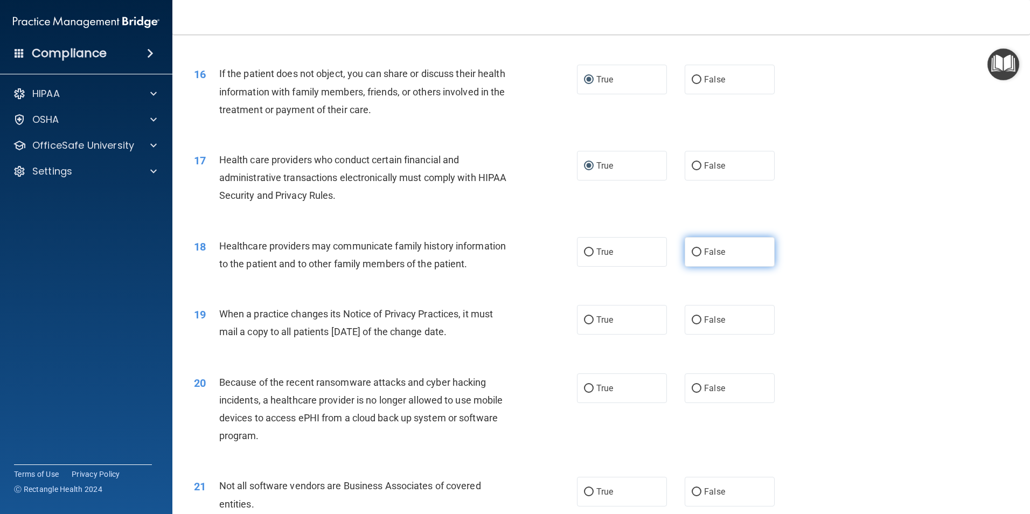
click at [692, 250] on input "False" at bounding box center [697, 252] width 10 height 8
radio input "true"
click at [693, 322] on input "False" at bounding box center [697, 320] width 10 height 8
radio input "true"
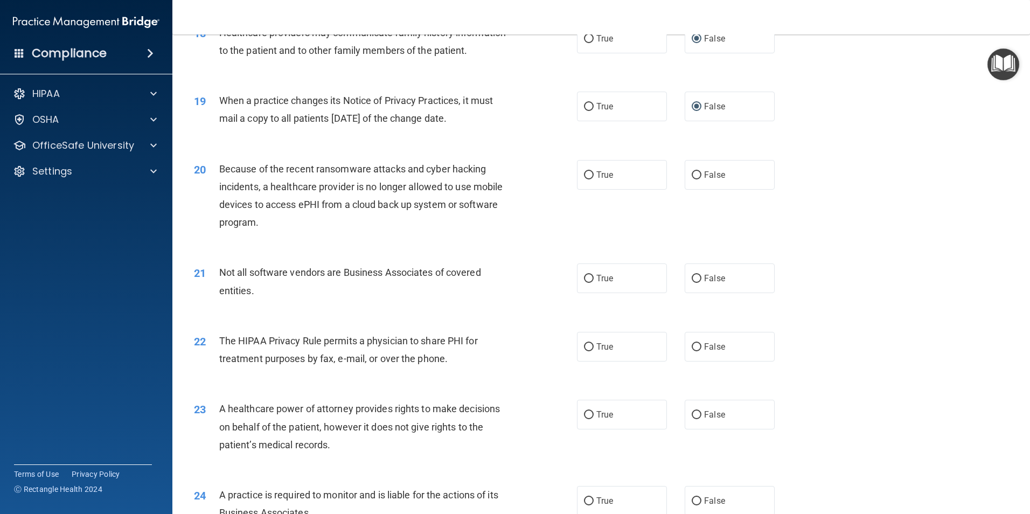
scroll to position [1454, 0]
click at [692, 174] on input "False" at bounding box center [697, 173] width 10 height 8
radio input "true"
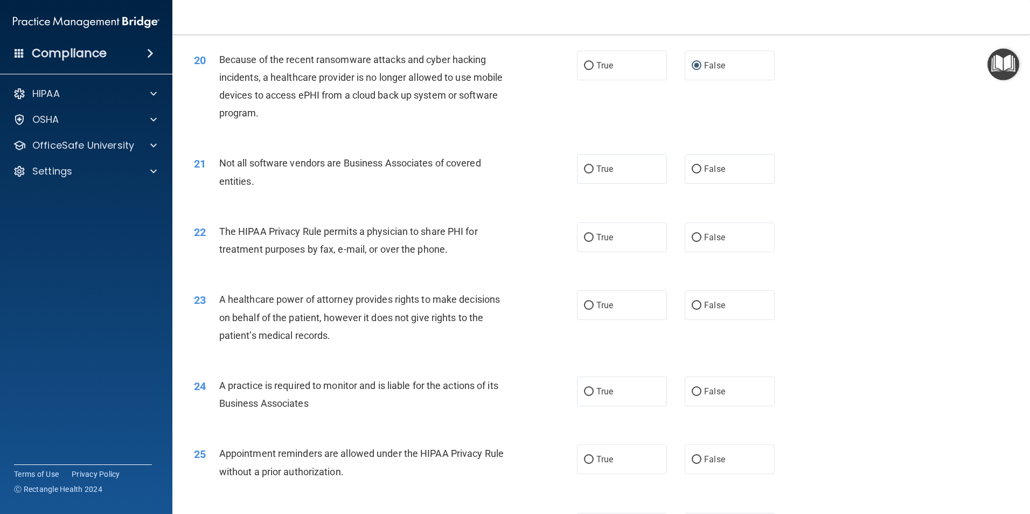
scroll to position [1562, 0]
click at [589, 168] on input "True" at bounding box center [589, 169] width 10 height 8
radio input "true"
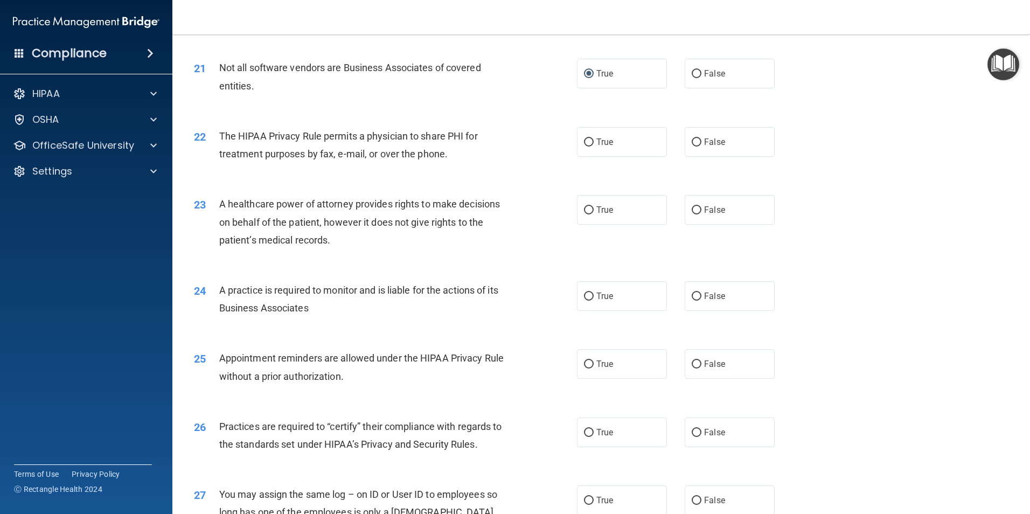
scroll to position [1670, 0]
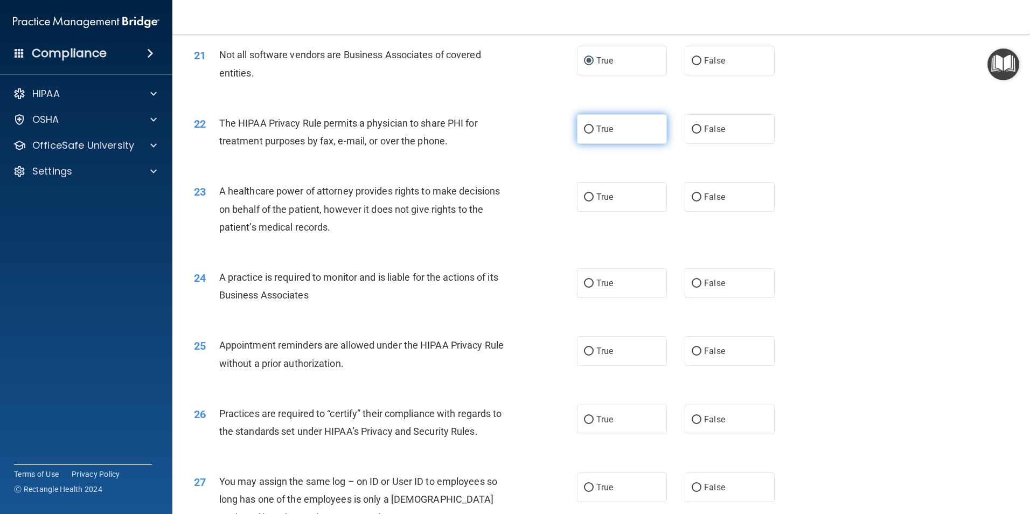
click at [586, 129] on input "True" at bounding box center [589, 130] width 10 height 8
radio input "true"
click at [692, 198] on input "False" at bounding box center [697, 197] width 10 height 8
radio input "true"
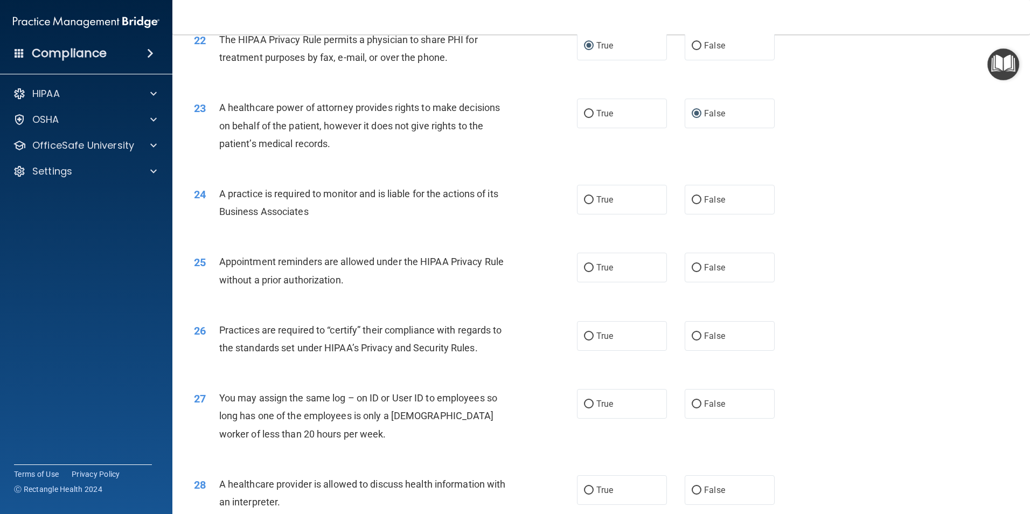
scroll to position [1778, 0]
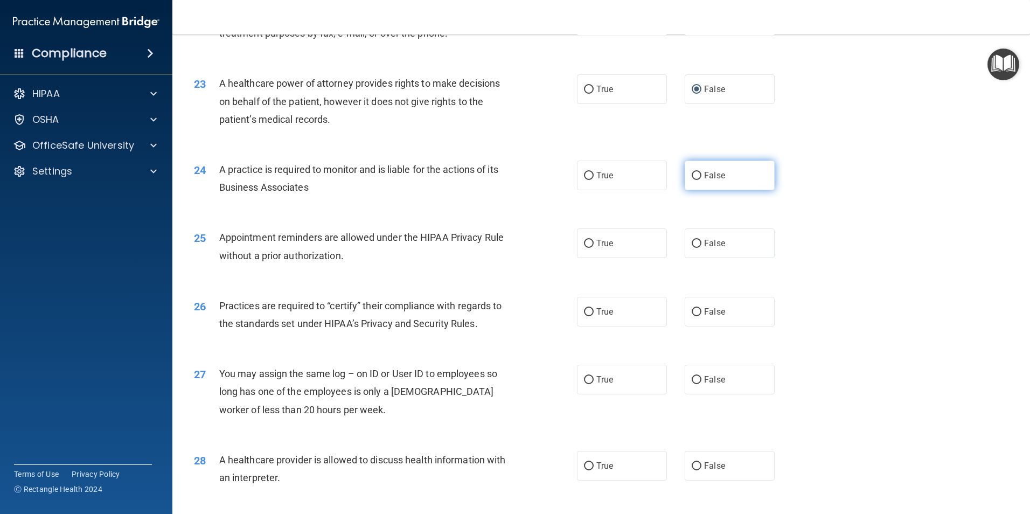
click at [694, 175] on input "False" at bounding box center [697, 176] width 10 height 8
radio input "true"
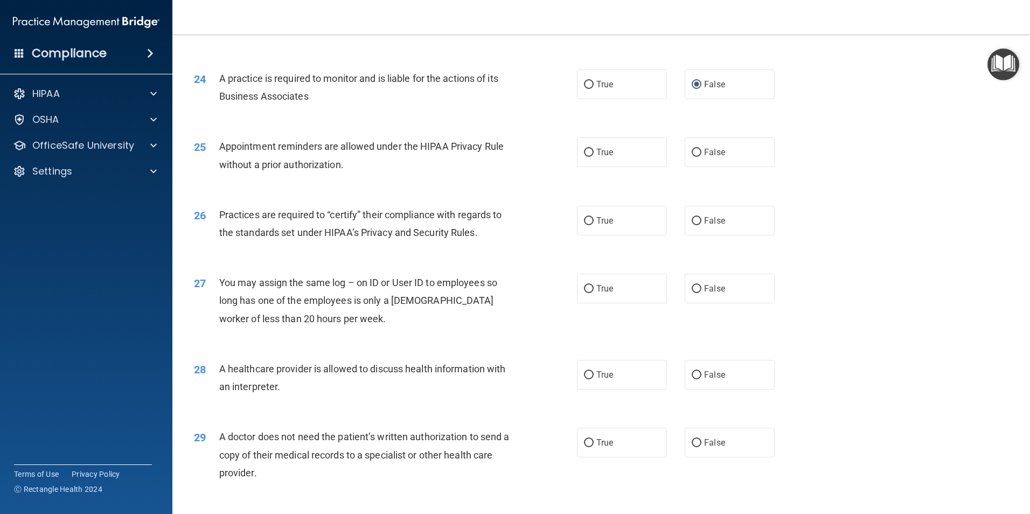
scroll to position [1885, 0]
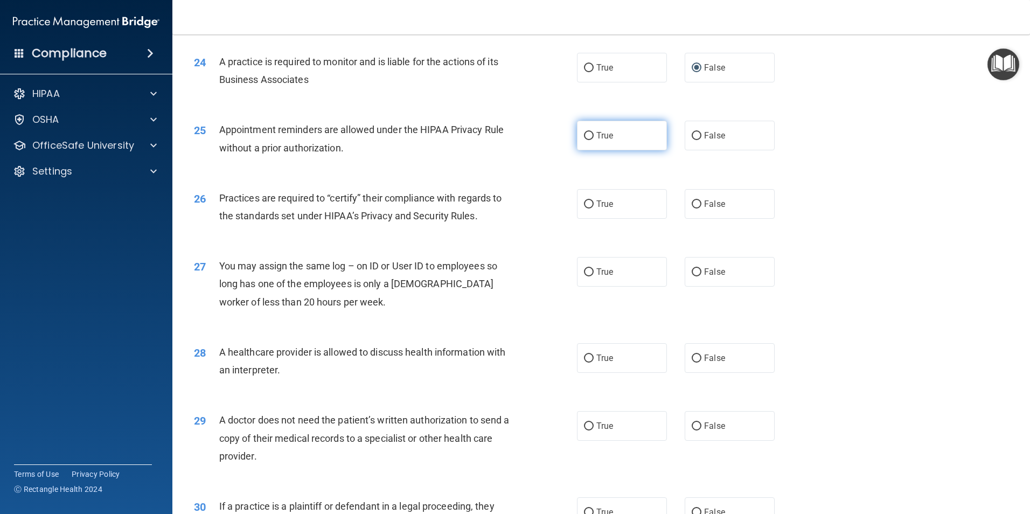
click at [586, 133] on input "True" at bounding box center [589, 136] width 10 height 8
radio input "true"
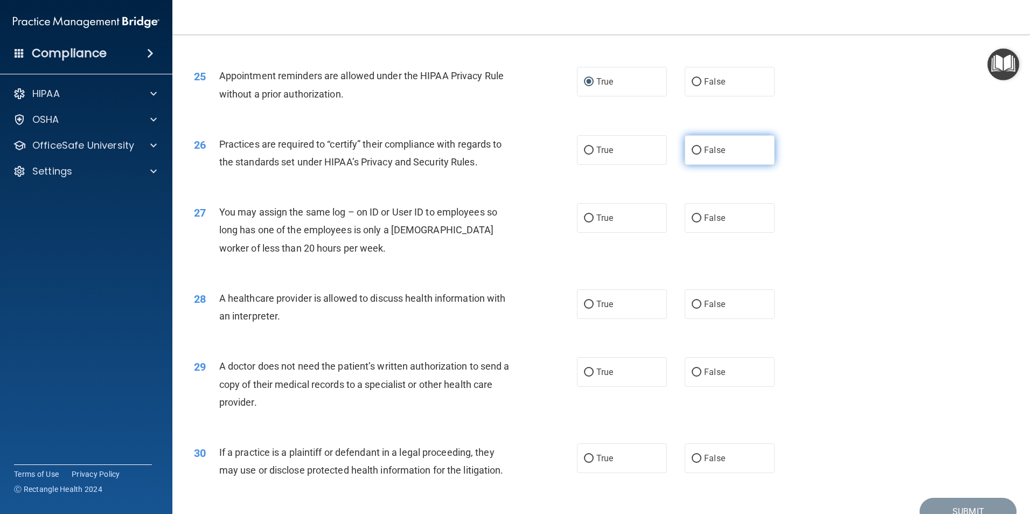
click at [692, 149] on input "False" at bounding box center [697, 151] width 10 height 8
radio input "true"
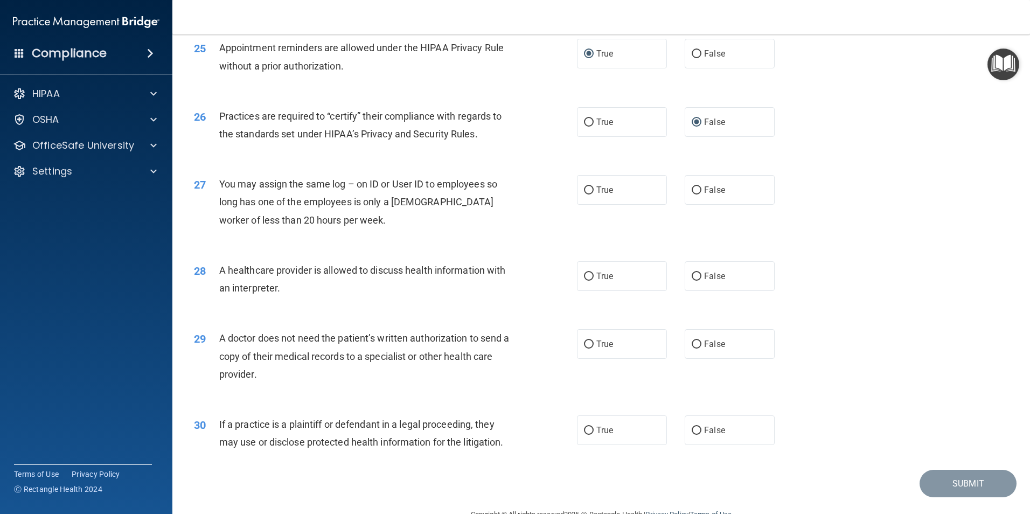
scroll to position [1993, 0]
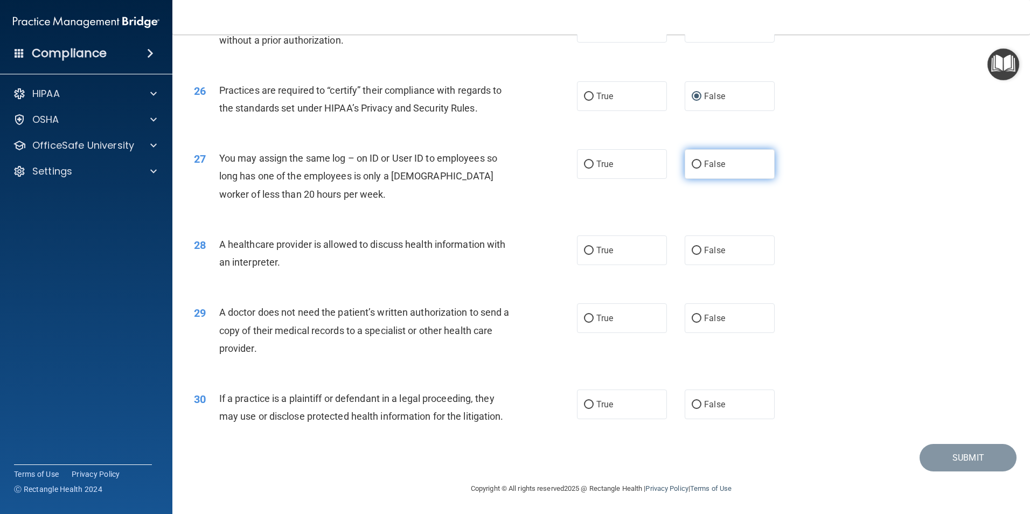
click at [692, 162] on input "False" at bounding box center [697, 165] width 10 height 8
radio input "true"
click at [584, 250] on input "True" at bounding box center [589, 250] width 10 height 8
radio input "true"
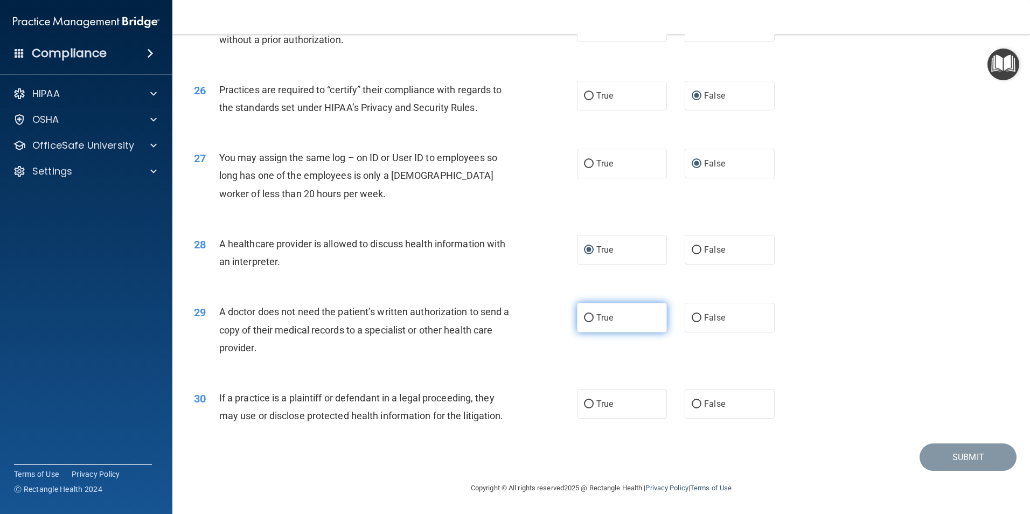
click at [584, 317] on input "True" at bounding box center [589, 318] width 10 height 8
radio input "true"
click at [588, 409] on label "True" at bounding box center [622, 404] width 90 height 30
click at [588, 408] on input "True" at bounding box center [589, 404] width 10 height 8
radio input "true"
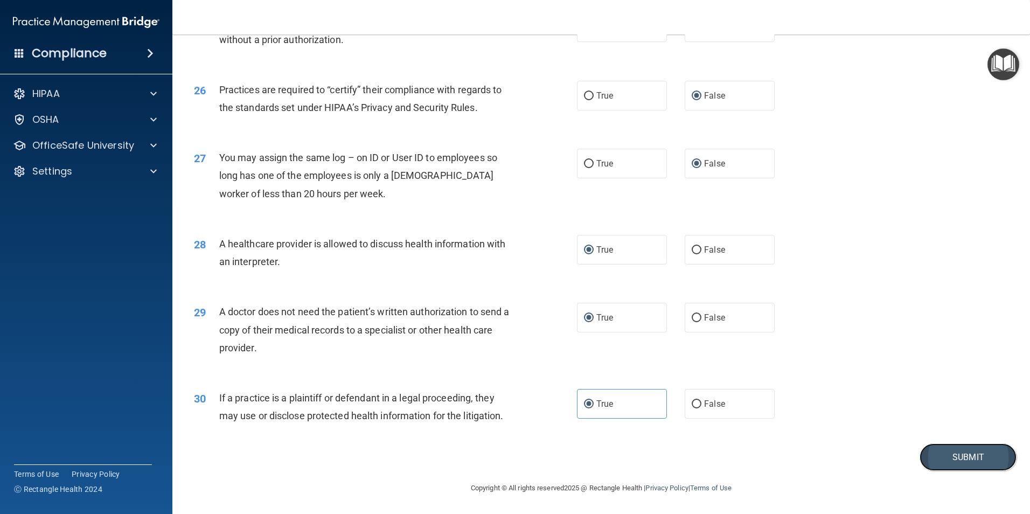
click at [953, 459] on button "Submit" at bounding box center [967, 456] width 97 height 27
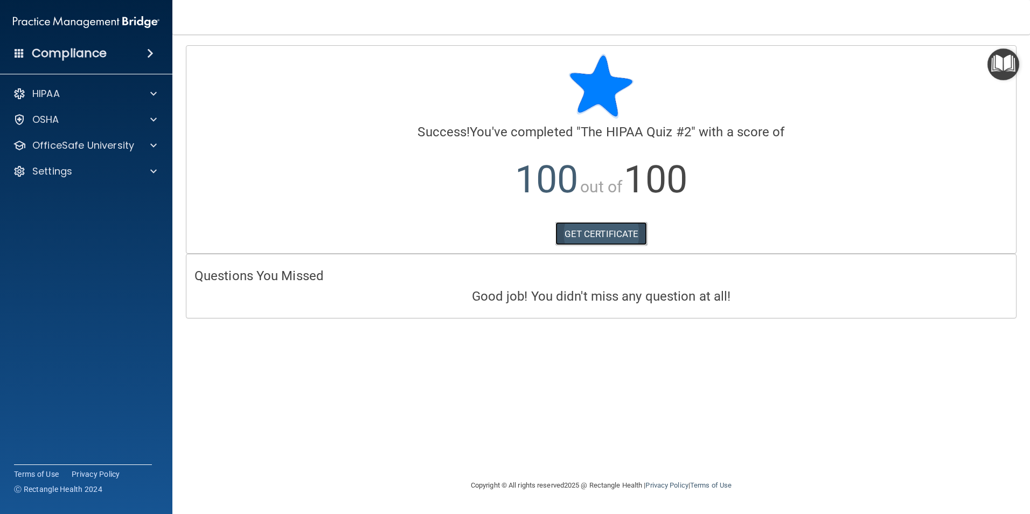
click at [577, 236] on link "GET CERTIFICATE" at bounding box center [601, 234] width 92 height 24
click at [45, 148] on p "OfficeSafe University" at bounding box center [83, 145] width 102 height 13
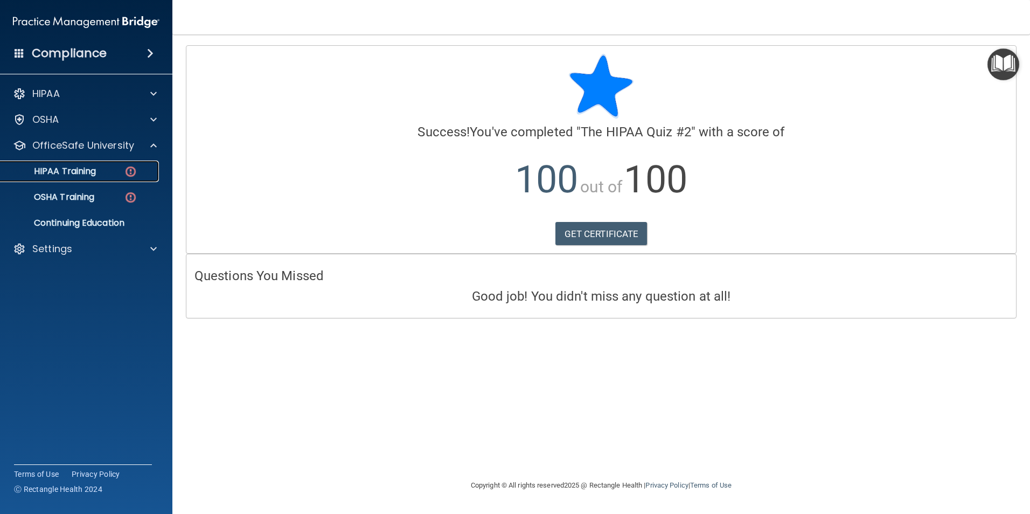
click at [67, 173] on p "HIPAA Training" at bounding box center [51, 171] width 89 height 11
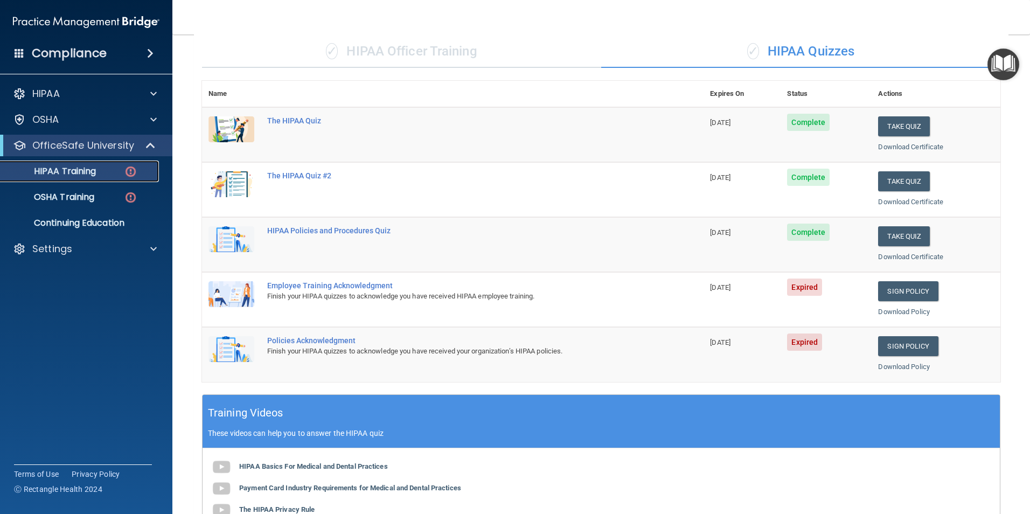
scroll to position [82, 0]
click at [901, 292] on link "Sign Policy" at bounding box center [908, 292] width 60 height 20
click at [882, 308] on link "Download Policy" at bounding box center [904, 312] width 52 height 8
click at [901, 345] on link "Sign Policy" at bounding box center [908, 347] width 60 height 20
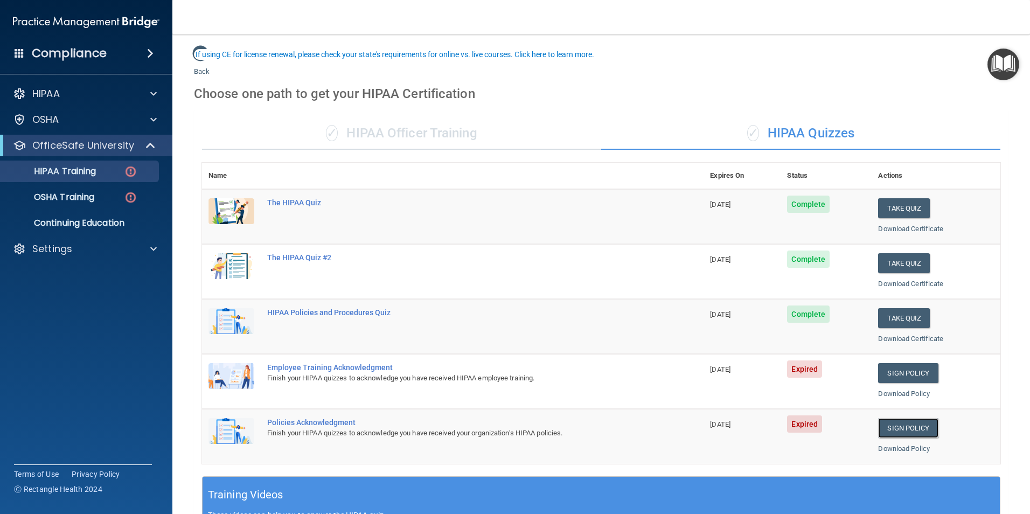
scroll to position [0, 0]
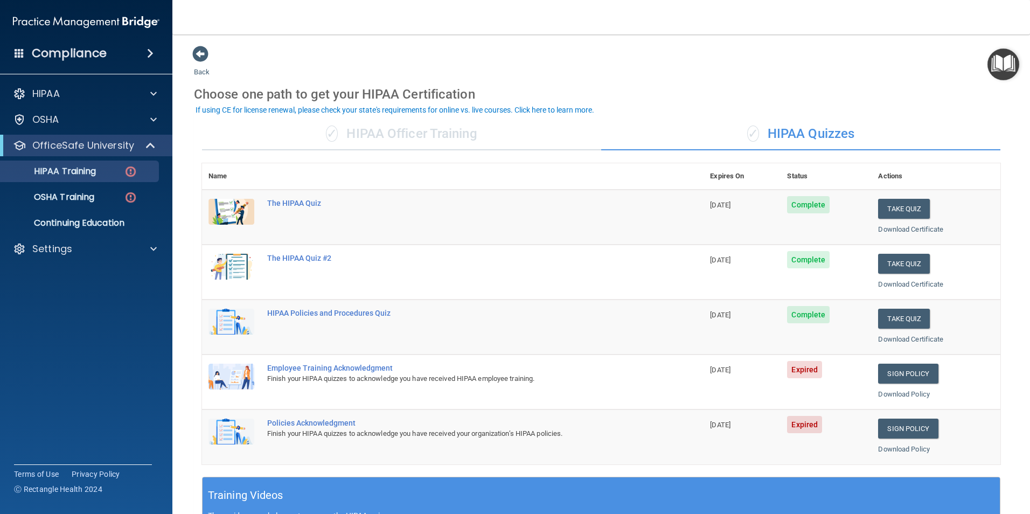
drag, startPoint x: 360, startPoint y: 94, endPoint x: 473, endPoint y: 90, distance: 113.7
click at [473, 90] on div "Choose one path to get your HIPAA Certification" at bounding box center [601, 94] width 814 height 31
copy div "HIPAA Certification"
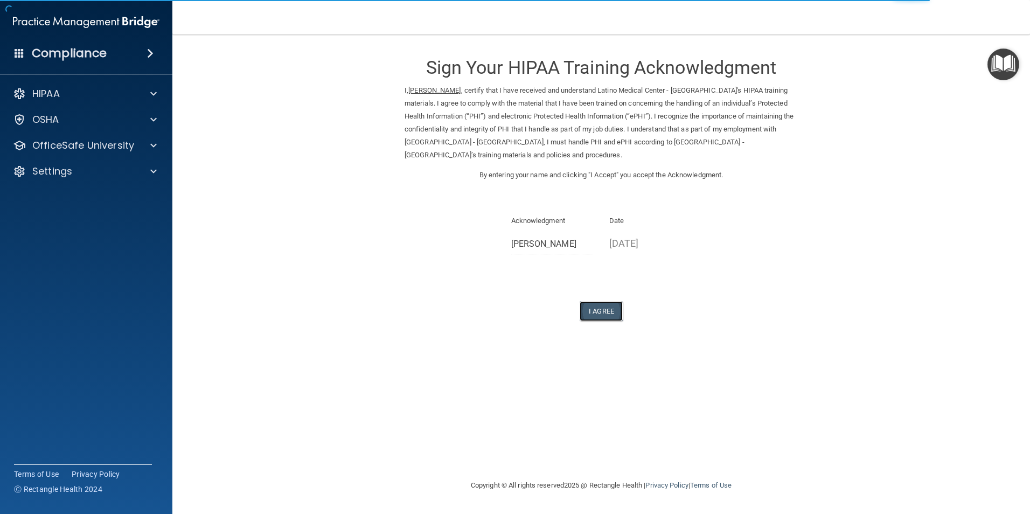
click at [605, 309] on button "I Agree" at bounding box center [601, 311] width 43 height 20
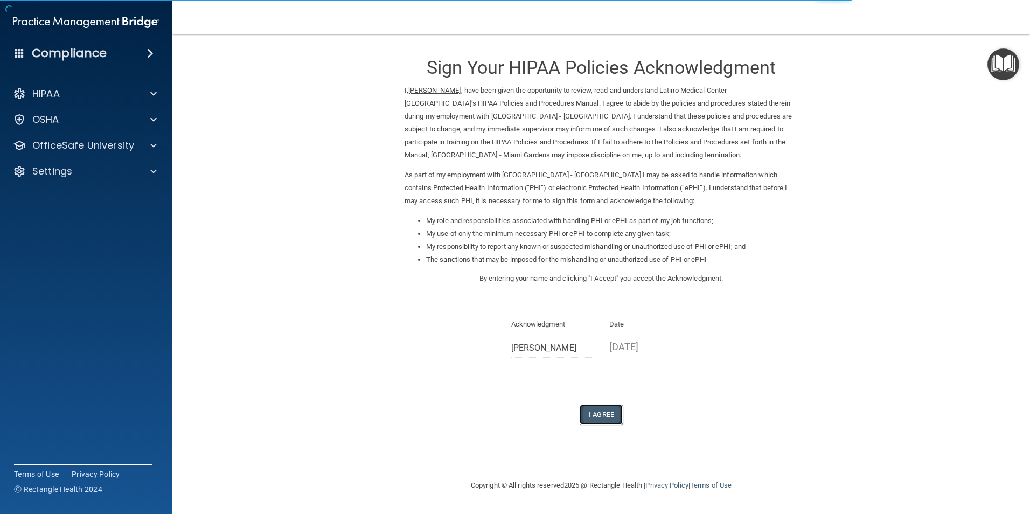
click at [591, 414] on button "I Agree" at bounding box center [601, 415] width 43 height 20
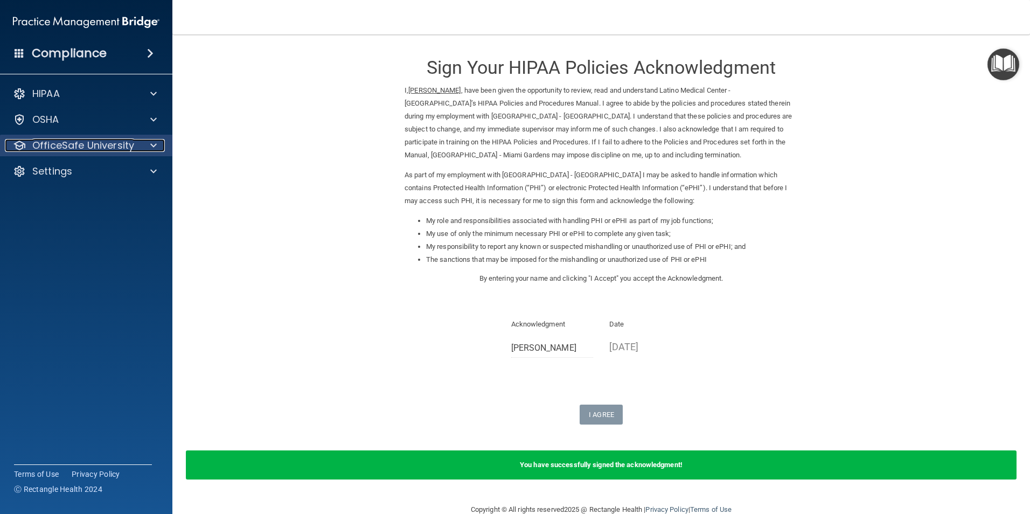
click at [65, 146] on p "OfficeSafe University" at bounding box center [83, 145] width 102 height 13
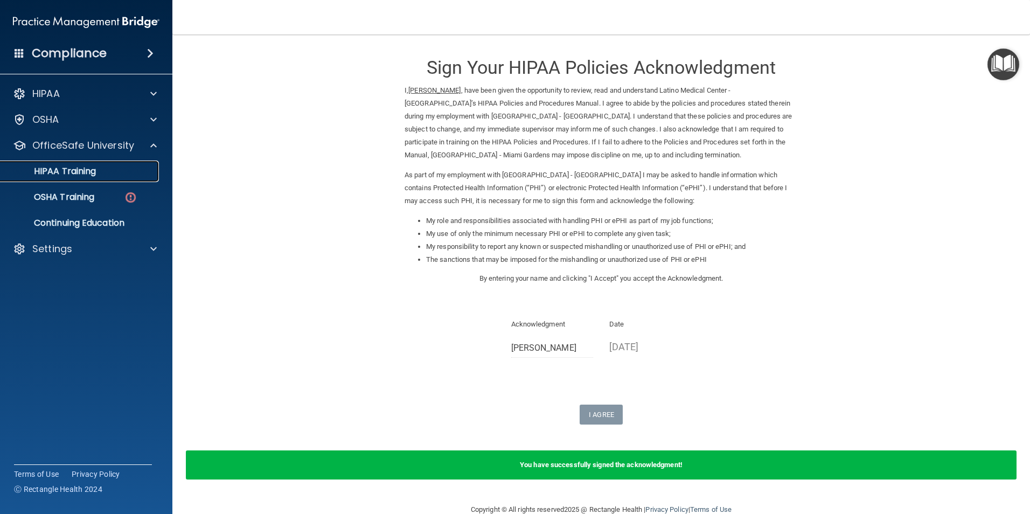
click at [76, 169] on p "HIPAA Training" at bounding box center [51, 171] width 89 height 11
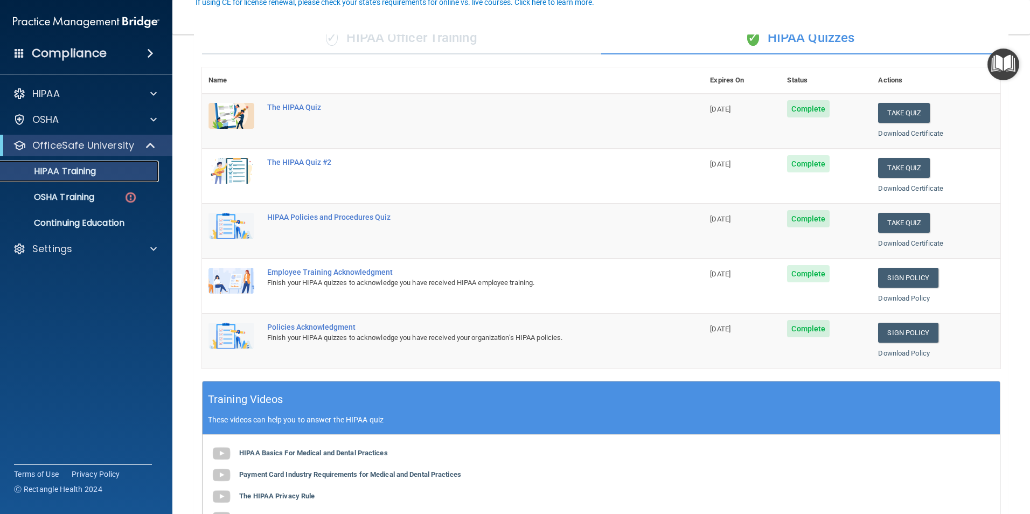
scroll to position [108, 0]
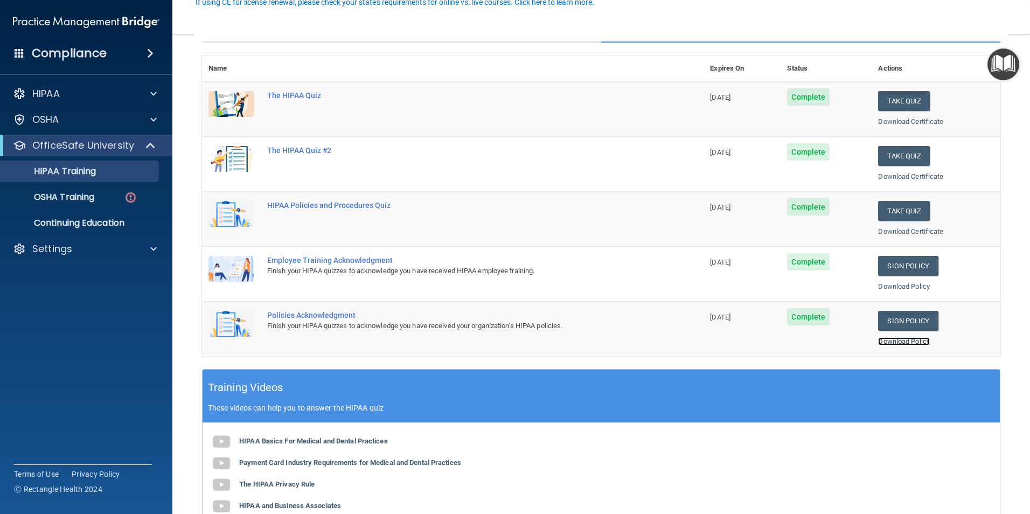
click at [897, 344] on link "Download Policy" at bounding box center [904, 341] width 52 height 8
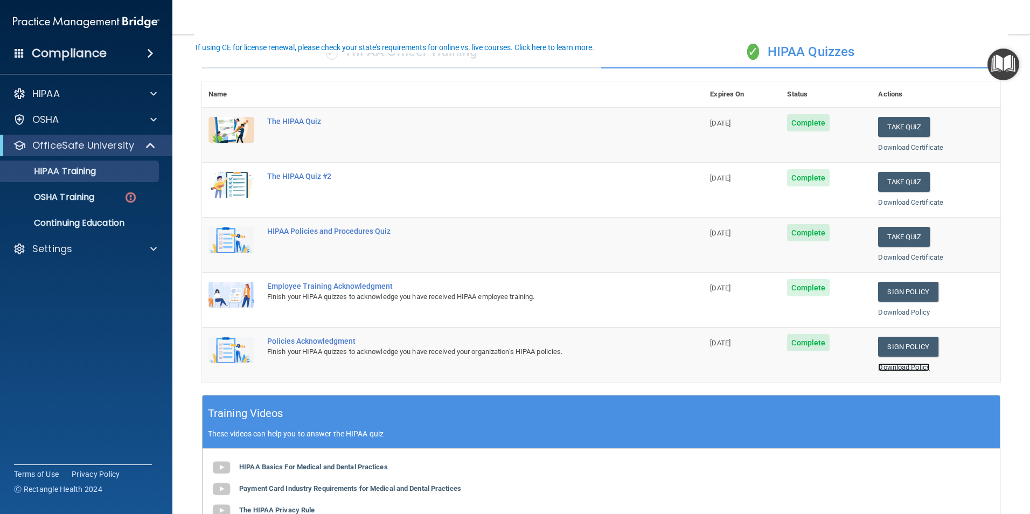
scroll to position [28, 0]
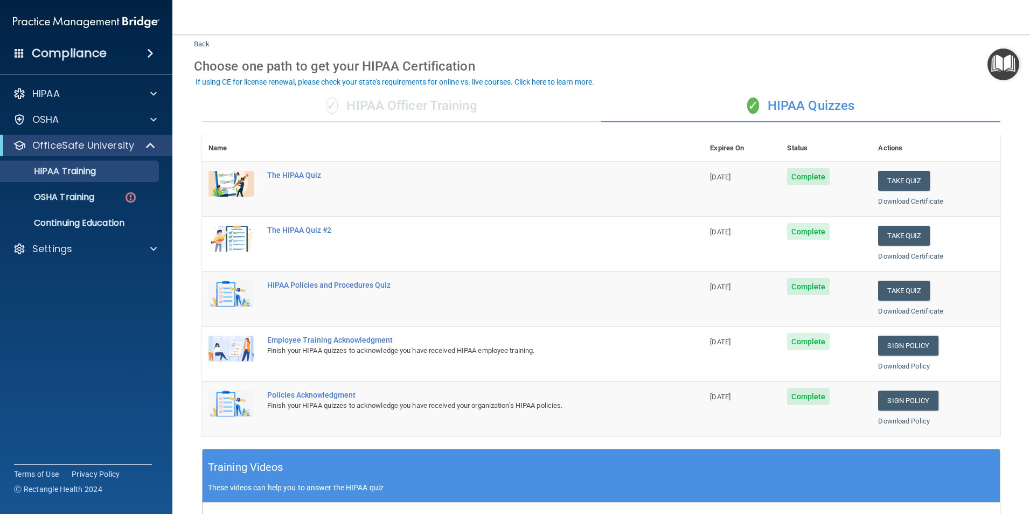
click at [262, 396] on td "Policies Acknowledgment Finish your HIPAA quizzes to acknowledge you have recei…" at bounding box center [482, 408] width 443 height 54
drag, startPoint x: 259, startPoint y: 339, endPoint x: 398, endPoint y: 337, distance: 139.5
click at [398, 337] on tr "Employee Training Acknowledgment Finish your HIPAA quizzes to acknowledge you h…" at bounding box center [601, 353] width 798 height 55
copy tr "Employee Training Acknowledgment"
drag, startPoint x: 262, startPoint y: 394, endPoint x: 362, endPoint y: 391, distance: 99.7
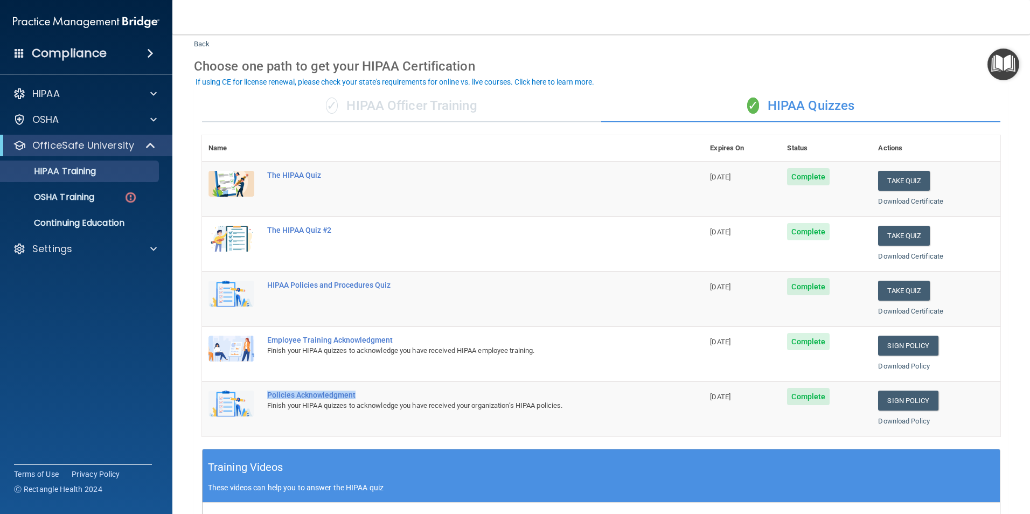
click at [362, 391] on td "Policies Acknowledgment Finish your HIPAA quizzes to acknowledge you have recei…" at bounding box center [482, 408] width 443 height 54
copy div "Policies Acknowledgment"
